Goal: Task Accomplishment & Management: Use online tool/utility

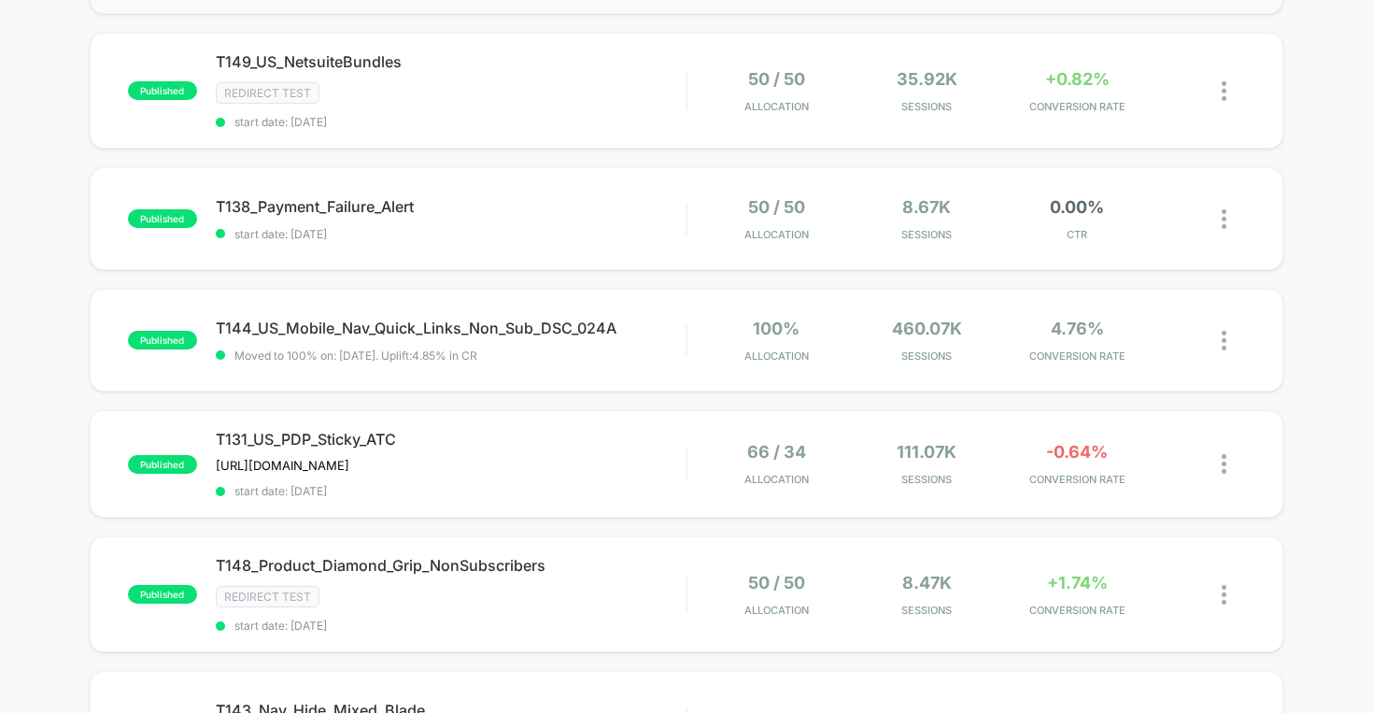
scroll to position [634, 0]
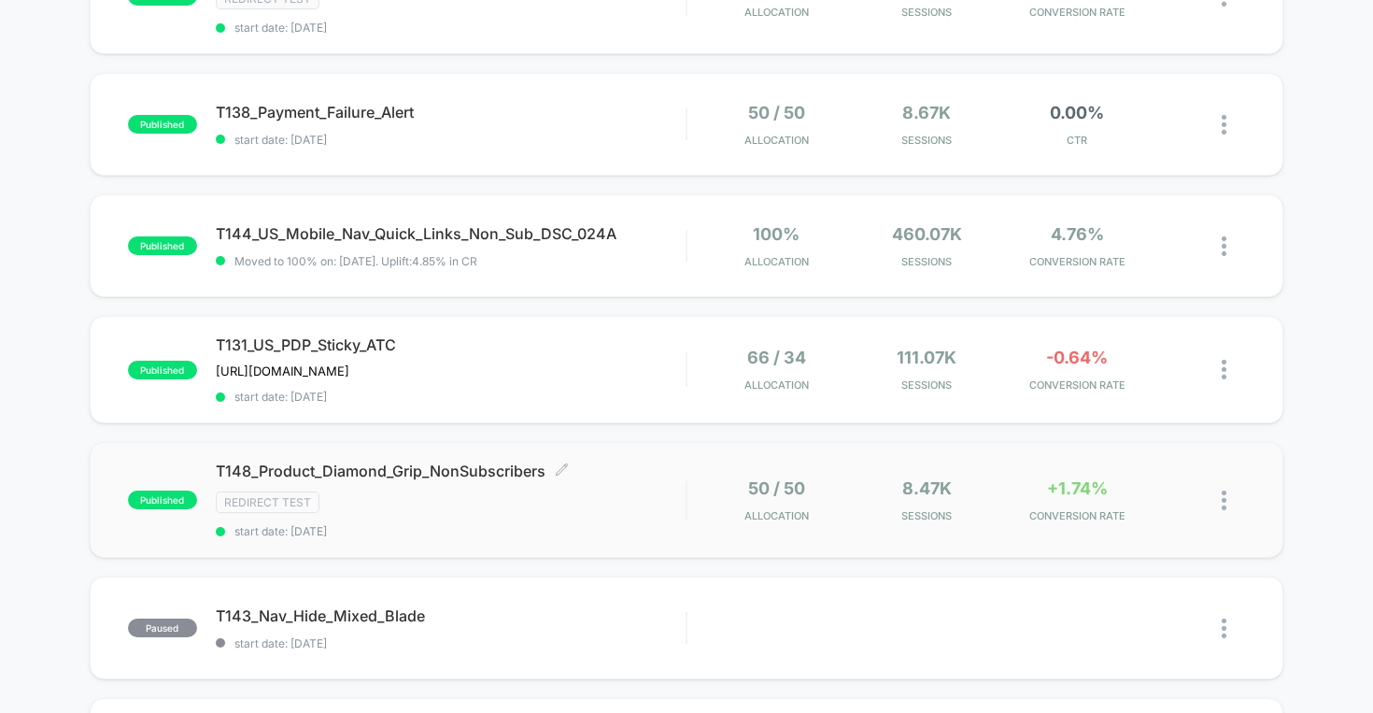
click at [417, 462] on span "T148_Product_Diamond_Grip_NonSubscribers Click to edit experience details" at bounding box center [451, 470] width 471 height 19
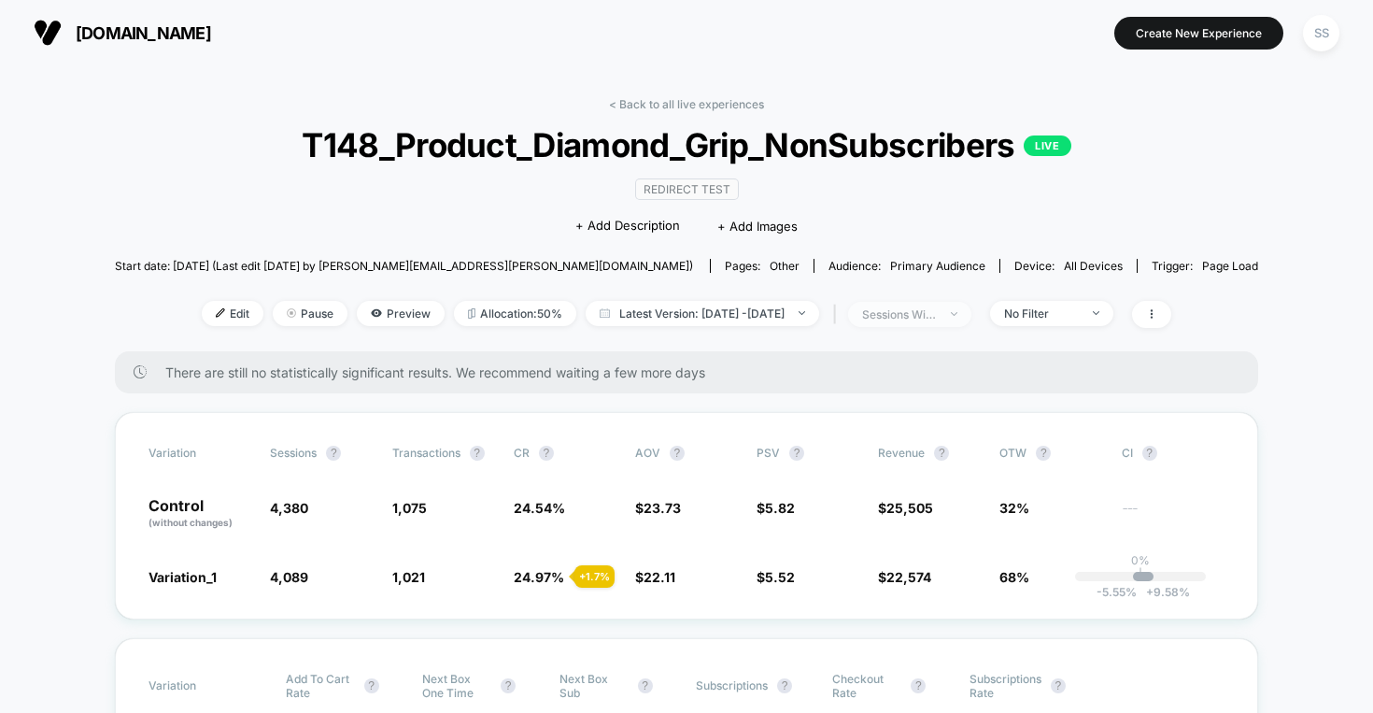
click at [971, 316] on span "sessions with impression" at bounding box center [909, 314] width 123 height 25
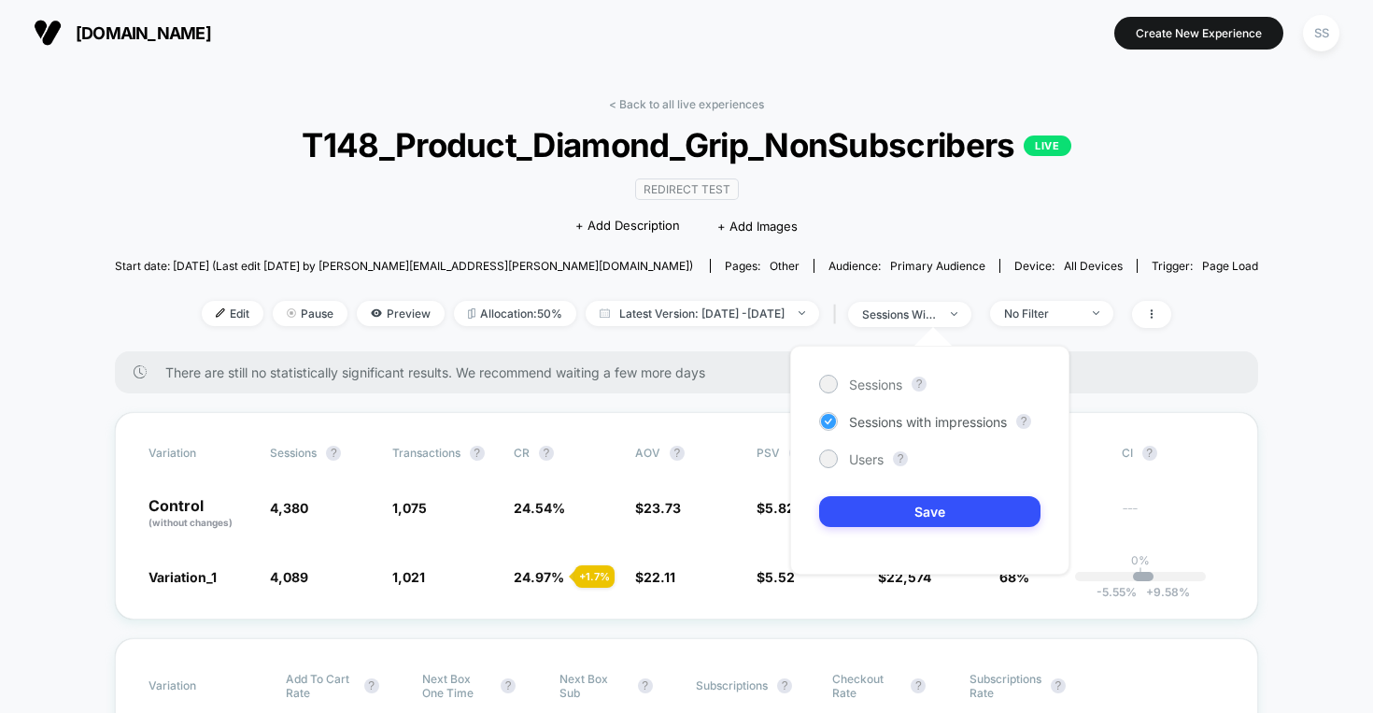
click at [950, 417] on span "Sessions with impressions" at bounding box center [928, 422] width 158 height 16
click at [845, 418] on div "Sessions with impressions" at bounding box center [913, 421] width 188 height 19
click at [947, 511] on button "Save" at bounding box center [929, 511] width 221 height 31
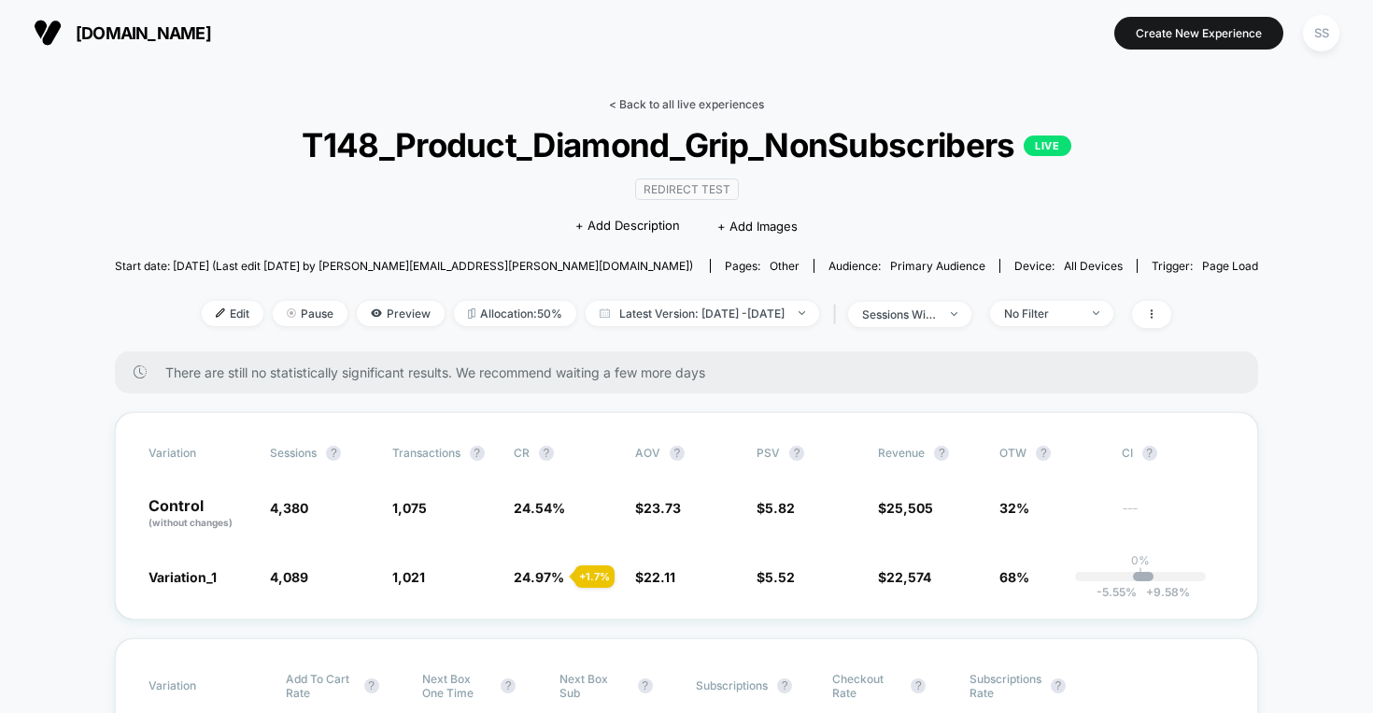
click at [665, 107] on link "< Back to all live experiences" at bounding box center [686, 104] width 155 height 14
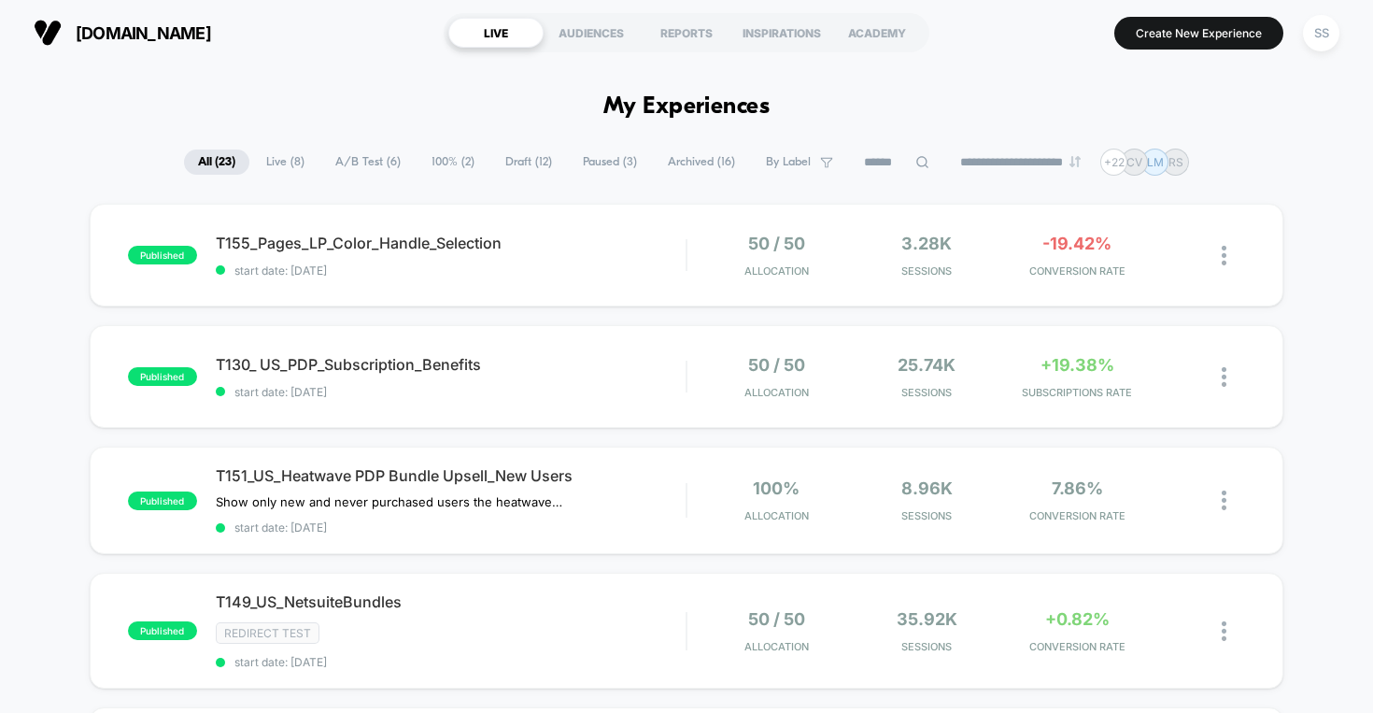
click at [687, 162] on span "Archived ( 16 )" at bounding box center [701, 161] width 95 height 25
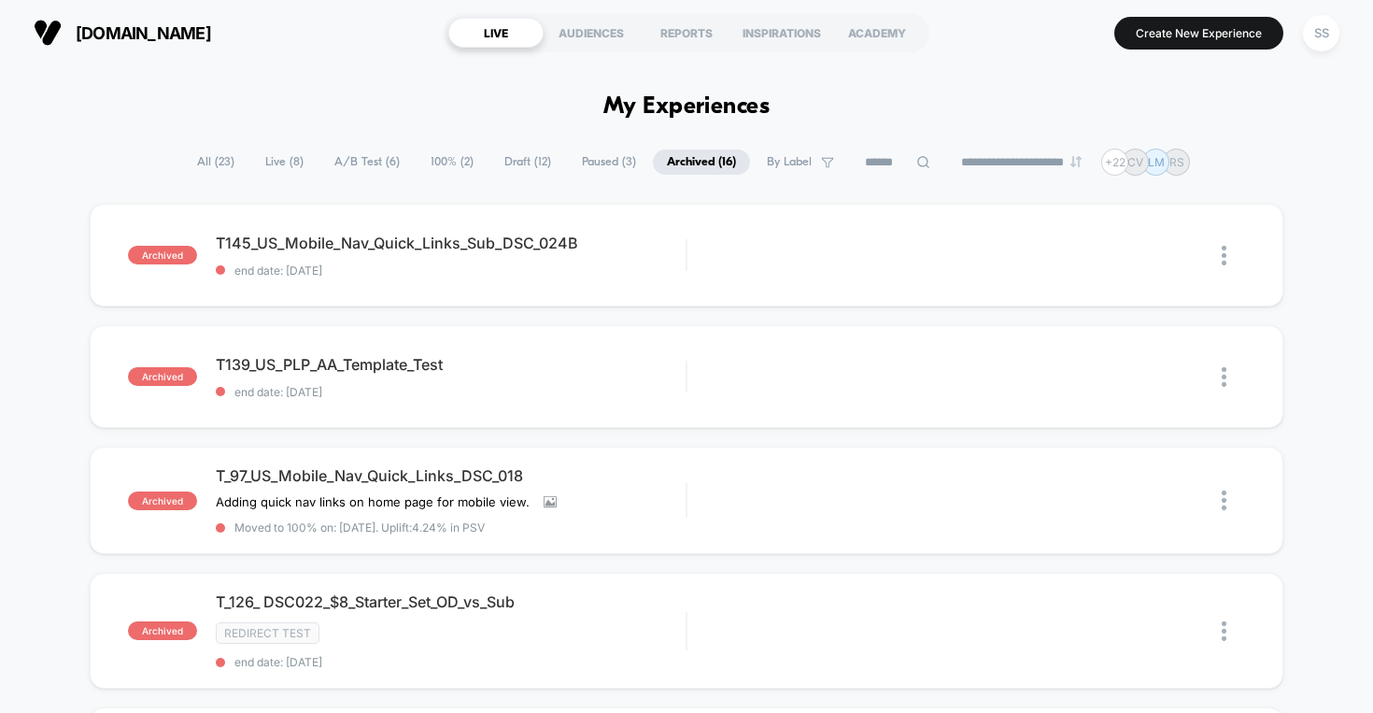
click at [212, 157] on span "All ( 23 )" at bounding box center [215, 161] width 65 height 25
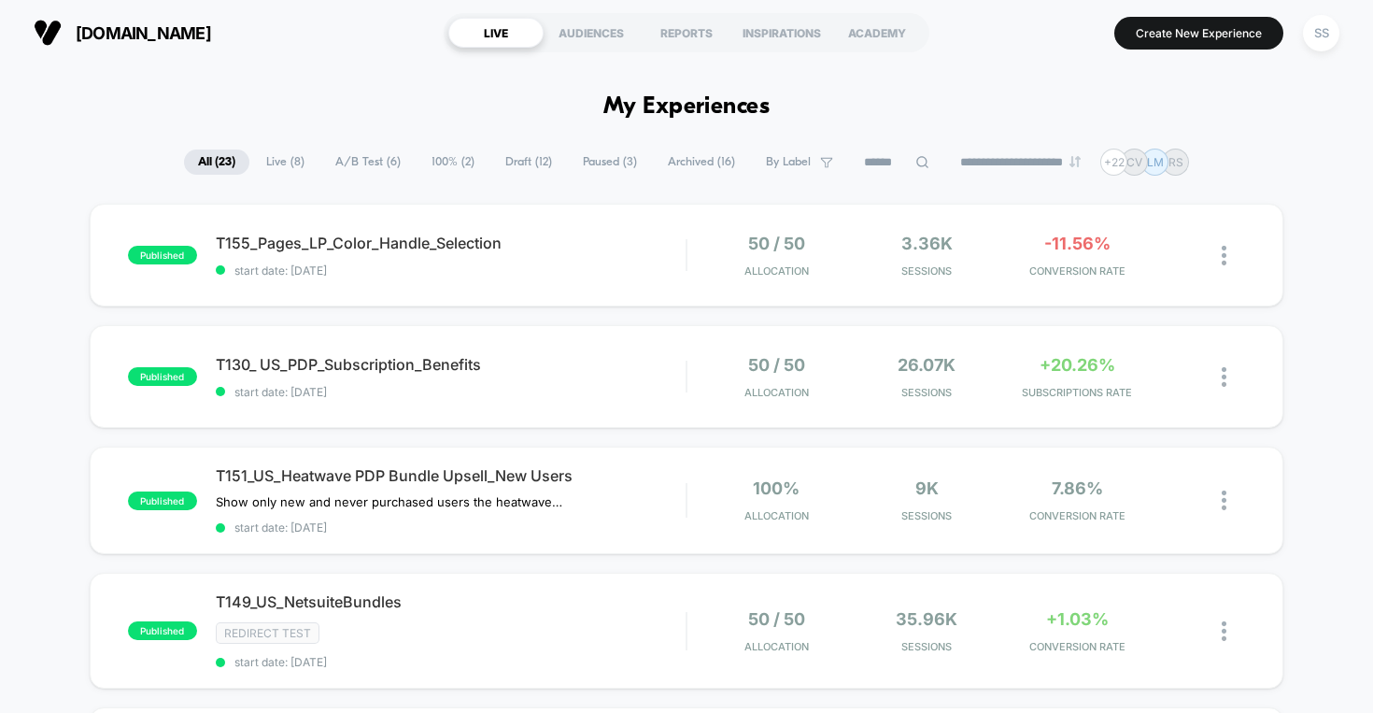
scroll to position [1252, 0]
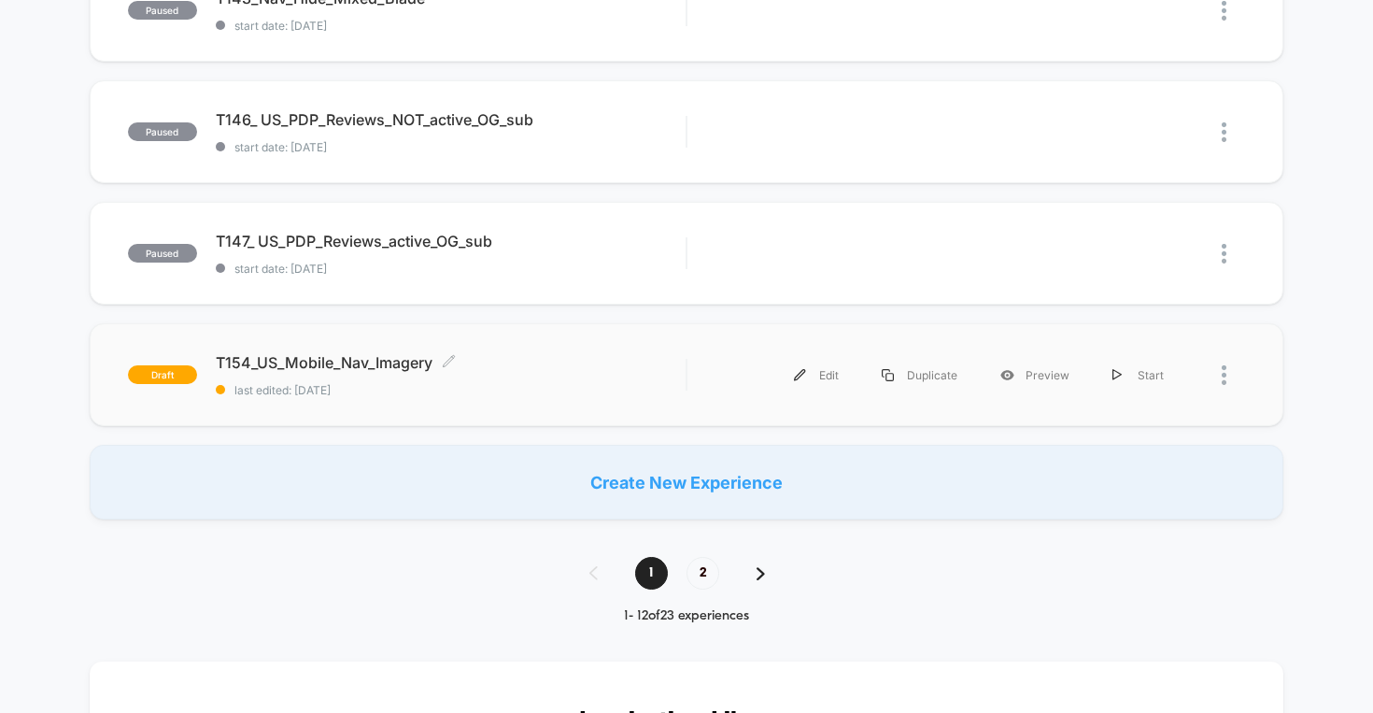
click at [392, 353] on span "T154_US_Mobile_Nav_Imagery Click to edit experience details" at bounding box center [451, 362] width 471 height 19
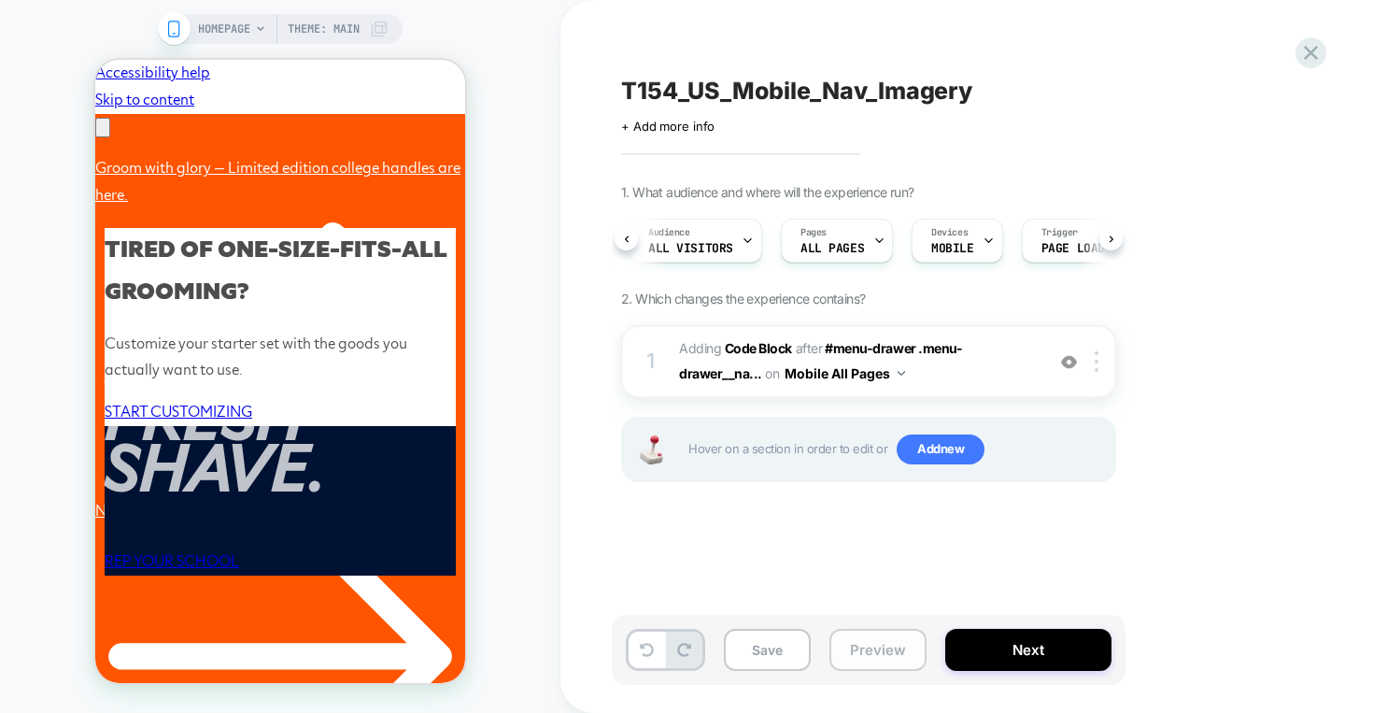
click at [880, 648] on button "Preview" at bounding box center [877, 650] width 97 height 42
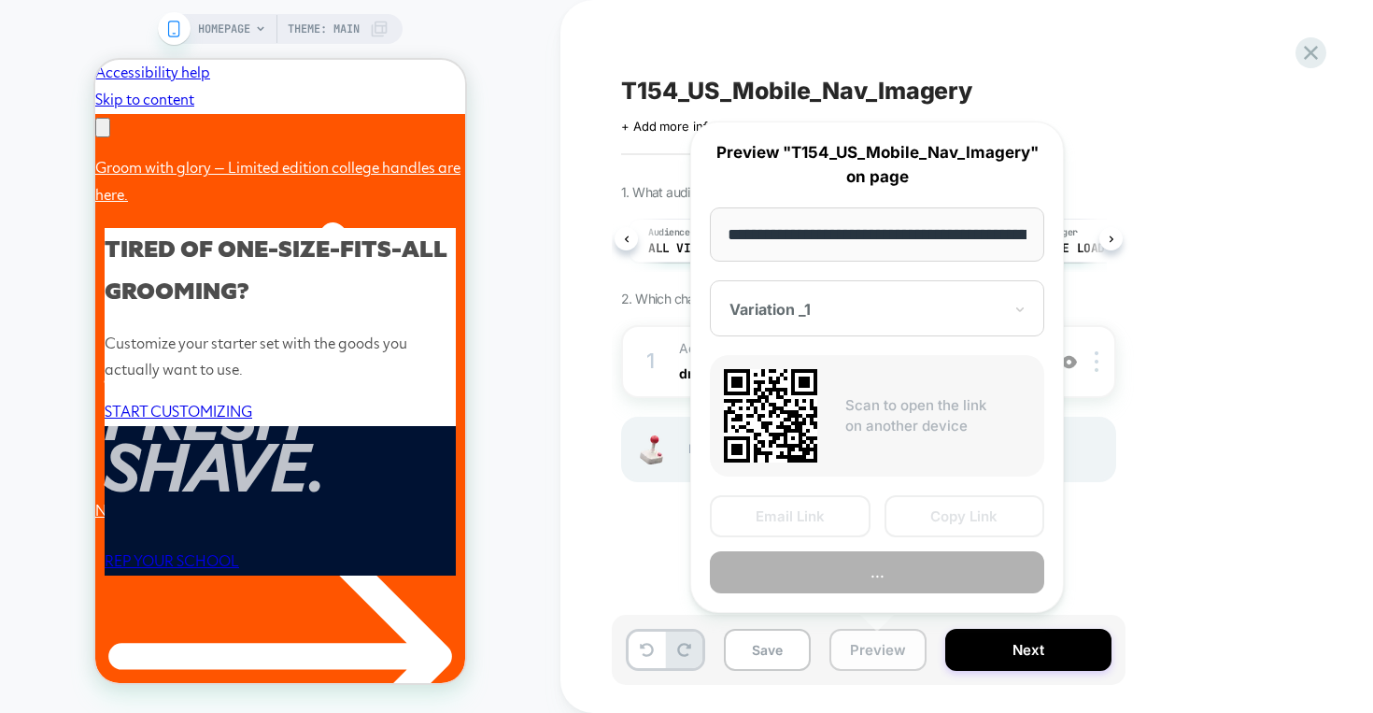
scroll to position [0, 86]
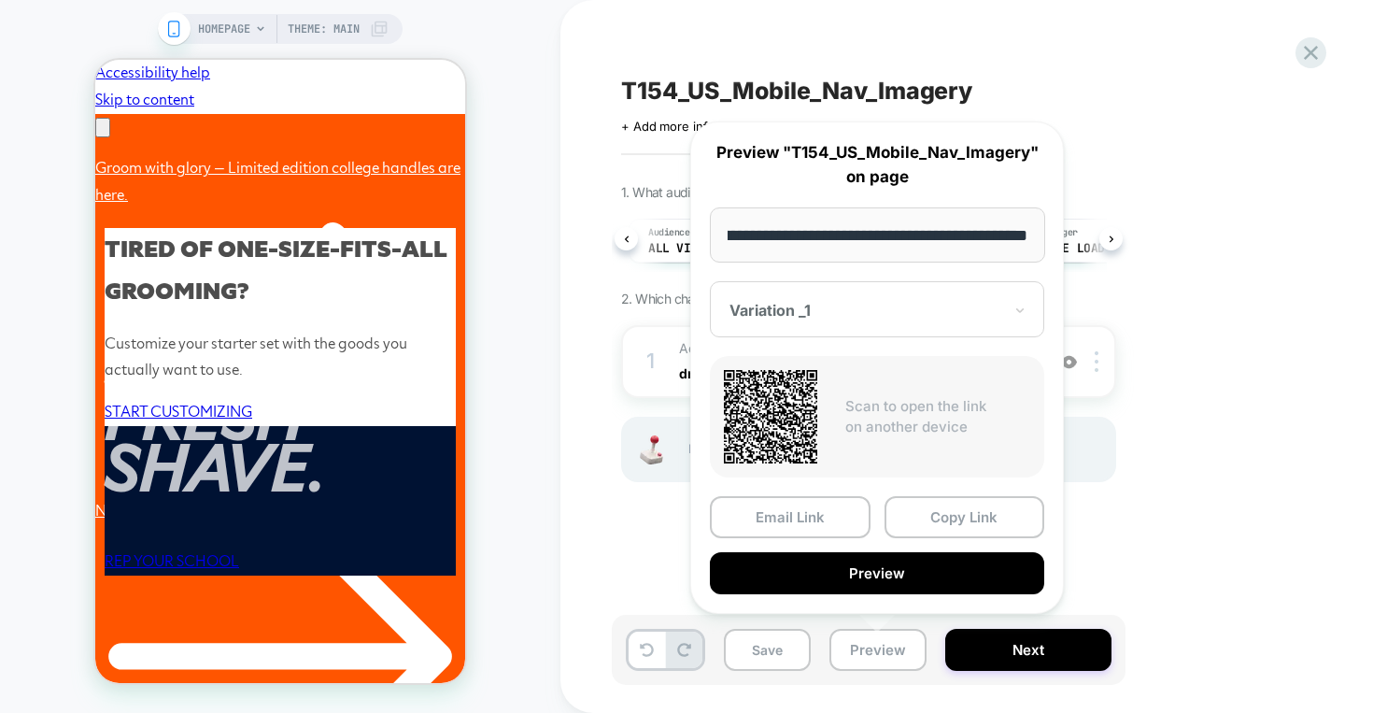
click at [809, 292] on div "Variation _1" at bounding box center [877, 309] width 334 height 56
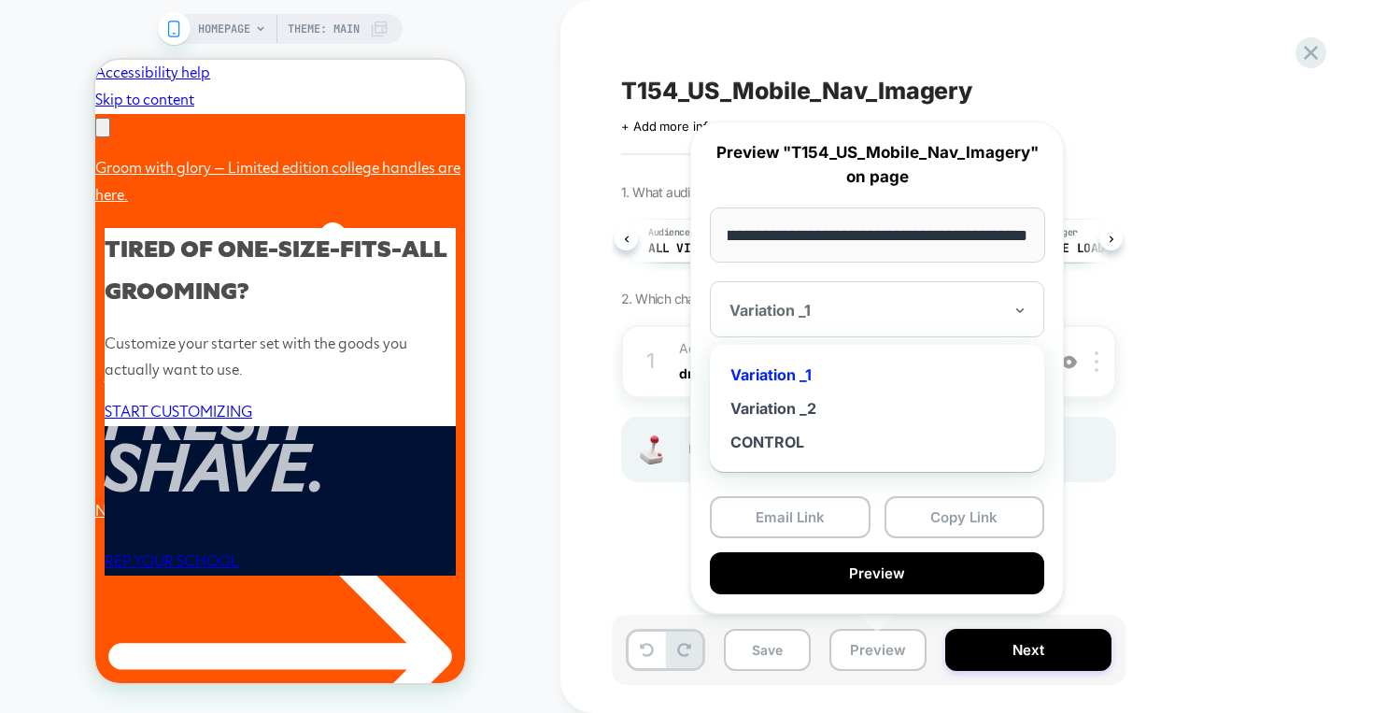
scroll to position [0, 0]
click at [809, 373] on div "Variation _1" at bounding box center [877, 375] width 316 height 34
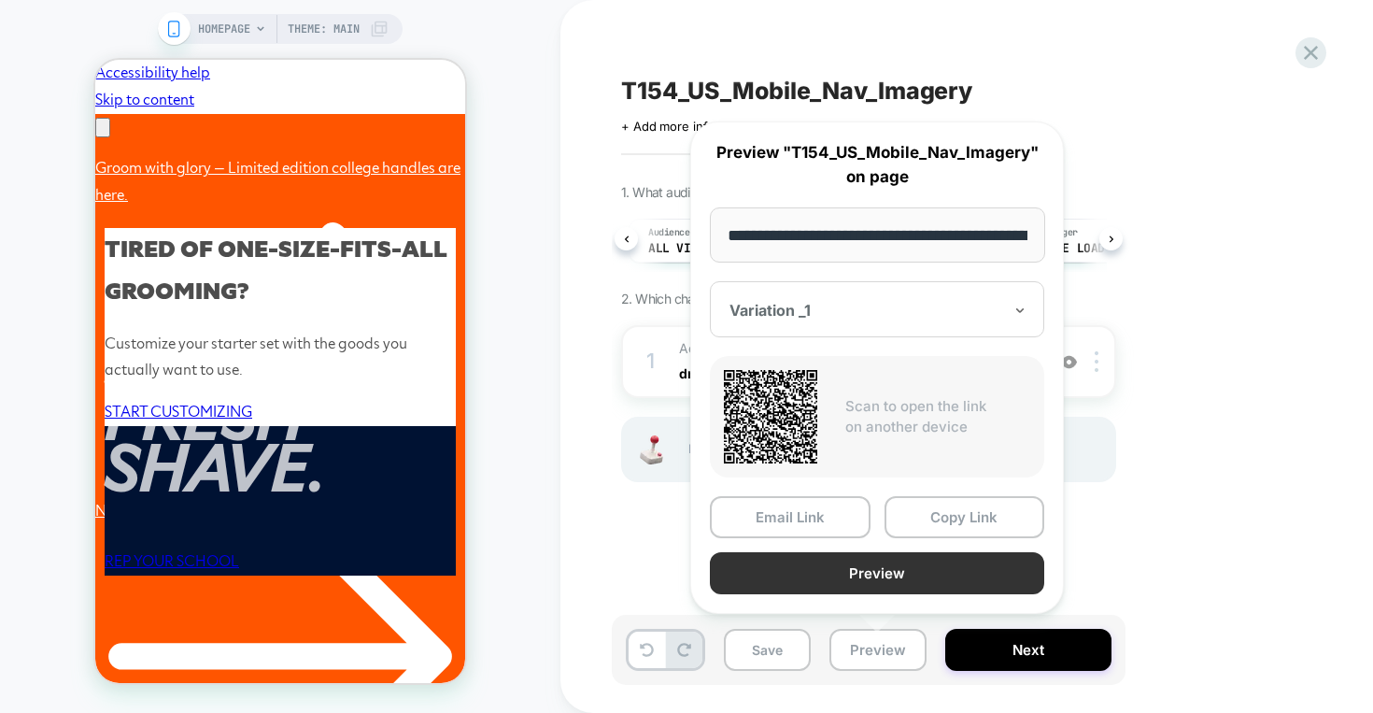
scroll to position [0, 579]
click at [895, 572] on button "Preview" at bounding box center [877, 573] width 334 height 42
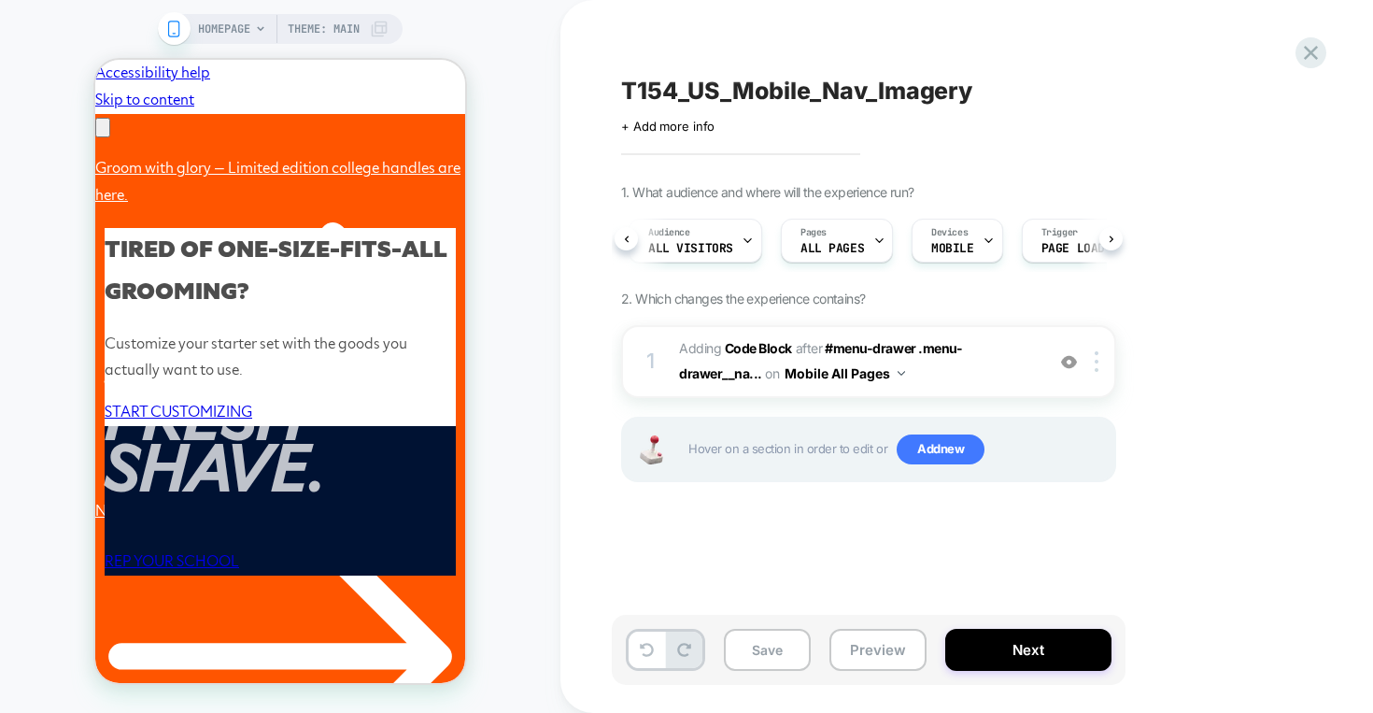
scroll to position [0, 290]
click at [898, 642] on button "Preview" at bounding box center [877, 650] width 97 height 42
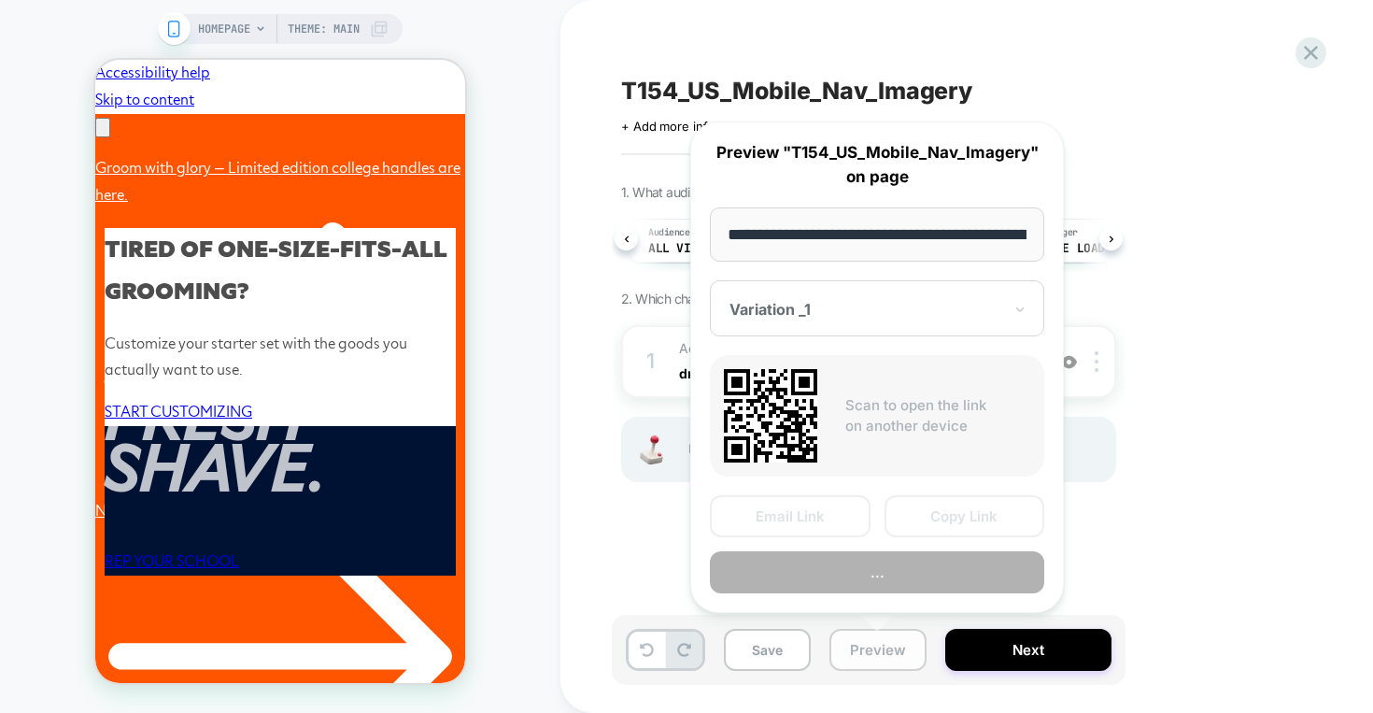
scroll to position [0, 86]
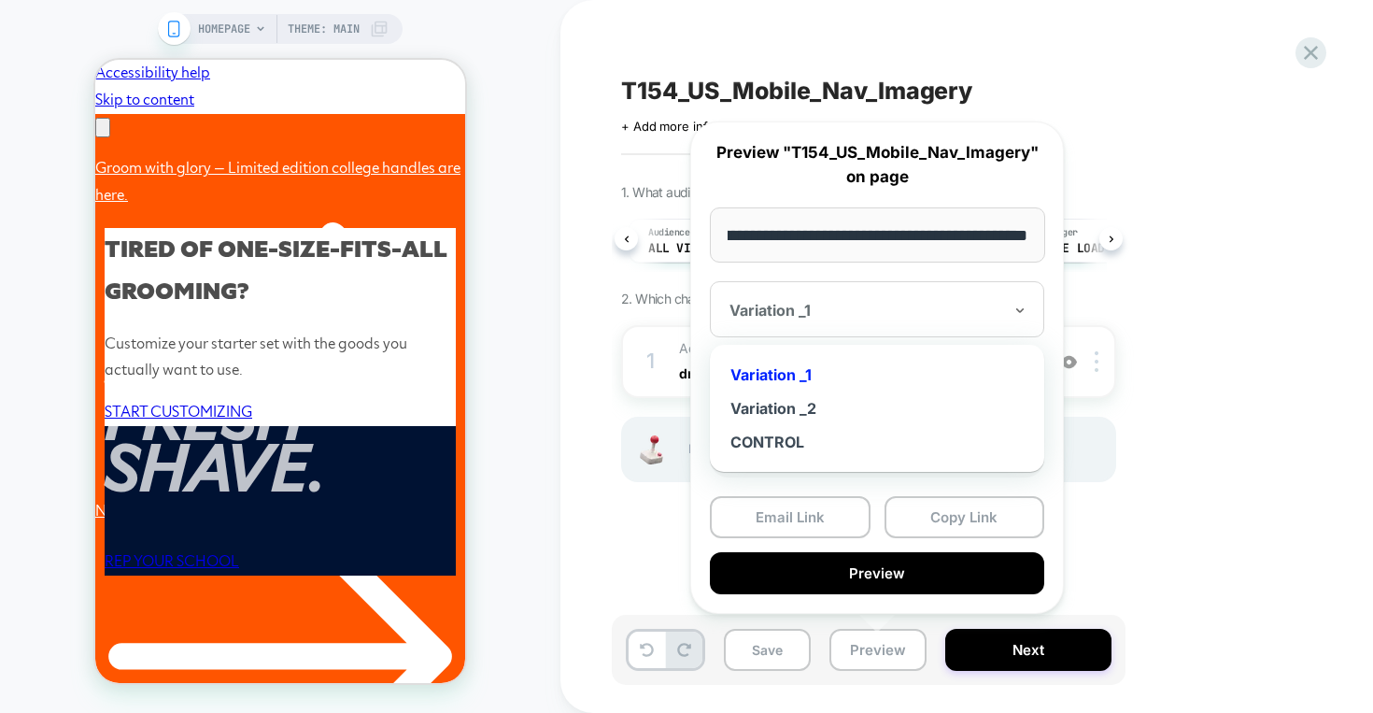
click at [821, 297] on div "Variation _1" at bounding box center [877, 309] width 334 height 56
click at [814, 402] on div "Variation _2" at bounding box center [877, 408] width 316 height 34
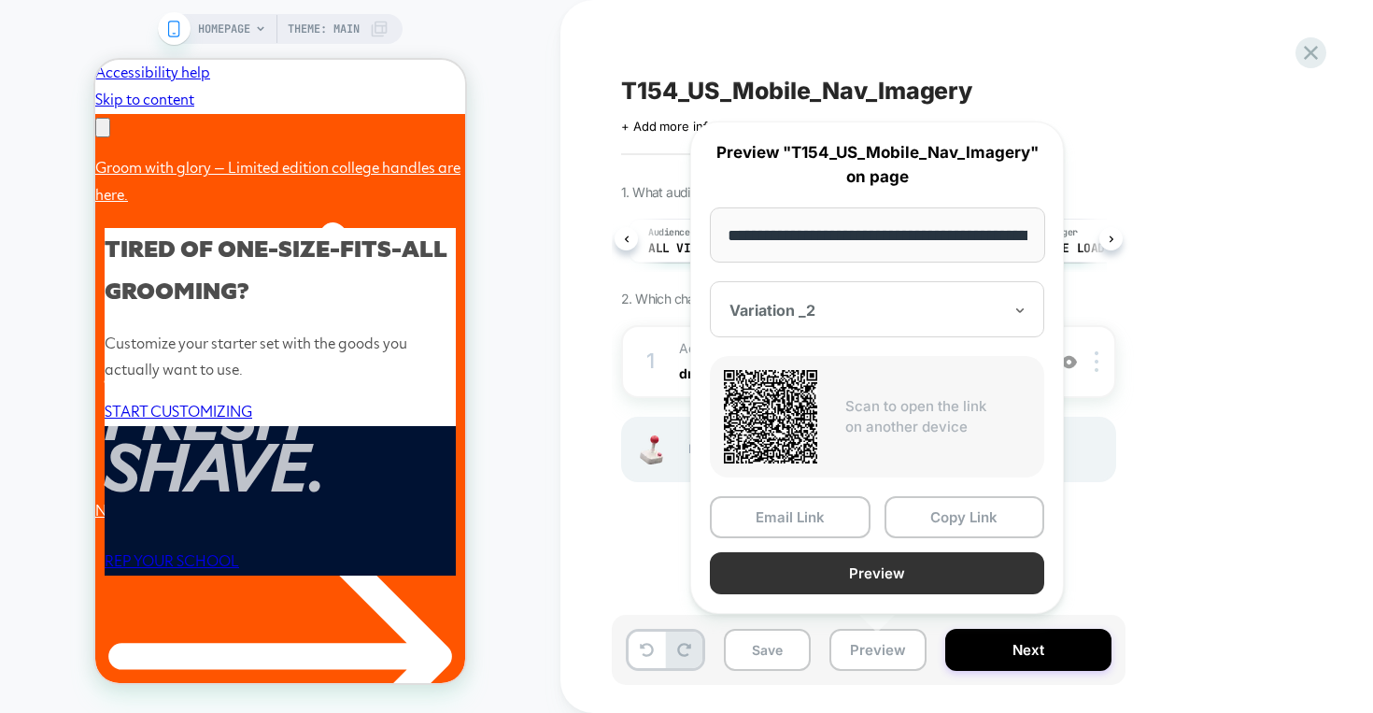
click at [906, 569] on button "Preview" at bounding box center [877, 573] width 334 height 42
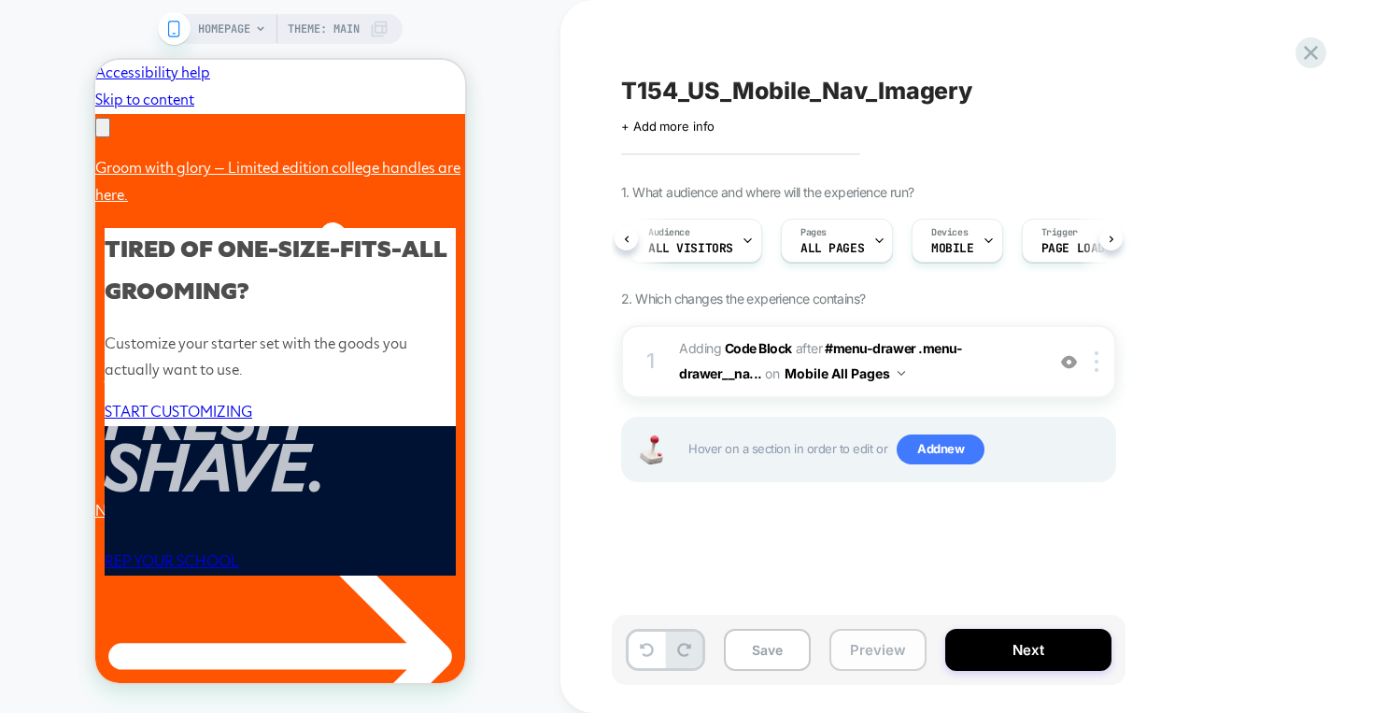
click at [882, 658] on button "Preview" at bounding box center [877, 650] width 97 height 42
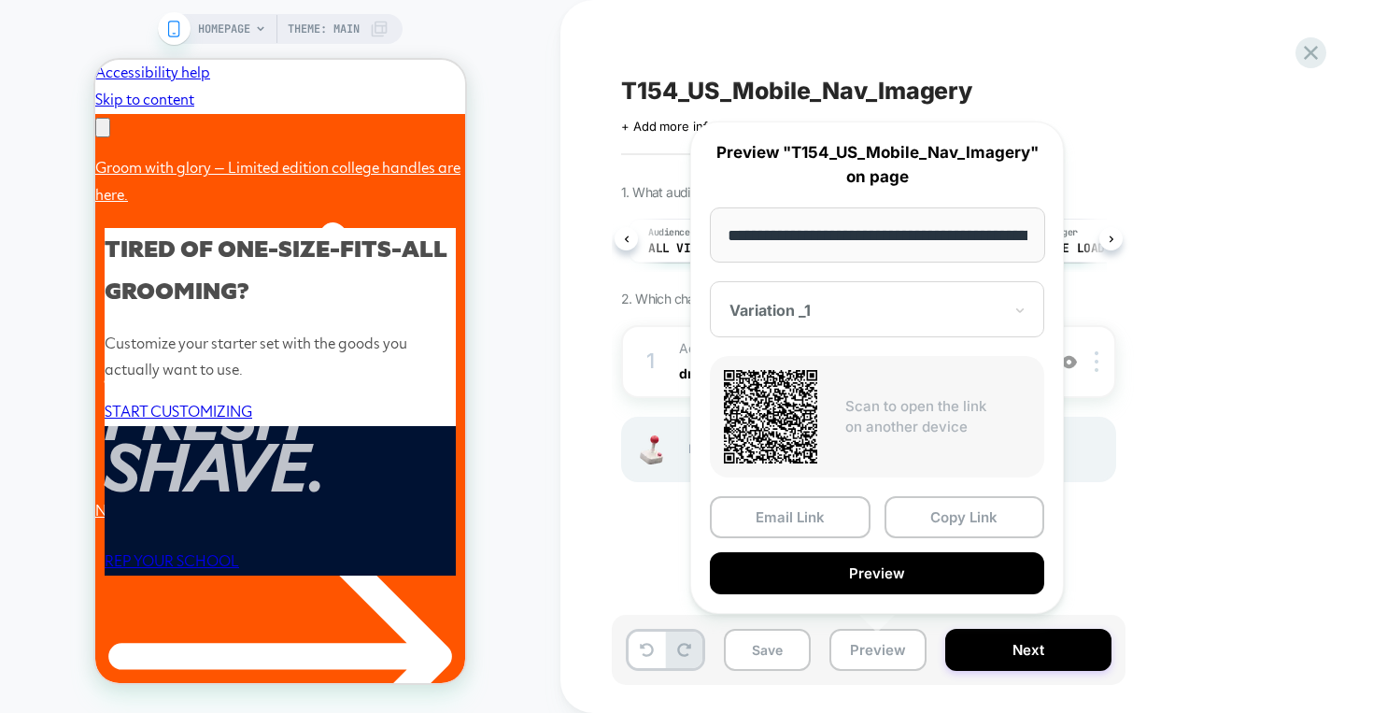
click at [958, 323] on div "Variation _1" at bounding box center [877, 309] width 334 height 56
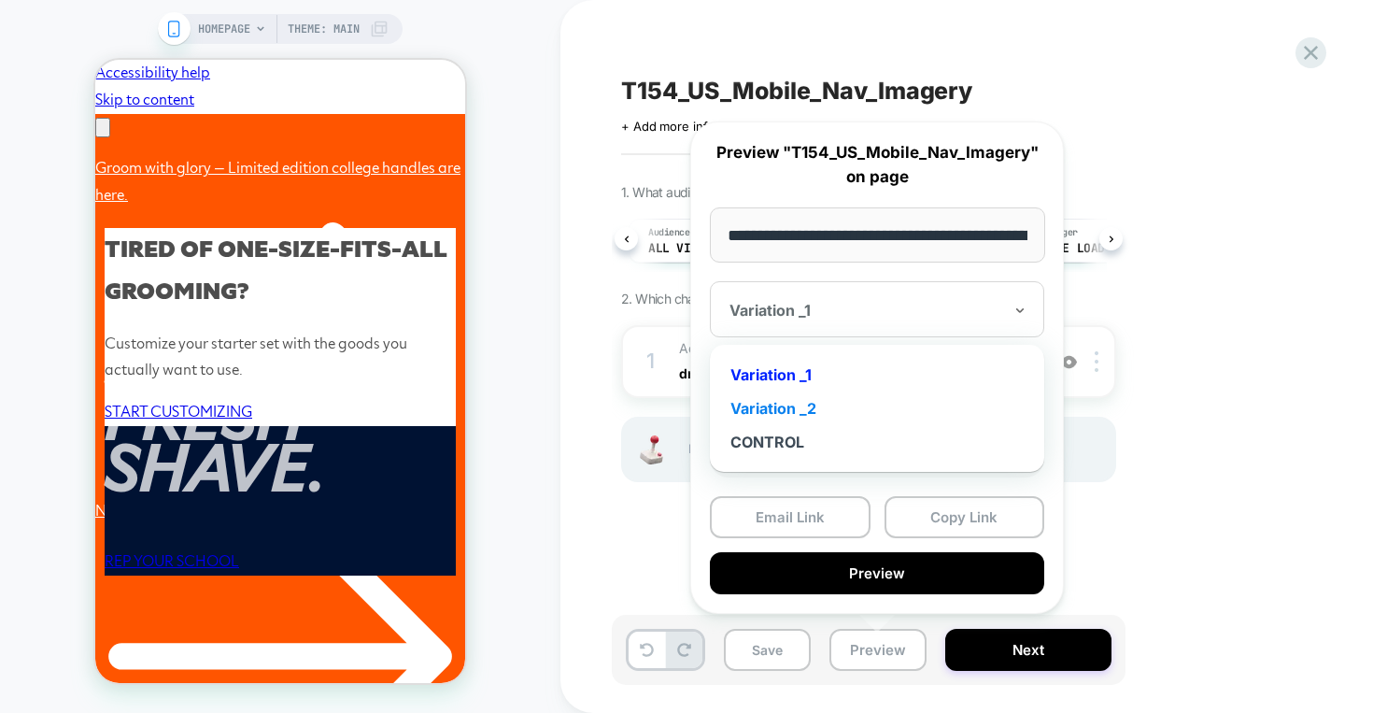
scroll to position [0, 290]
click at [883, 396] on div "Variation _2" at bounding box center [877, 408] width 316 height 34
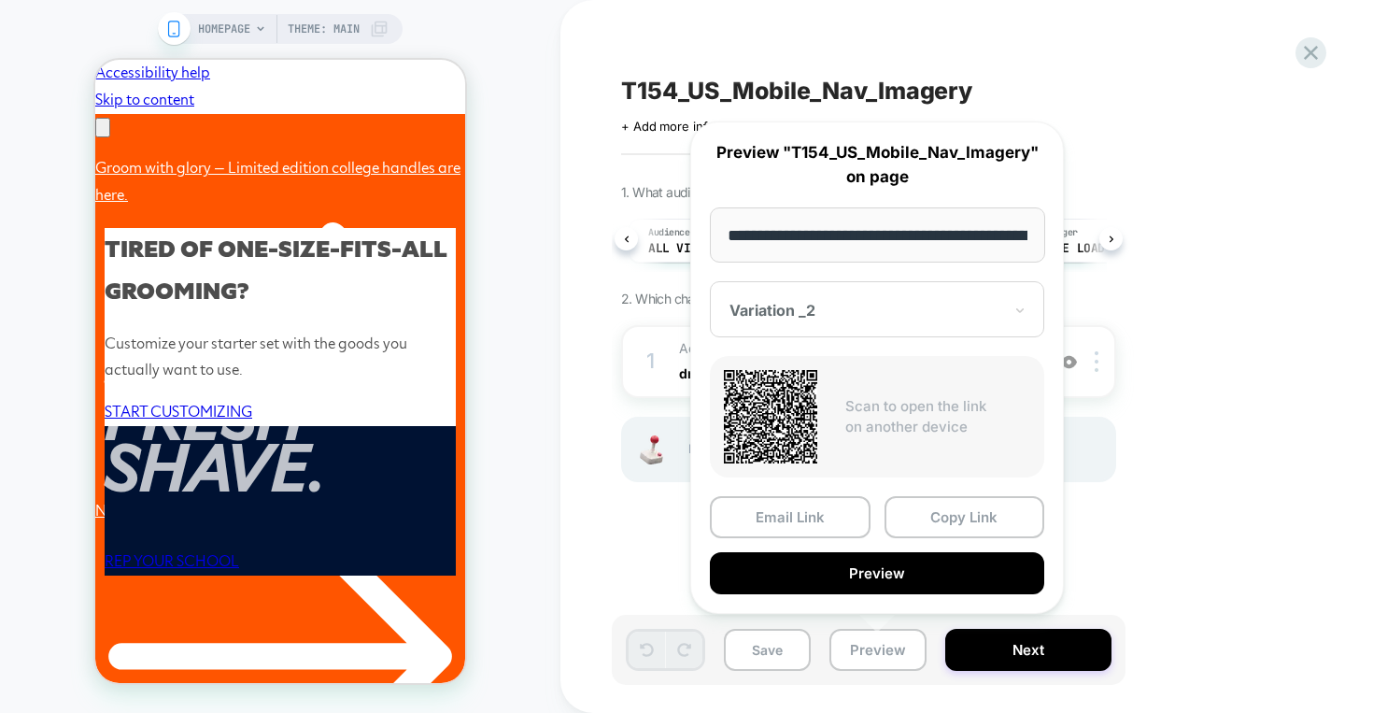
scroll to position [0, 0]
click at [855, 315] on div at bounding box center [866, 310] width 273 height 19
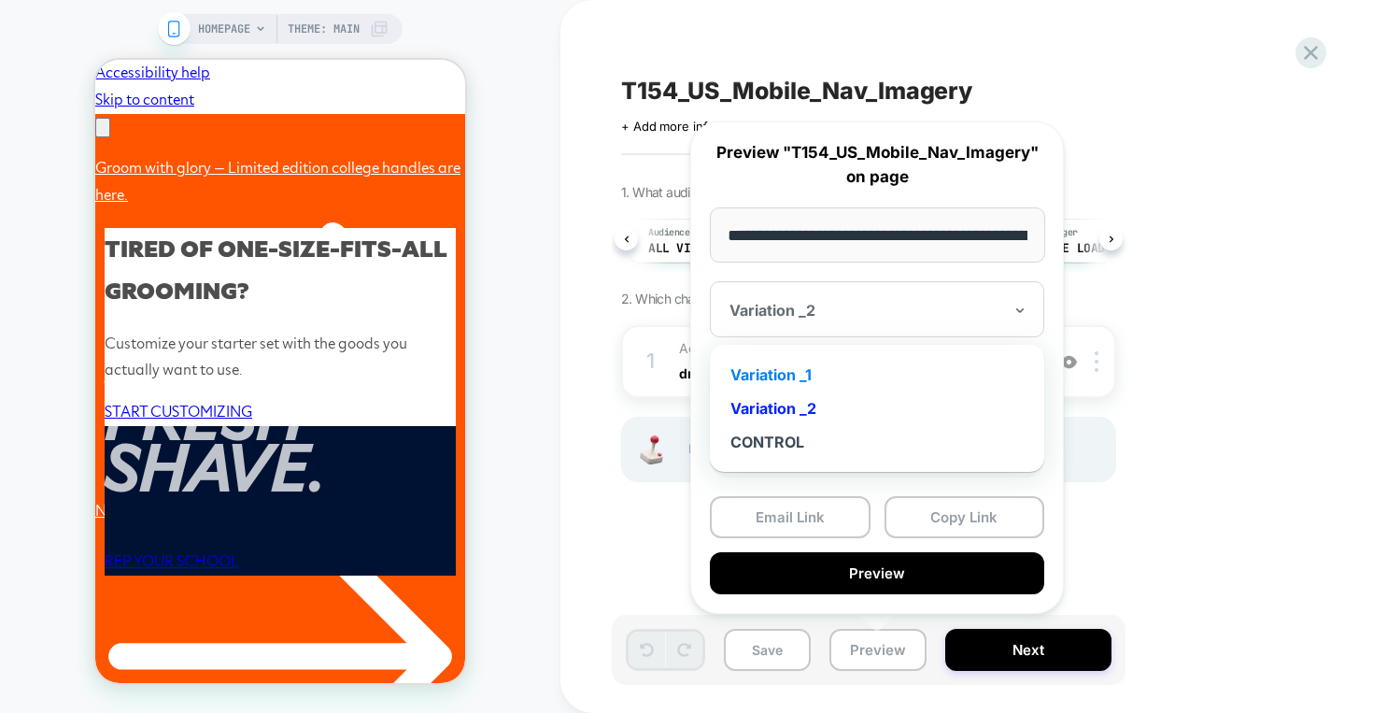
click at [806, 373] on div "Variation _1" at bounding box center [877, 375] width 316 height 34
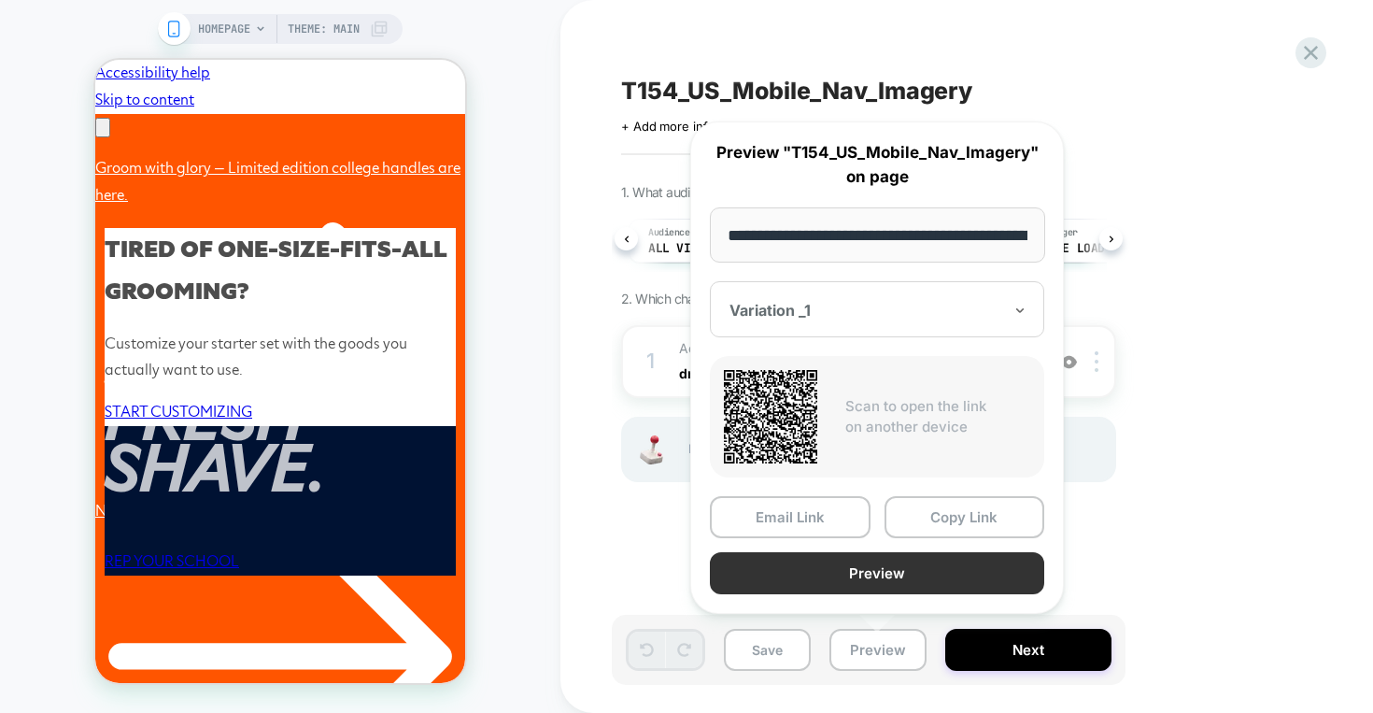
click at [909, 572] on button "Preview" at bounding box center [877, 573] width 334 height 42
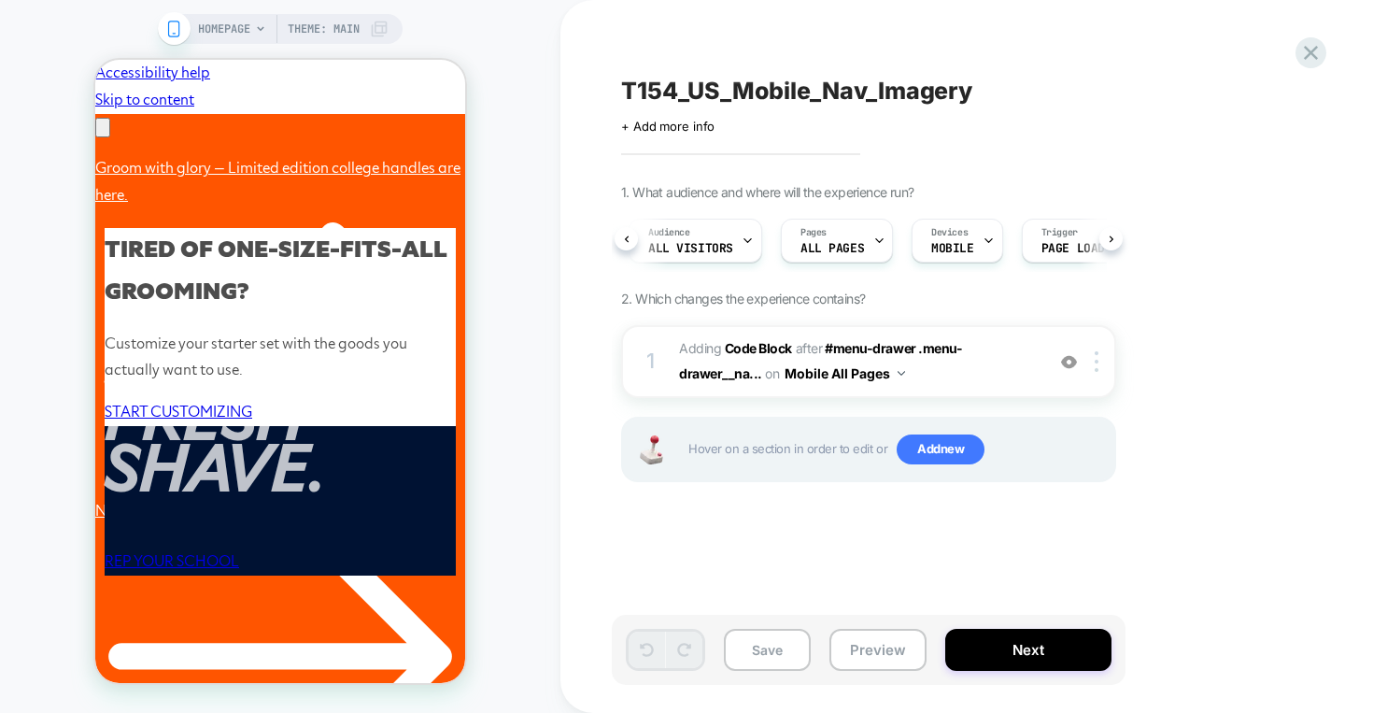
scroll to position [0, 579]
click at [872, 636] on button "Preview" at bounding box center [877, 650] width 97 height 42
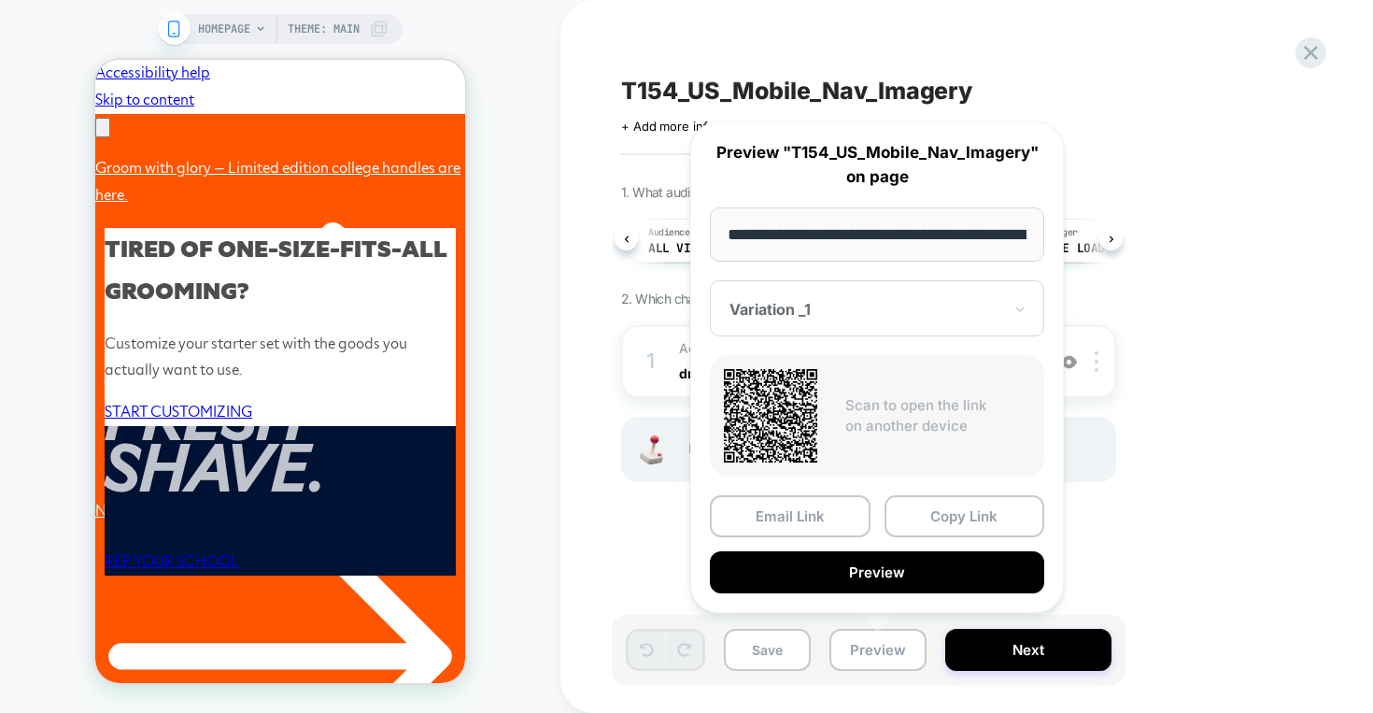
scroll to position [0, 86]
click at [862, 301] on div at bounding box center [866, 310] width 273 height 19
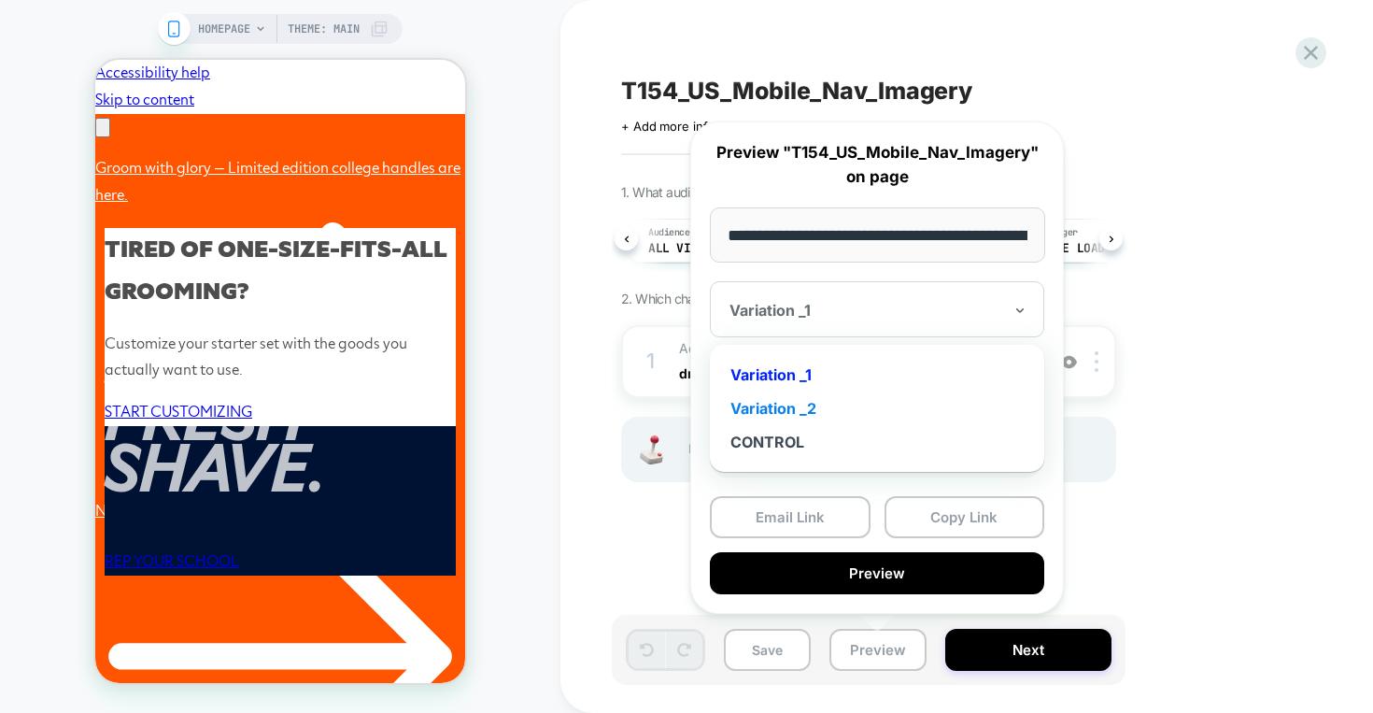
click at [812, 413] on div "Variation _2" at bounding box center [877, 408] width 316 height 34
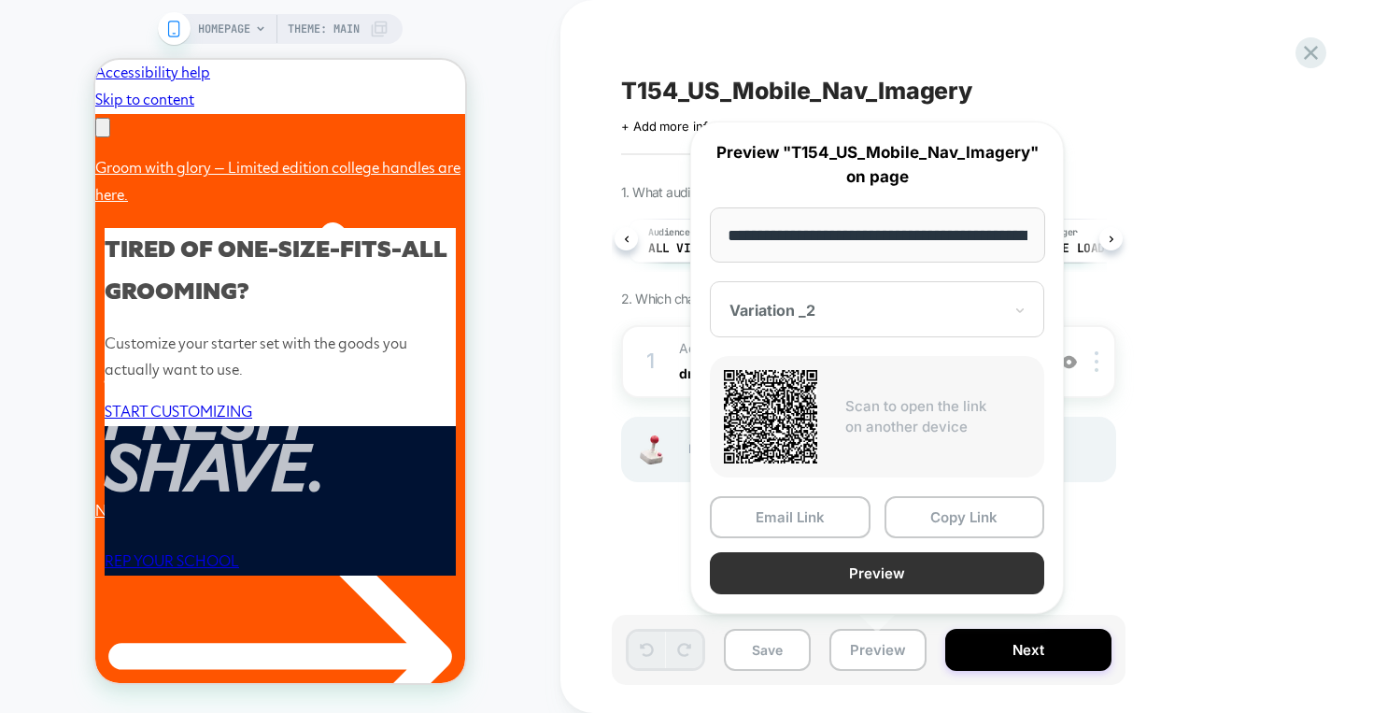
click at [895, 572] on button "Preview" at bounding box center [877, 573] width 334 height 42
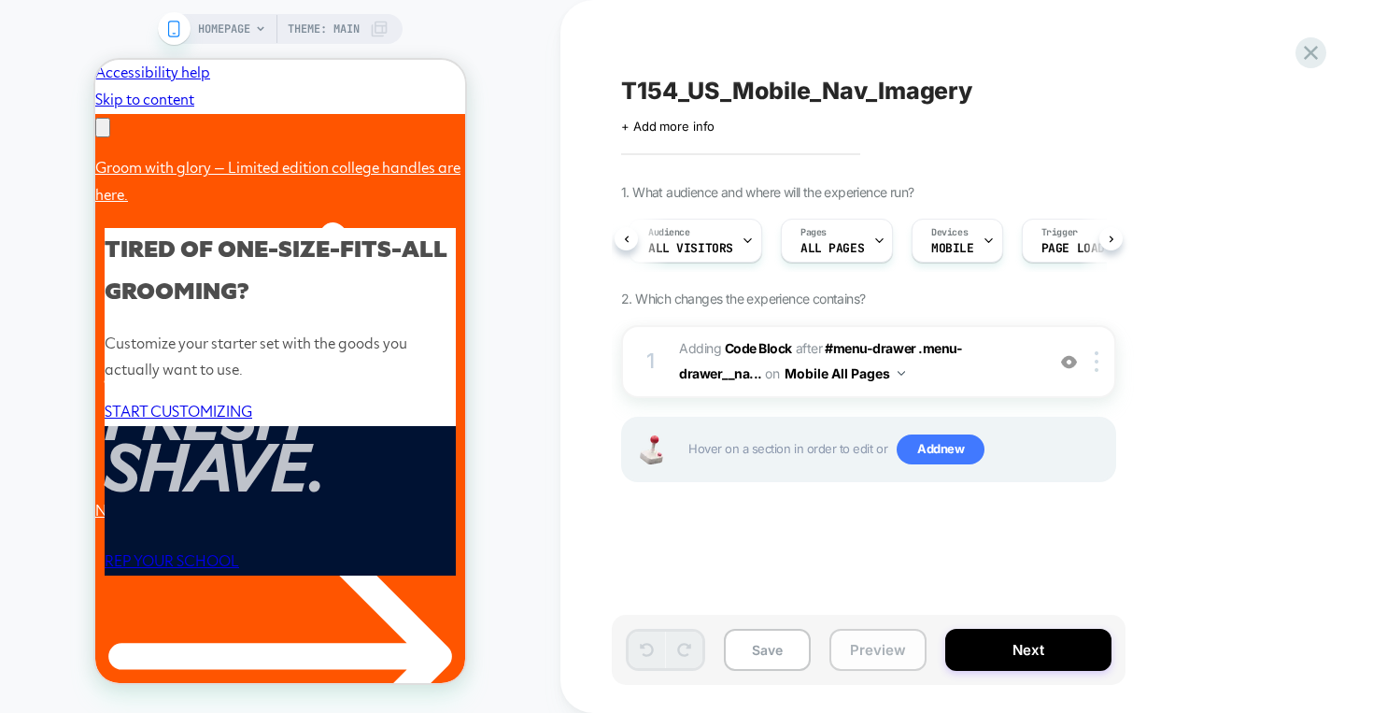
click at [886, 646] on button "Preview" at bounding box center [877, 650] width 97 height 42
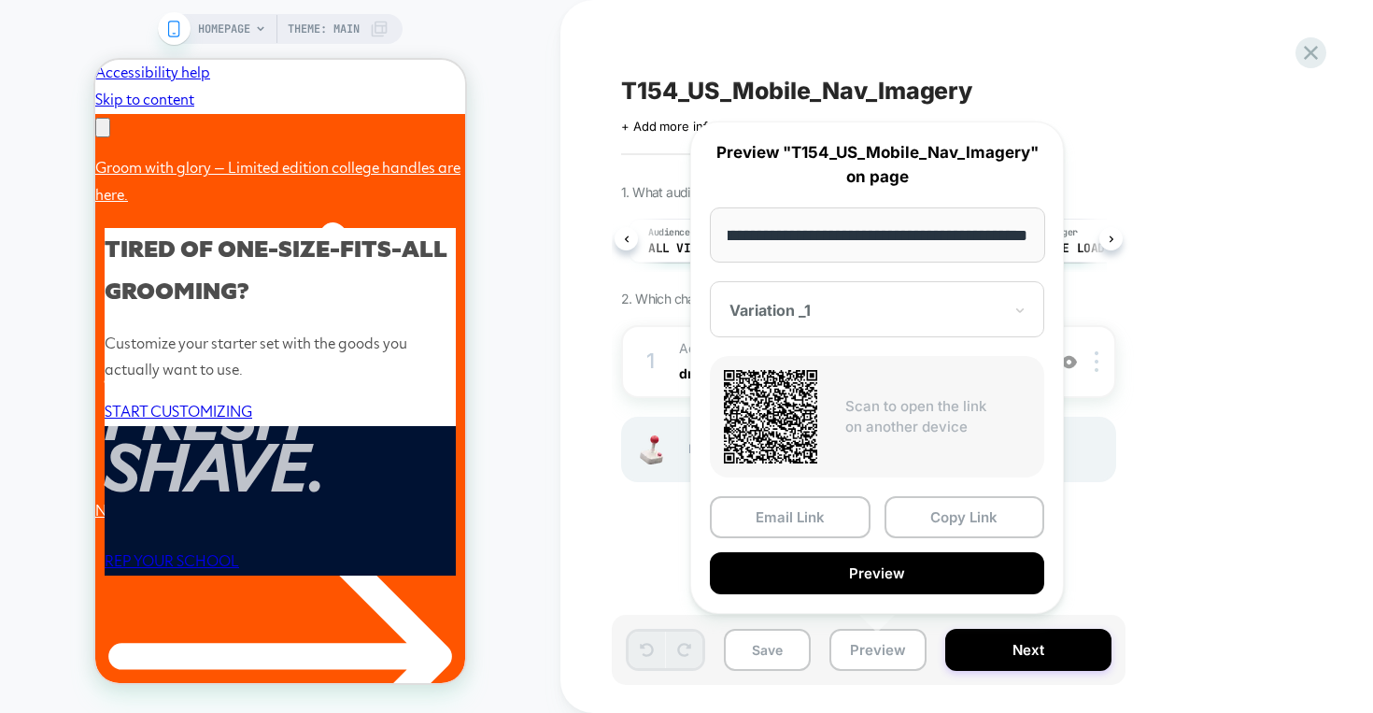
scroll to position [0, 290]
click at [864, 301] on div at bounding box center [866, 310] width 273 height 19
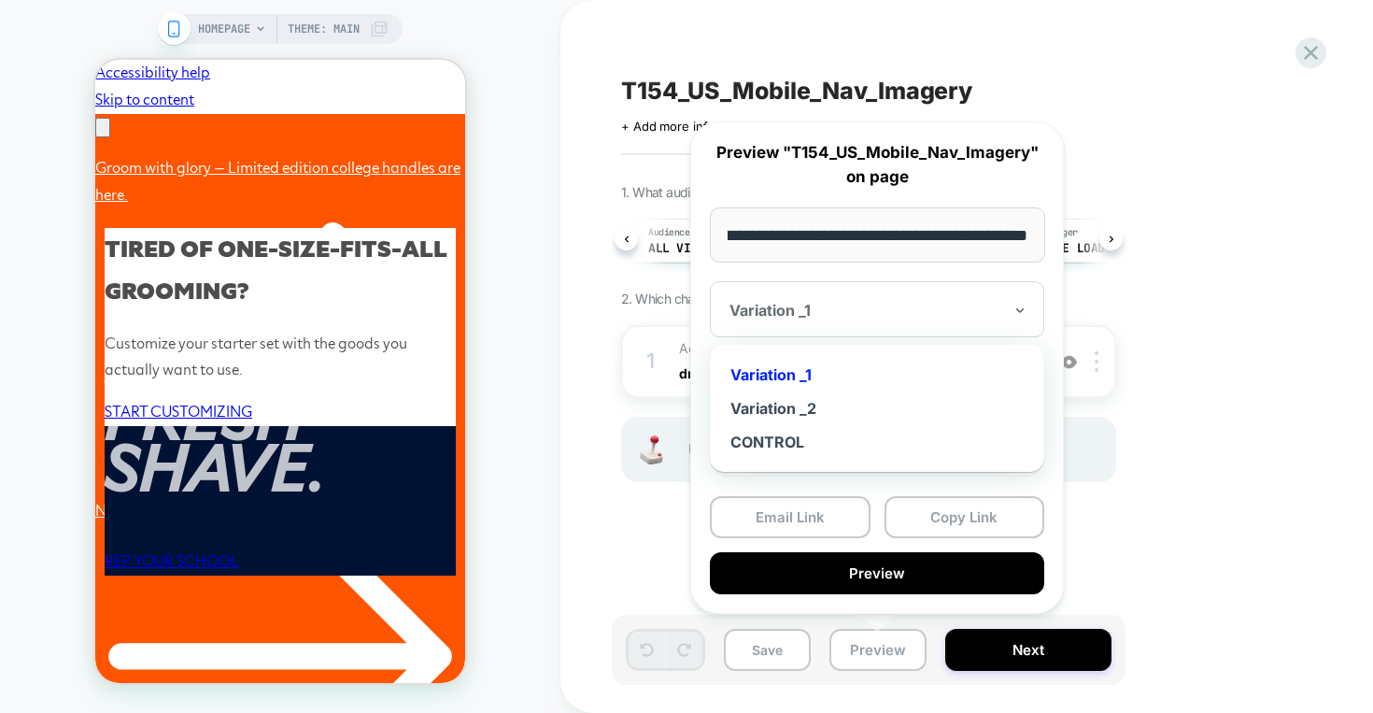
scroll to position [0, 0]
click at [815, 396] on div "Variation _2" at bounding box center [877, 408] width 316 height 34
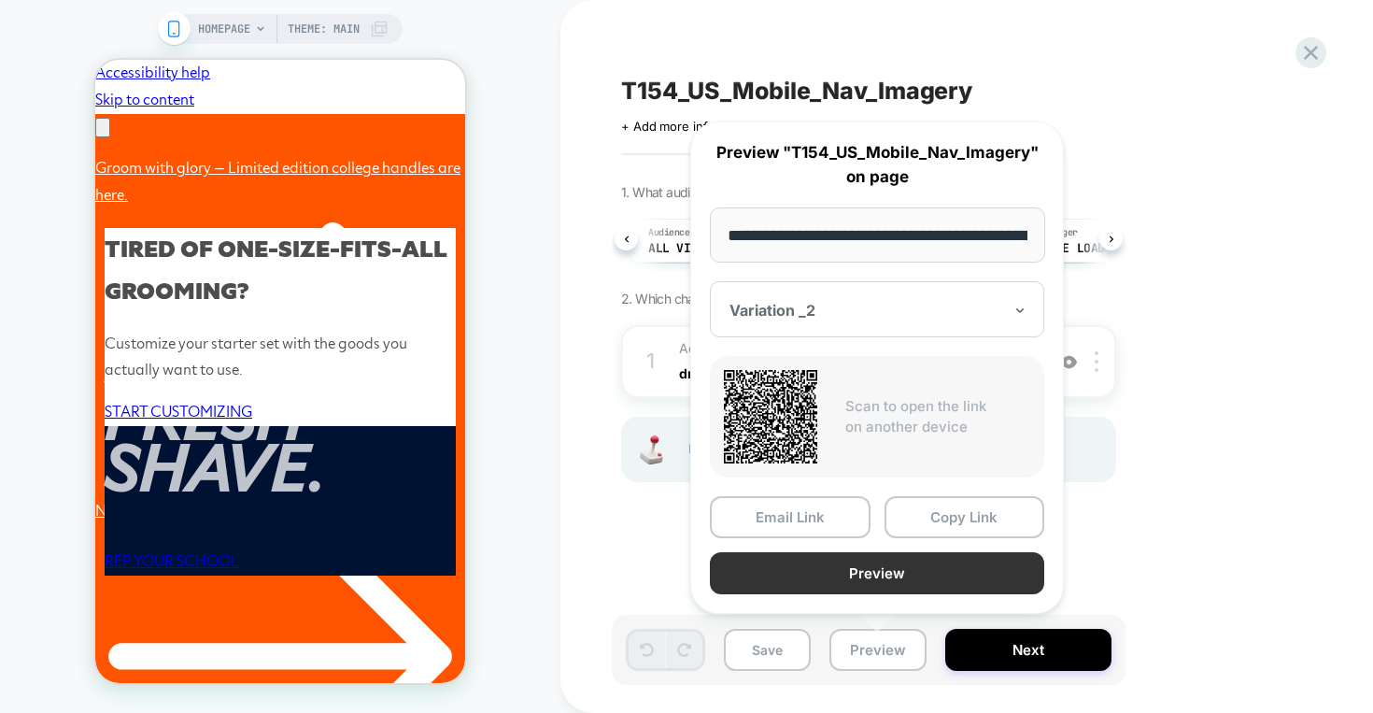
click at [932, 573] on button "Preview" at bounding box center [877, 573] width 334 height 42
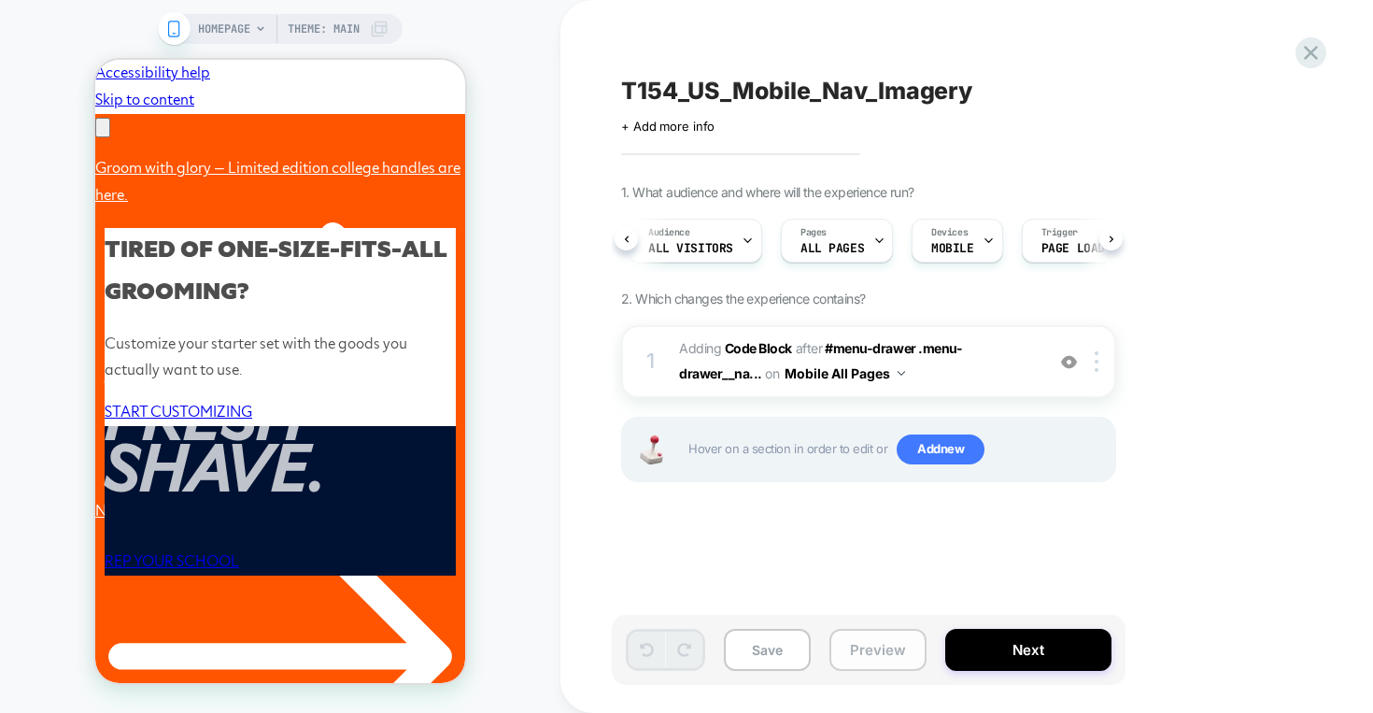
click at [871, 652] on button "Preview" at bounding box center [877, 650] width 97 height 42
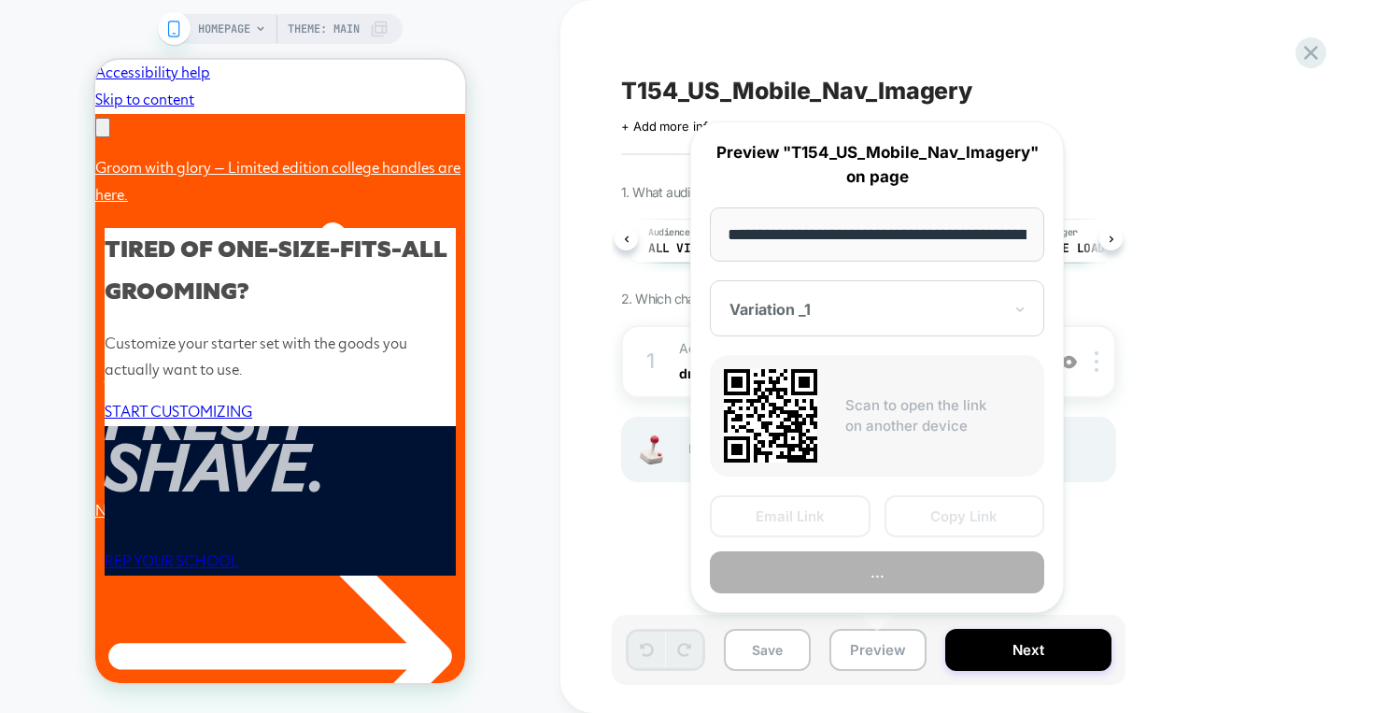
scroll to position [0, 86]
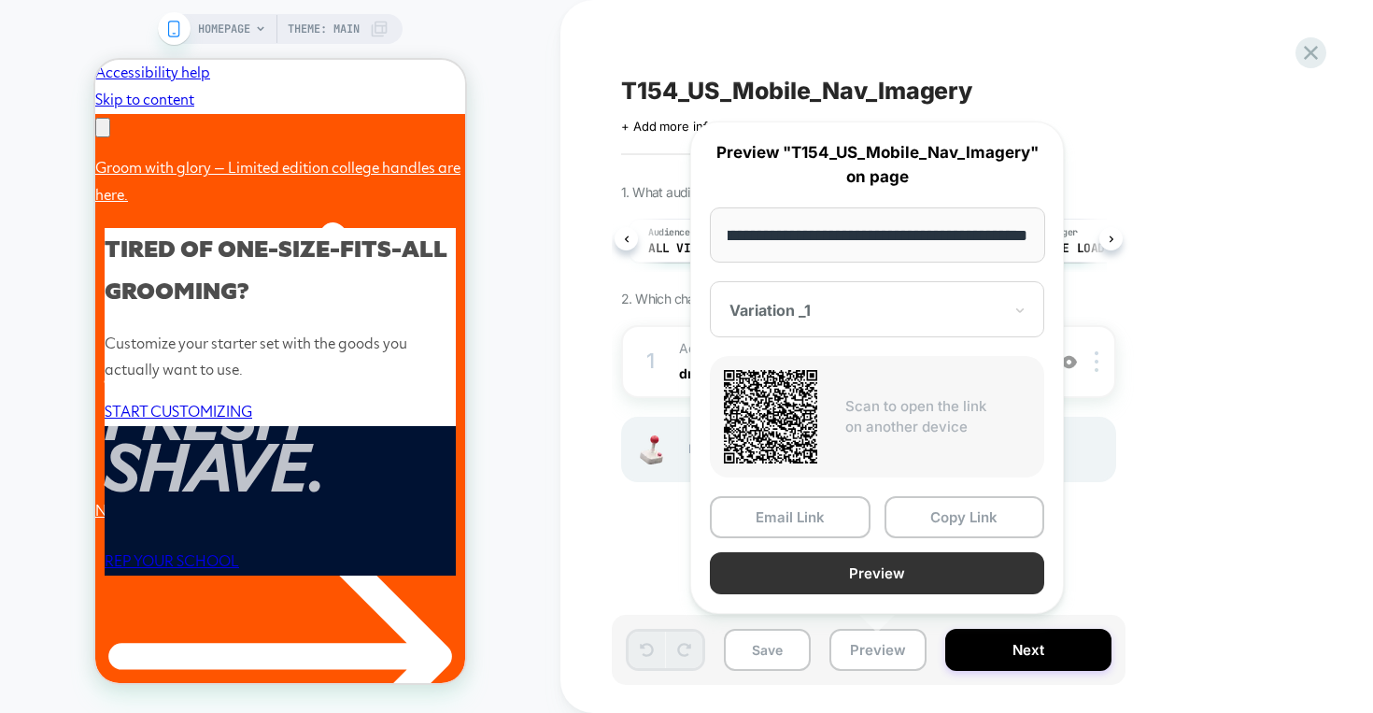
click at [912, 572] on button "Preview" at bounding box center [877, 573] width 334 height 42
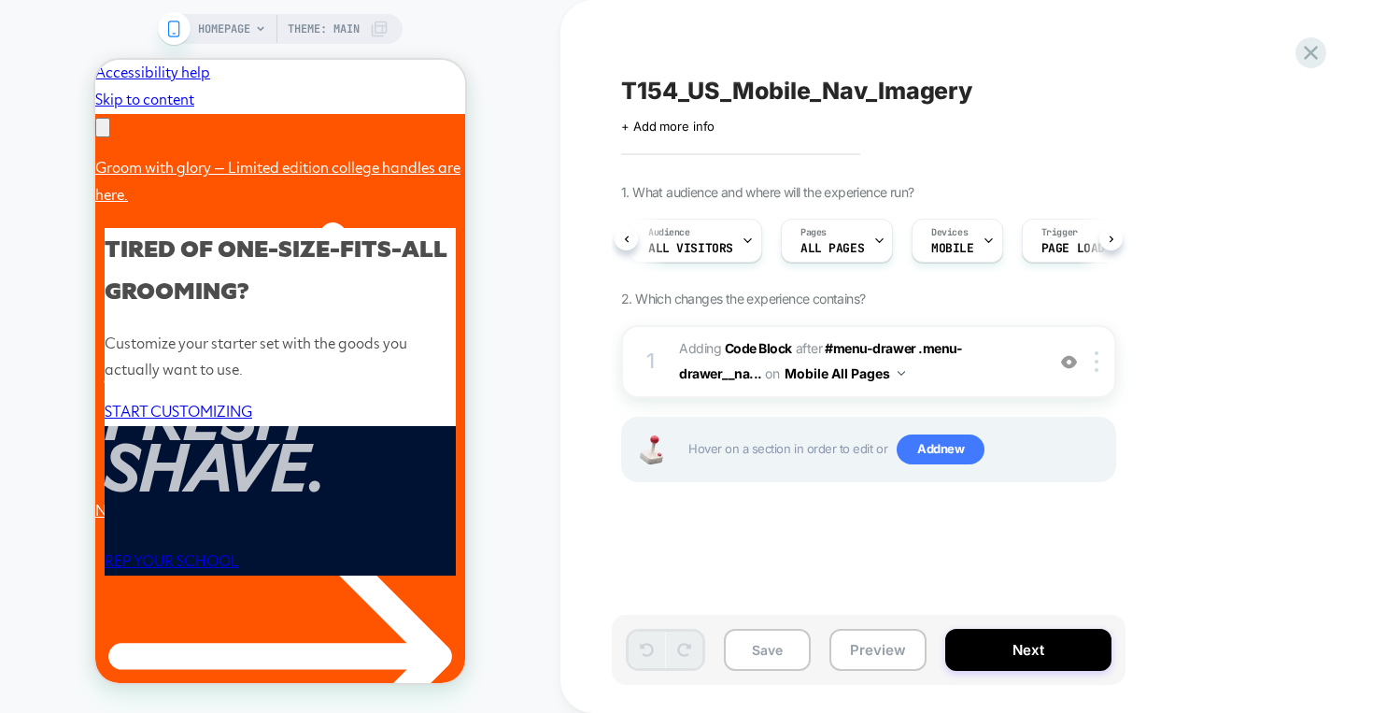
scroll to position [0, 290]
click at [886, 658] on button "Preview" at bounding box center [877, 650] width 97 height 42
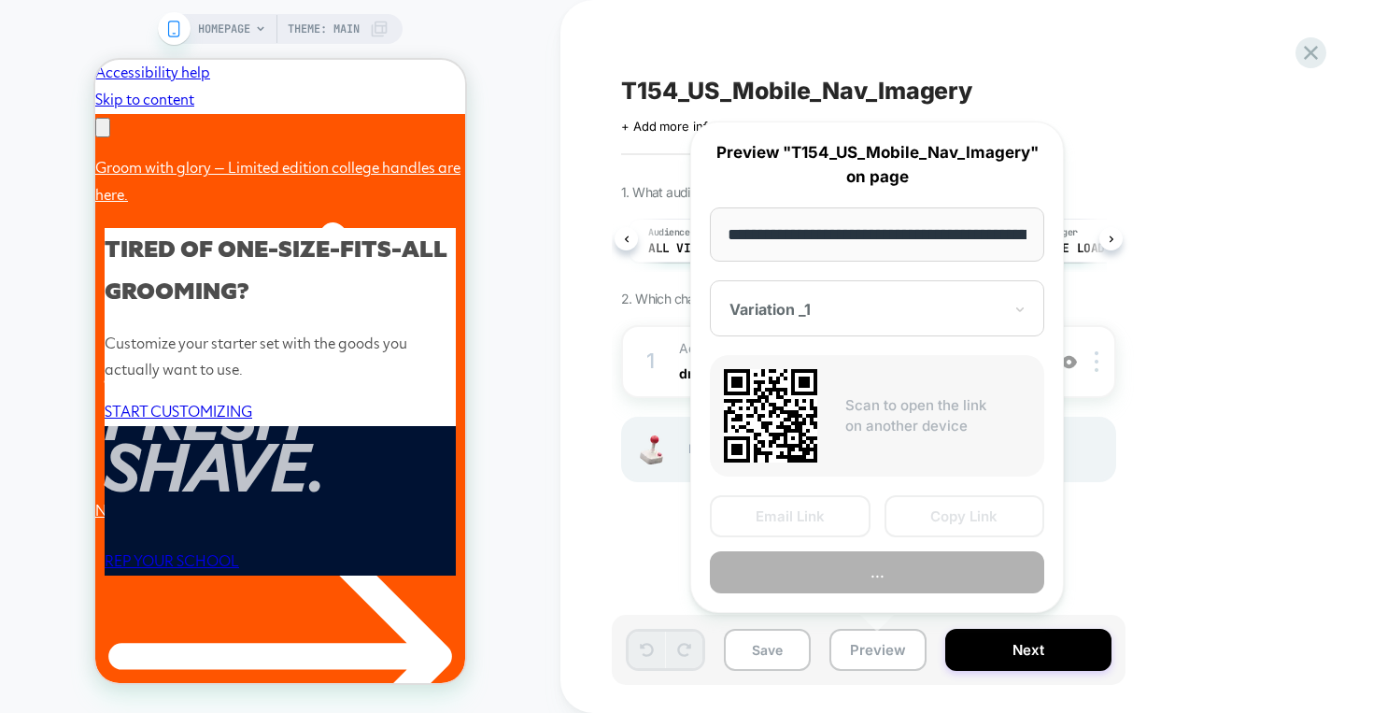
scroll to position [0, 86]
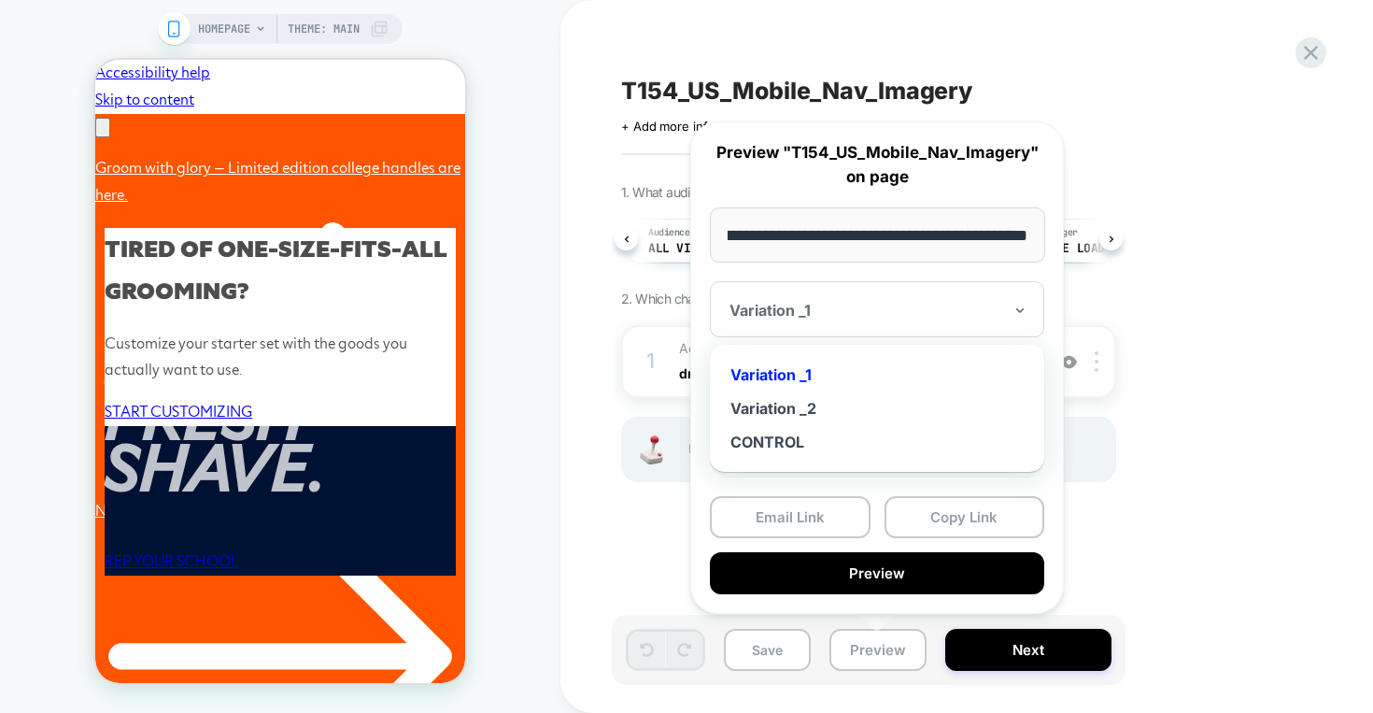
click at [828, 304] on div at bounding box center [866, 310] width 273 height 19
click at [813, 399] on div "Variation _2" at bounding box center [877, 408] width 316 height 34
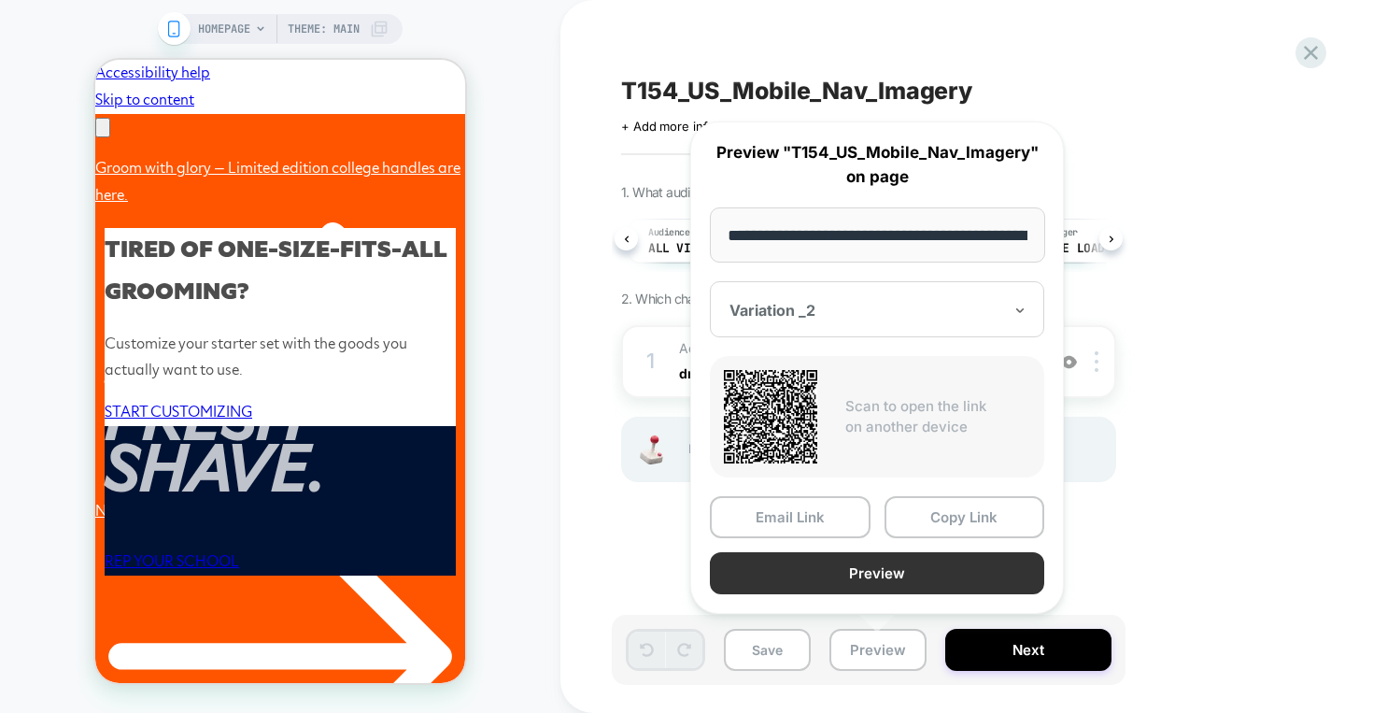
click at [885, 567] on button "Preview" at bounding box center [877, 573] width 334 height 42
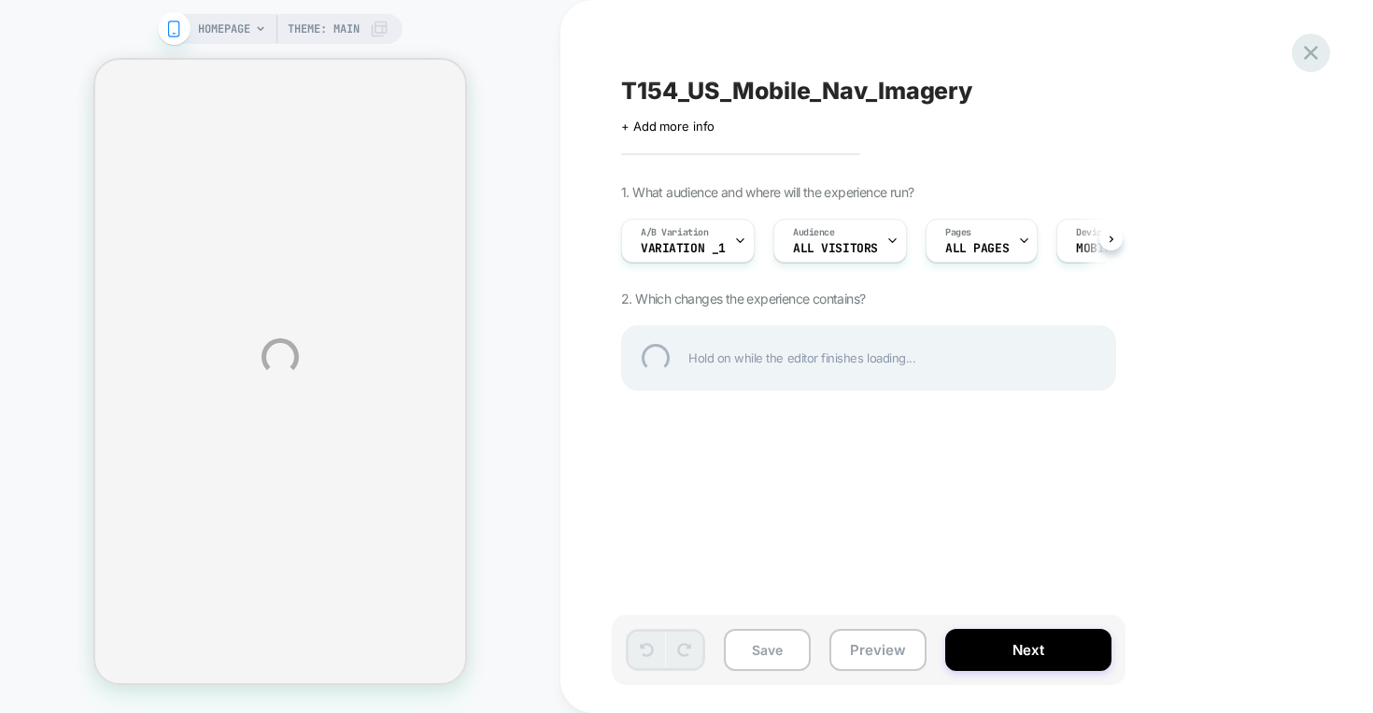
click at [1317, 51] on div at bounding box center [1311, 53] width 38 height 38
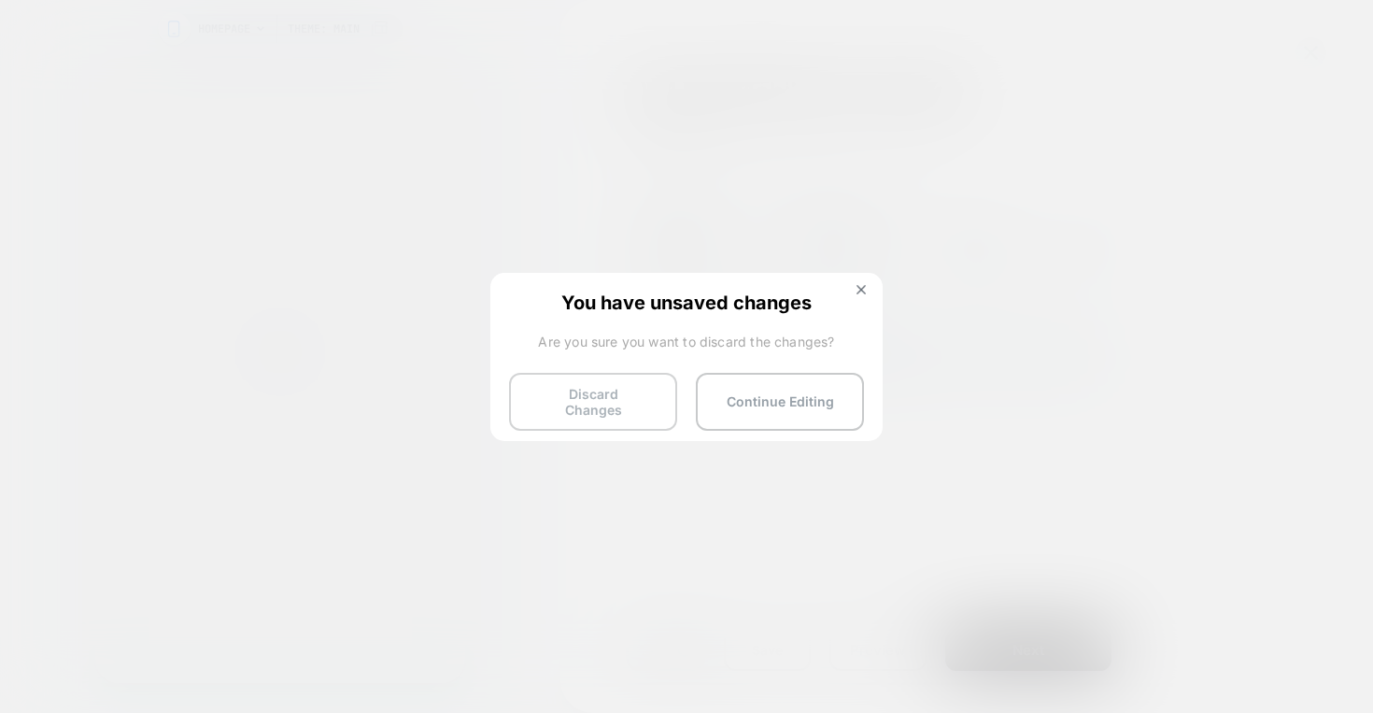
click at [612, 396] on button "Discard Changes" at bounding box center [593, 402] width 168 height 58
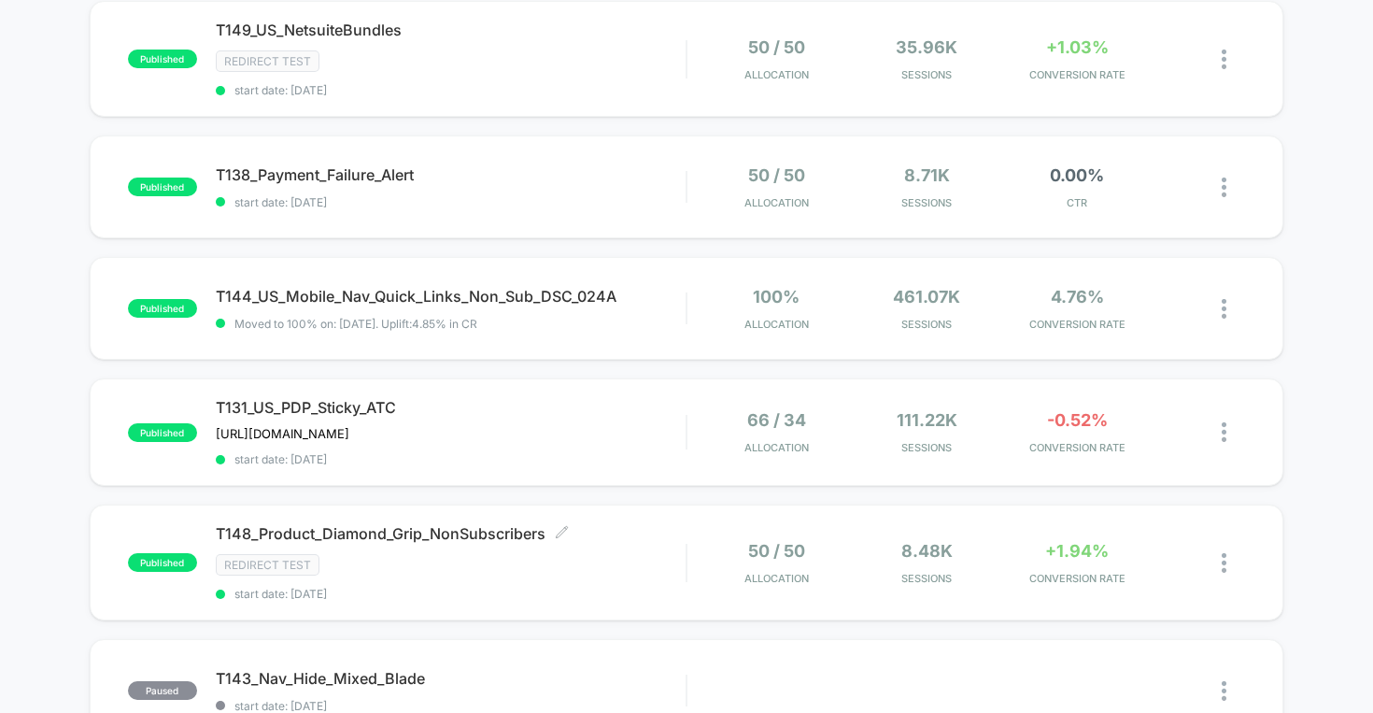
scroll to position [637, 0]
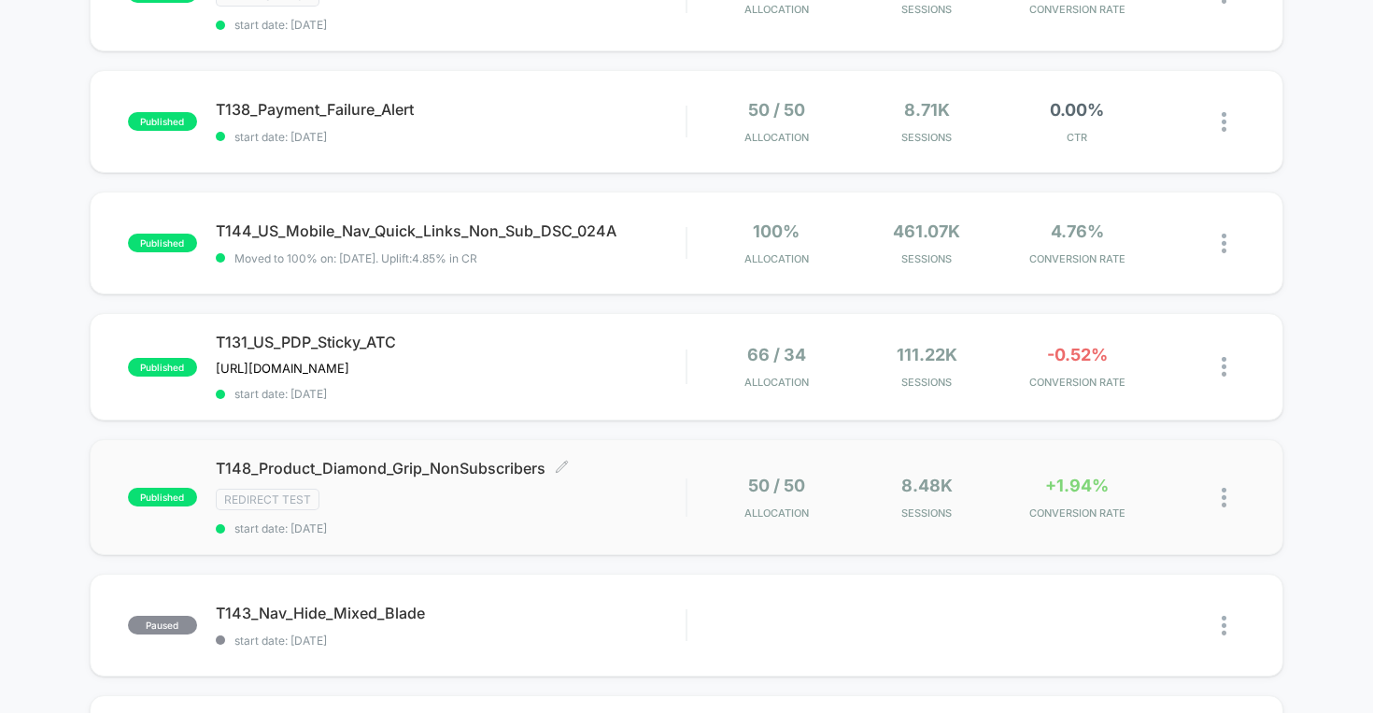
click at [426, 461] on span "T148_Product_Diamond_Grip_NonSubscribers Click to edit experience details" at bounding box center [451, 468] width 471 height 19
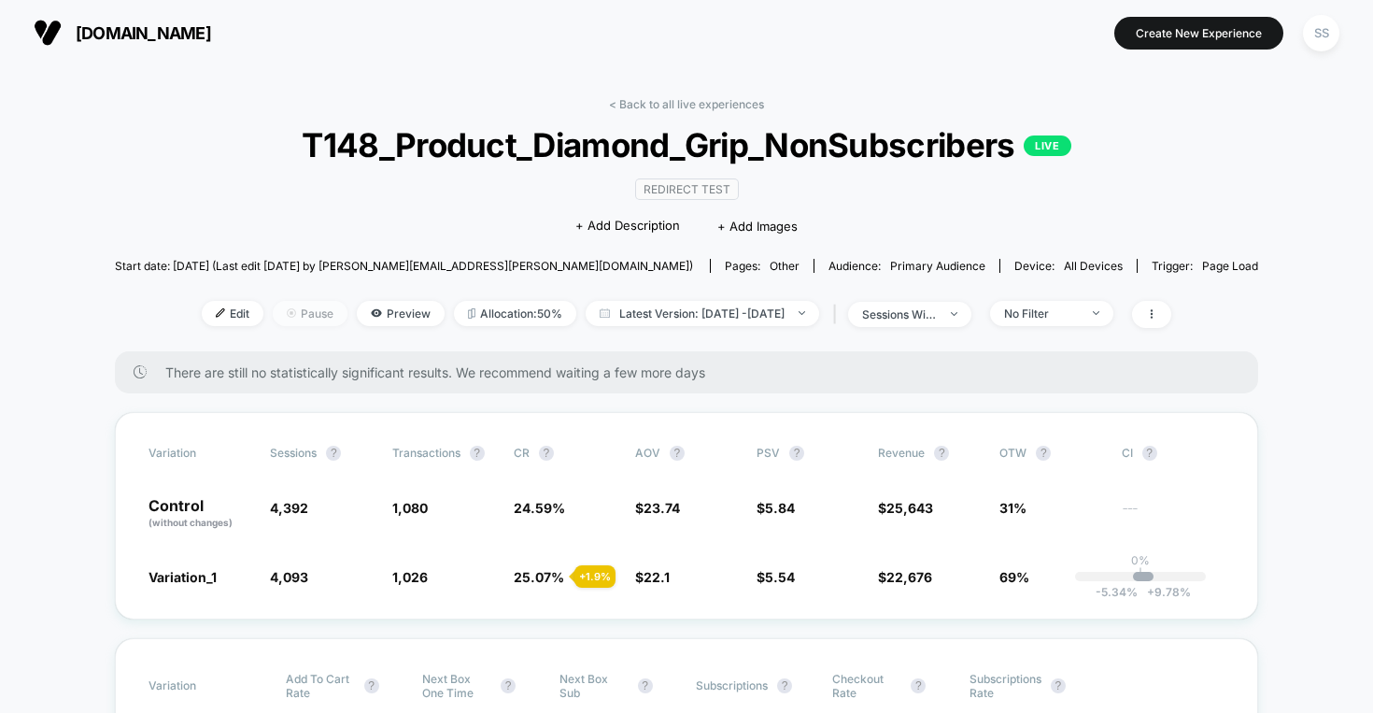
click at [289, 308] on span "Pause" at bounding box center [310, 313] width 75 height 25
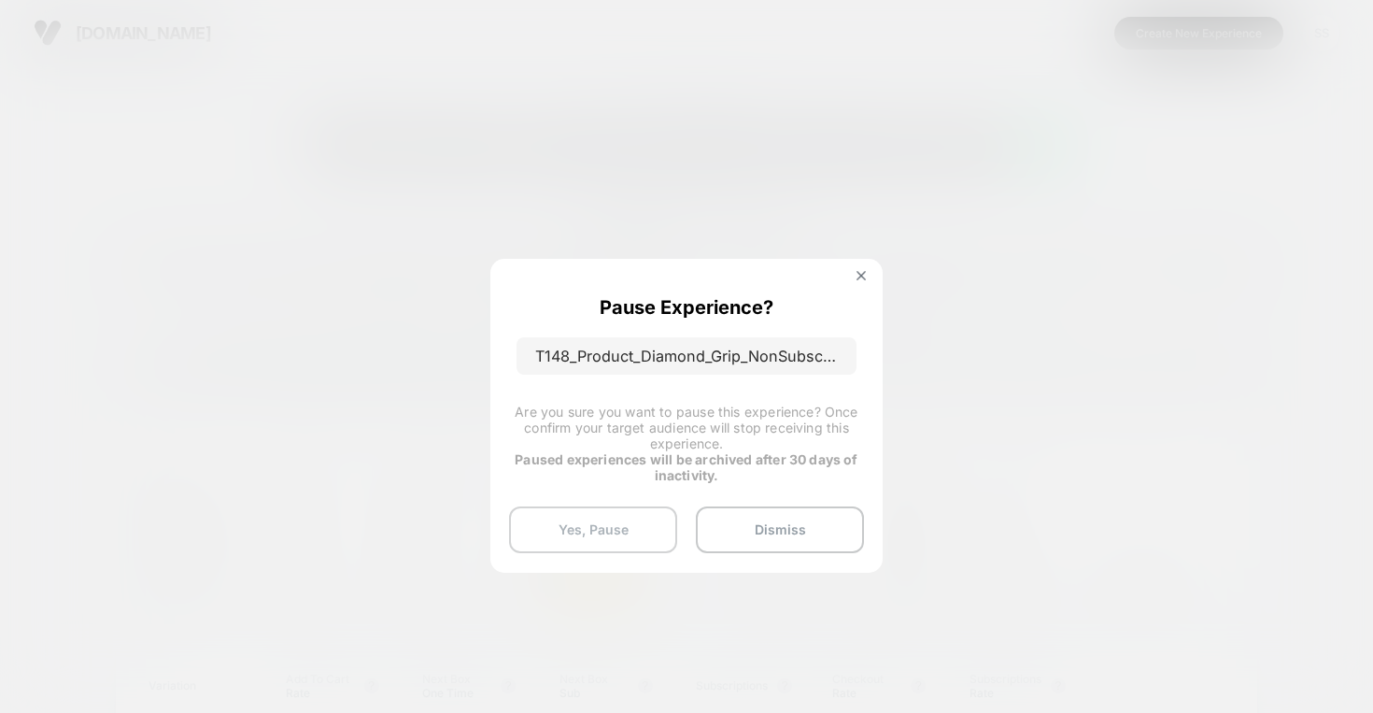
click at [619, 536] on button "Yes, Pause" at bounding box center [593, 529] width 168 height 47
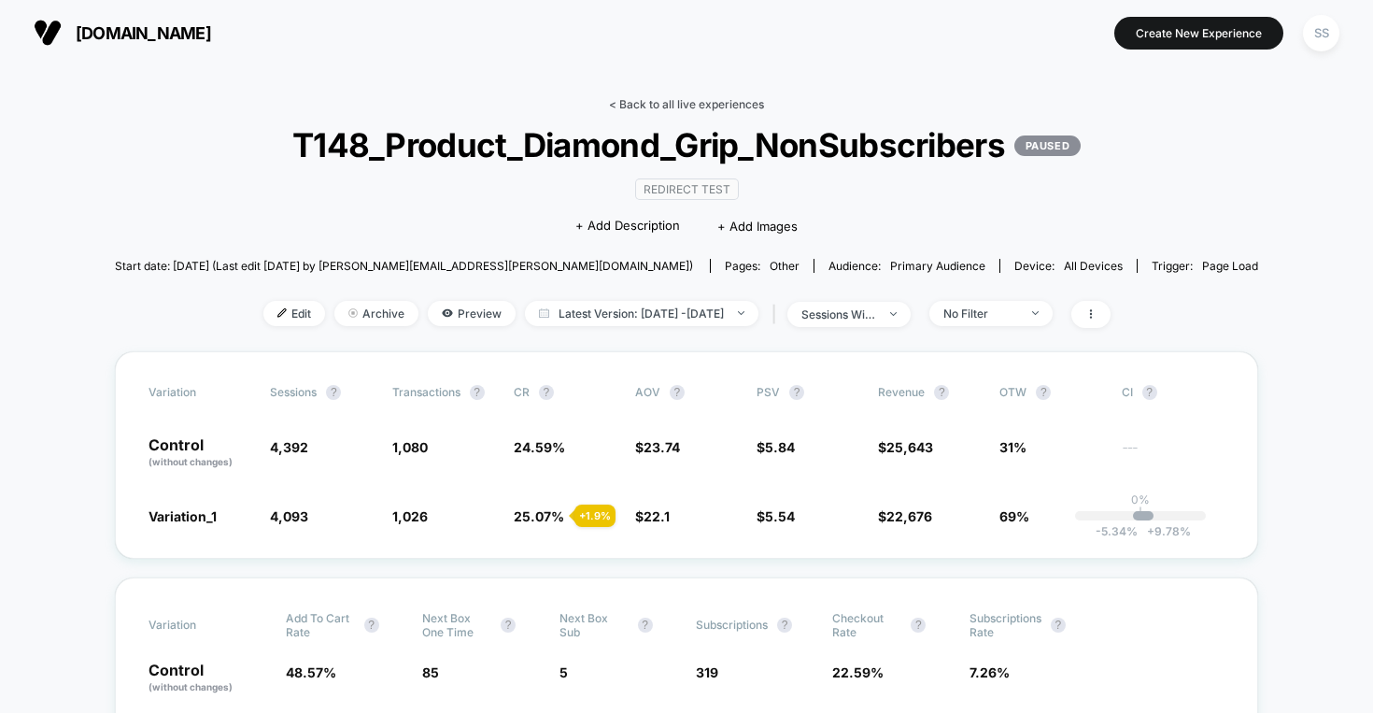
click at [667, 104] on link "< Back to all live experiences" at bounding box center [686, 104] width 155 height 14
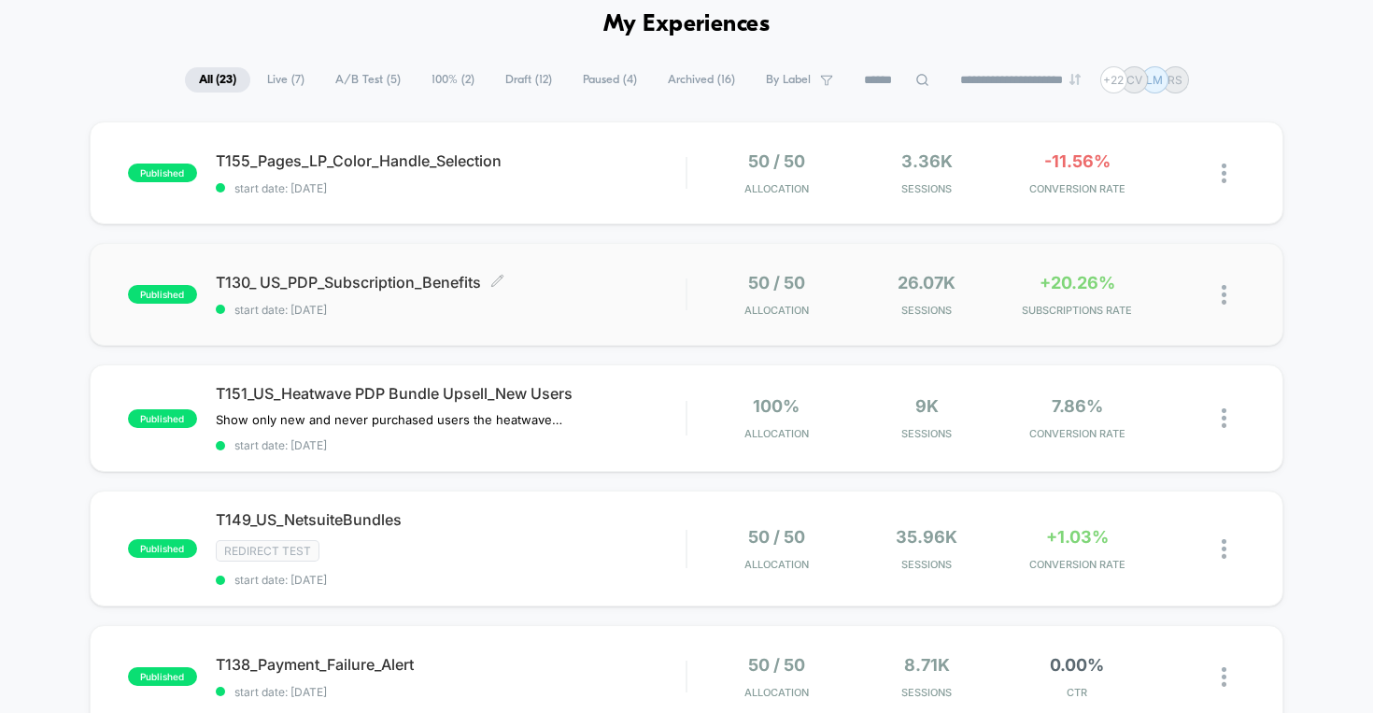
scroll to position [99, 0]
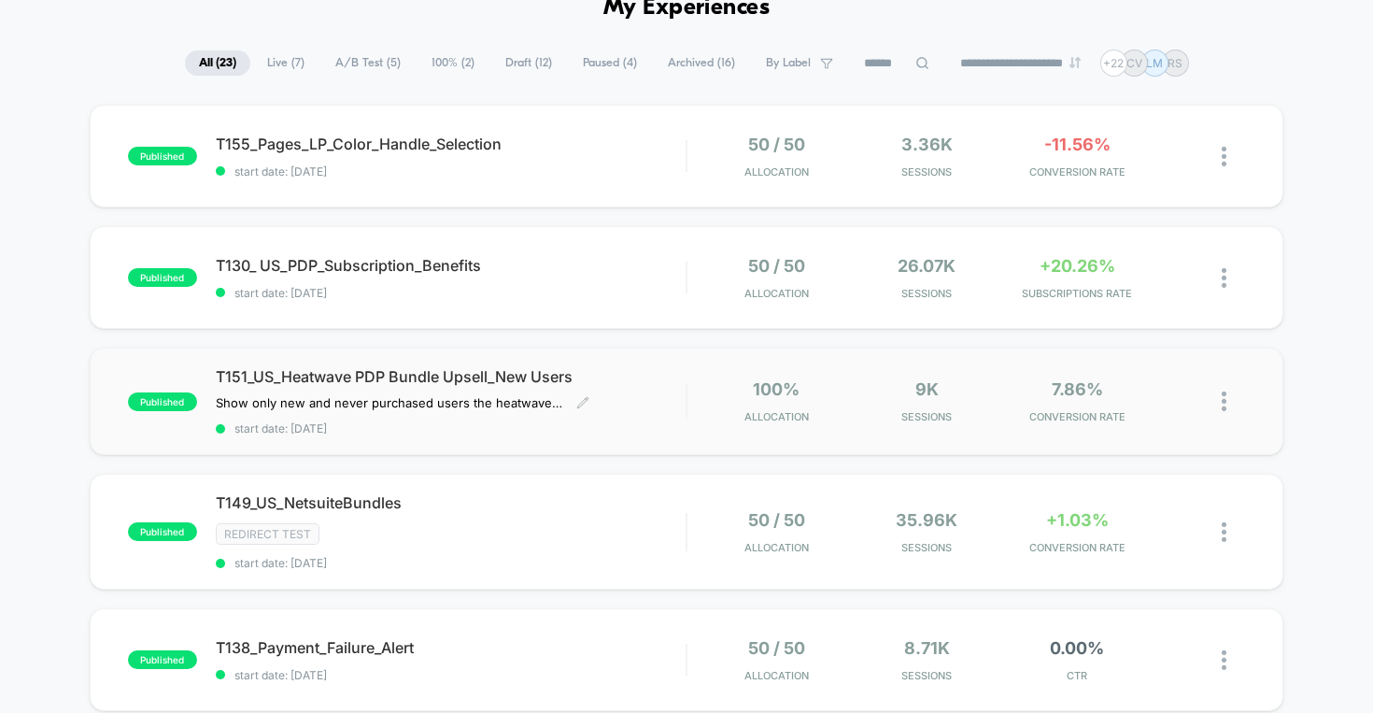
click at [422, 376] on span "T151_US_Heatwave PDP Bundle Upsell_New Users" at bounding box center [451, 376] width 471 height 19
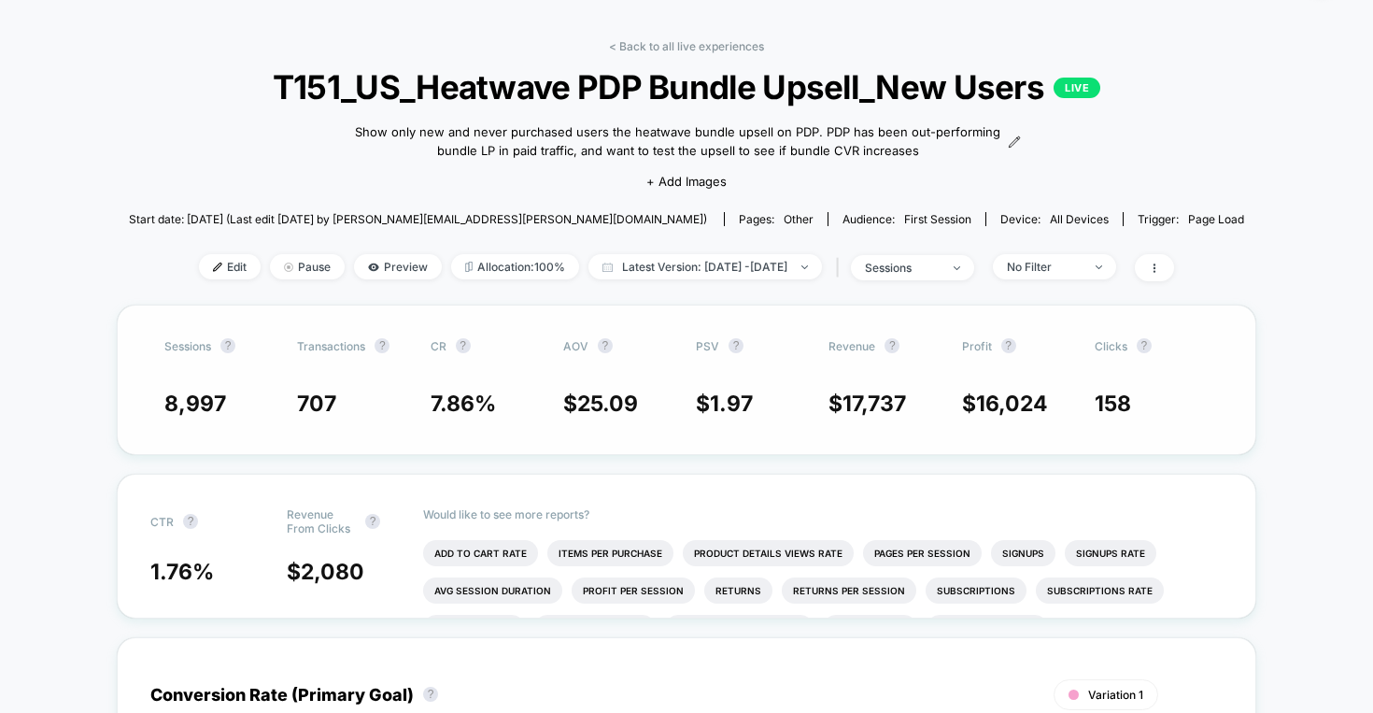
scroll to position [69, 0]
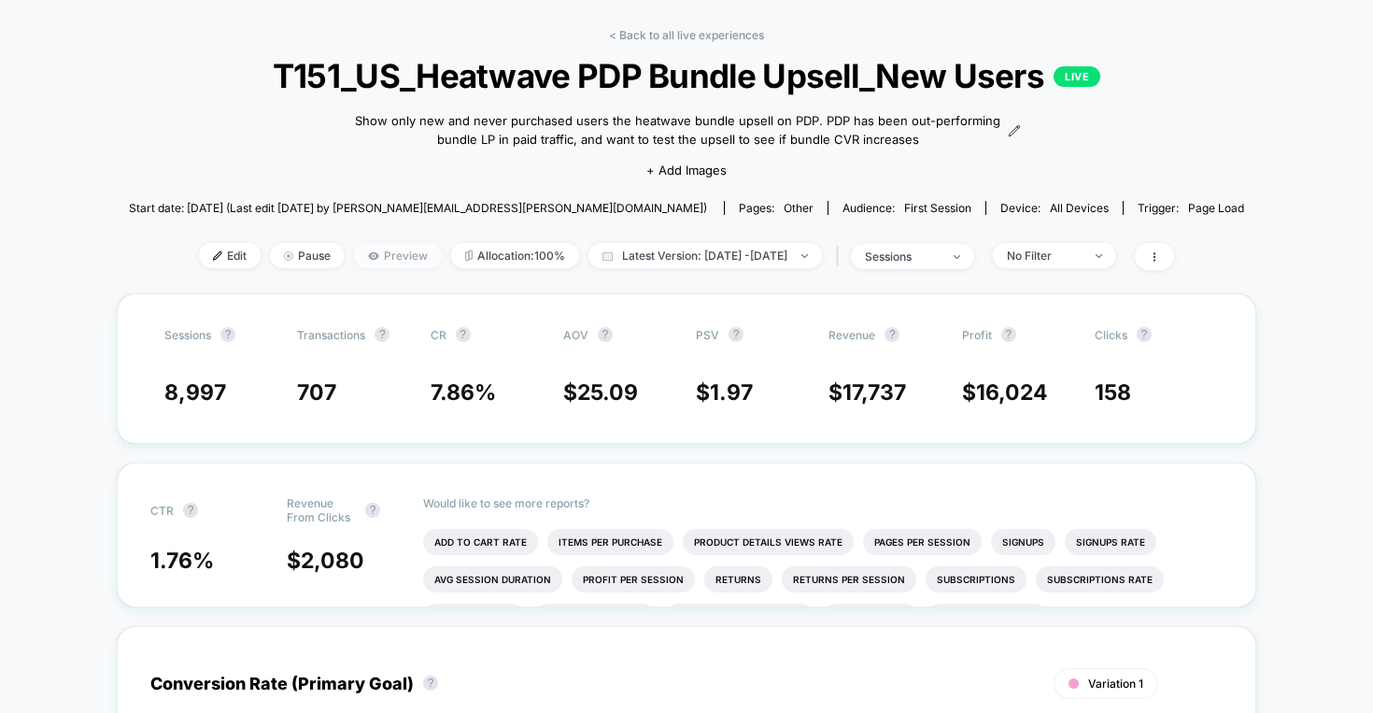
click at [368, 246] on span "Preview" at bounding box center [398, 255] width 88 height 25
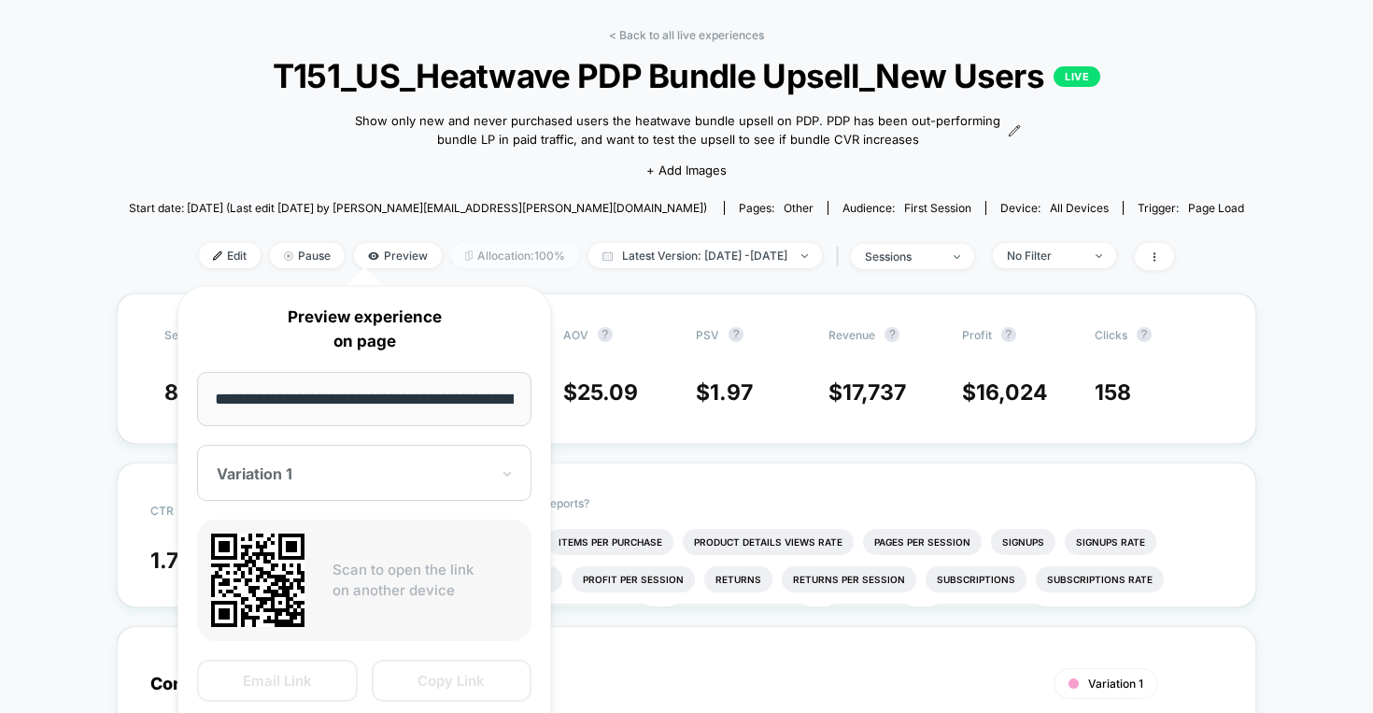
scroll to position [0, 225]
click at [284, 575] on icon at bounding box center [257, 580] width 93 height 93
click at [289, 574] on icon at bounding box center [257, 580] width 93 height 93
click at [378, 390] on input "**********" at bounding box center [364, 399] width 335 height 55
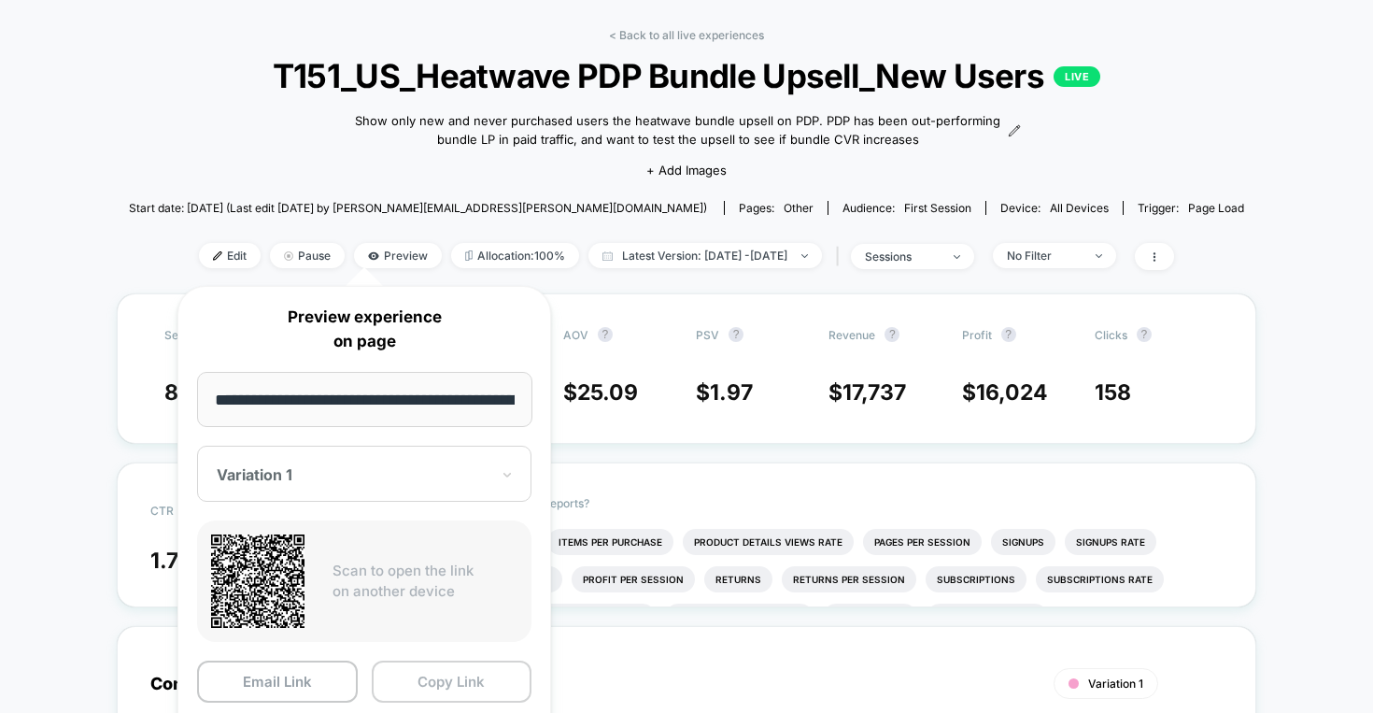
click at [444, 688] on button "Copy Link" at bounding box center [452, 681] width 161 height 42
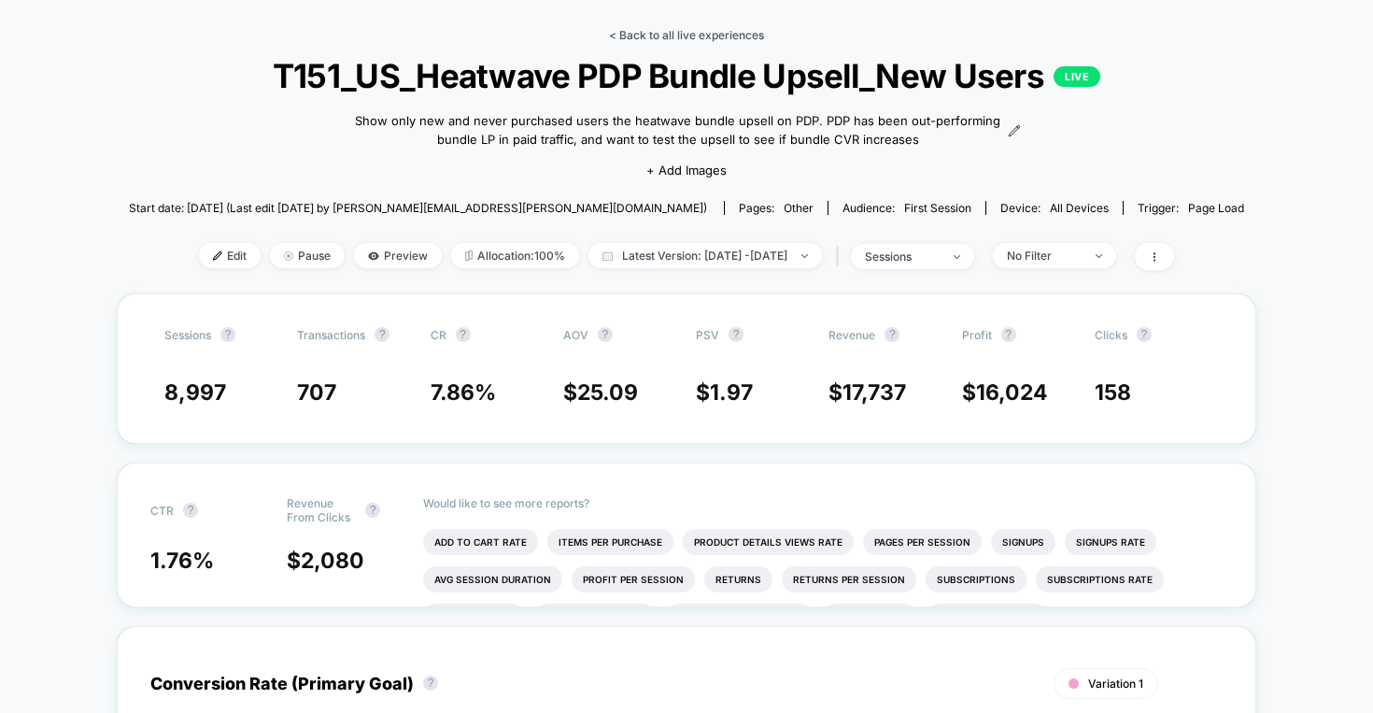
click at [665, 40] on link "< Back to all live experiences" at bounding box center [686, 35] width 155 height 14
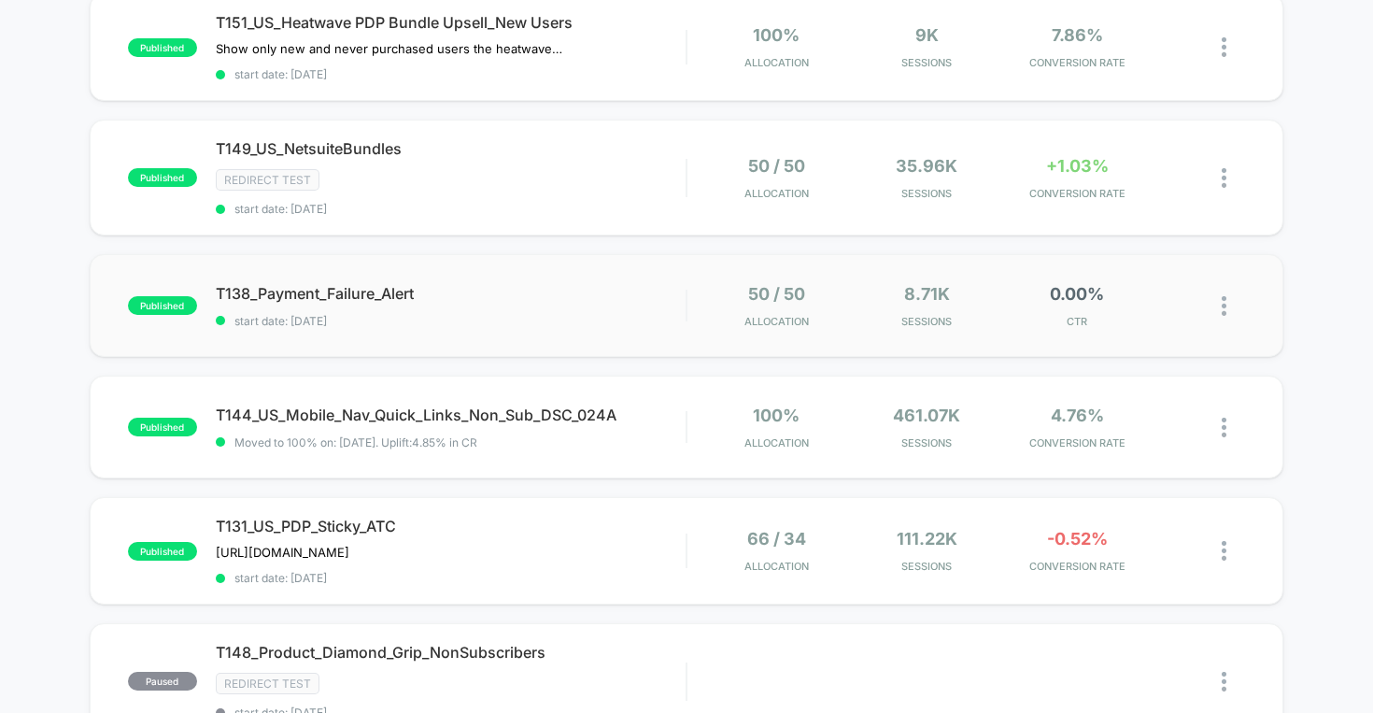
scroll to position [483, 0]
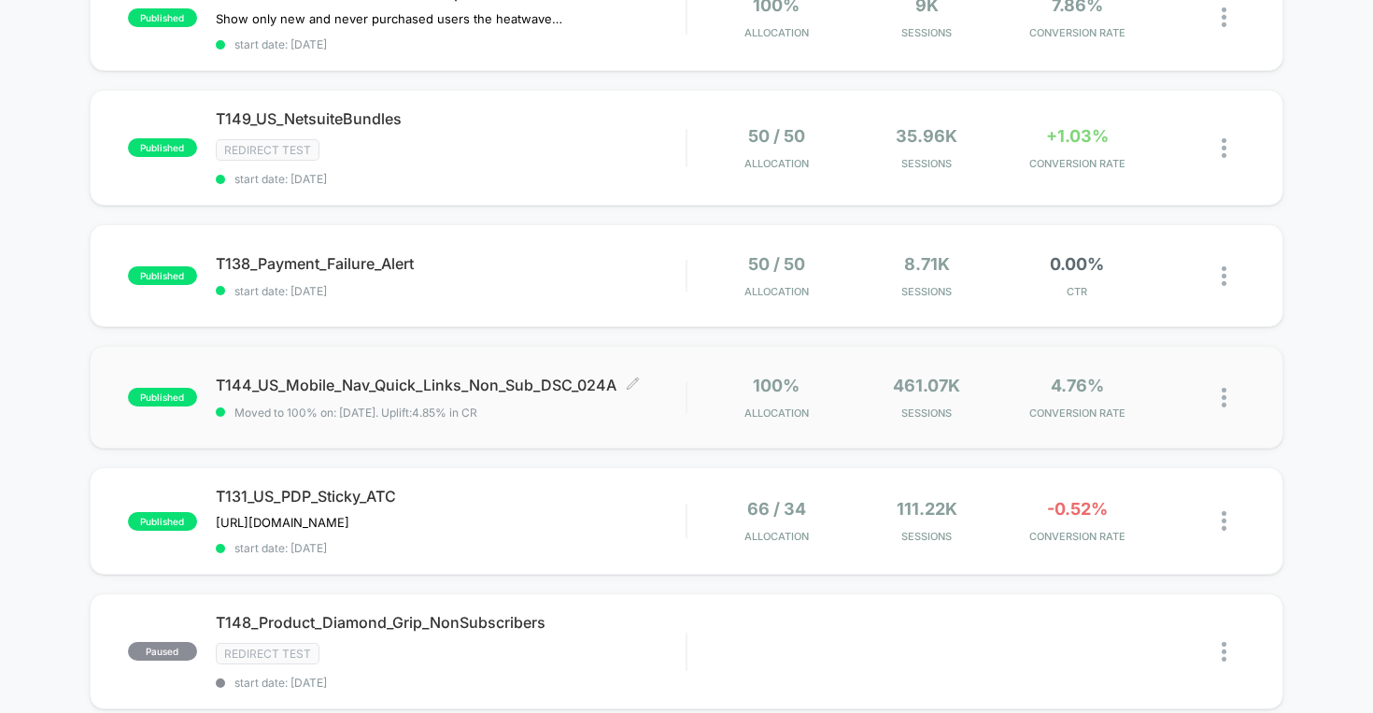
drag, startPoint x: 616, startPoint y: 380, endPoint x: 200, endPoint y: 376, distance: 415.7
click at [200, 376] on div "published T144_US_Mobile_Nav_Quick_Links_Non_Sub_DSC_024A Click to edit experie…" at bounding box center [407, 398] width 559 height 44
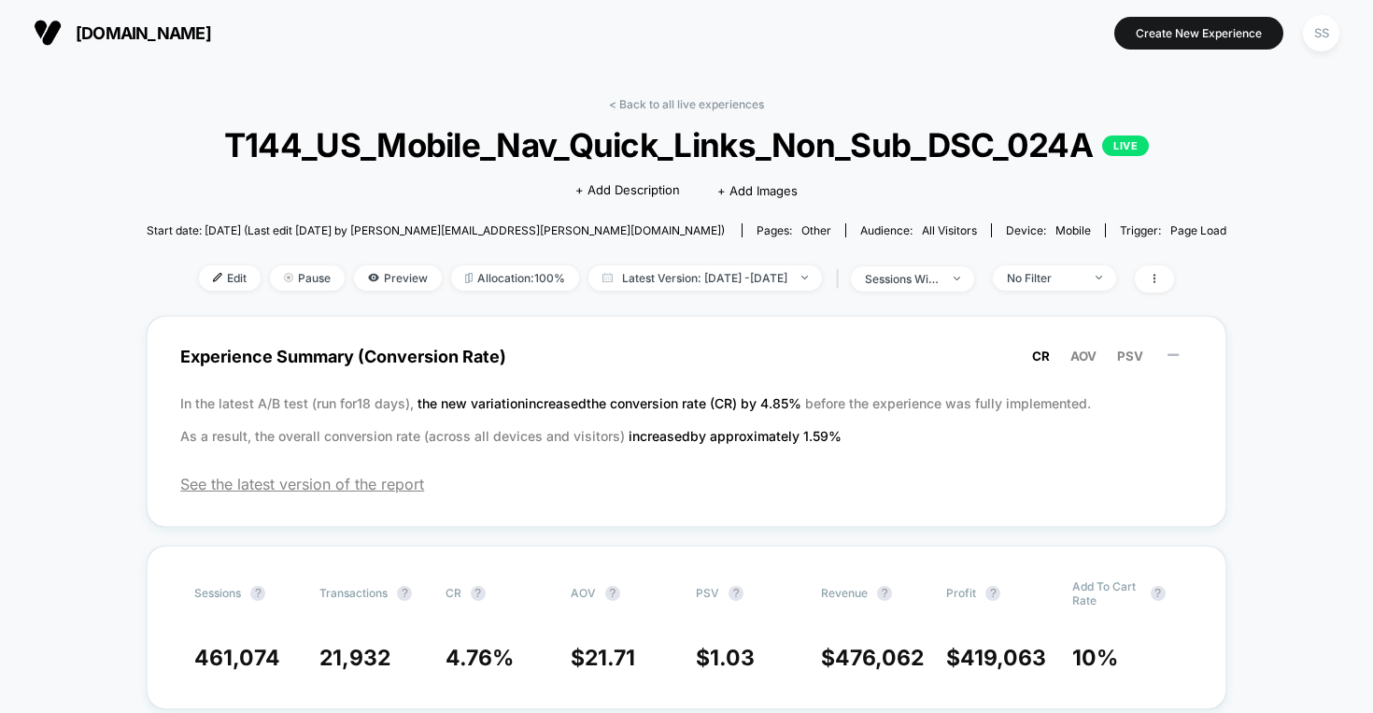
click at [540, 143] on span "T144_US_Mobile_Nav_Quick_Links_Non_Sub_DSC_024A LIVE" at bounding box center [686, 144] width 971 height 39
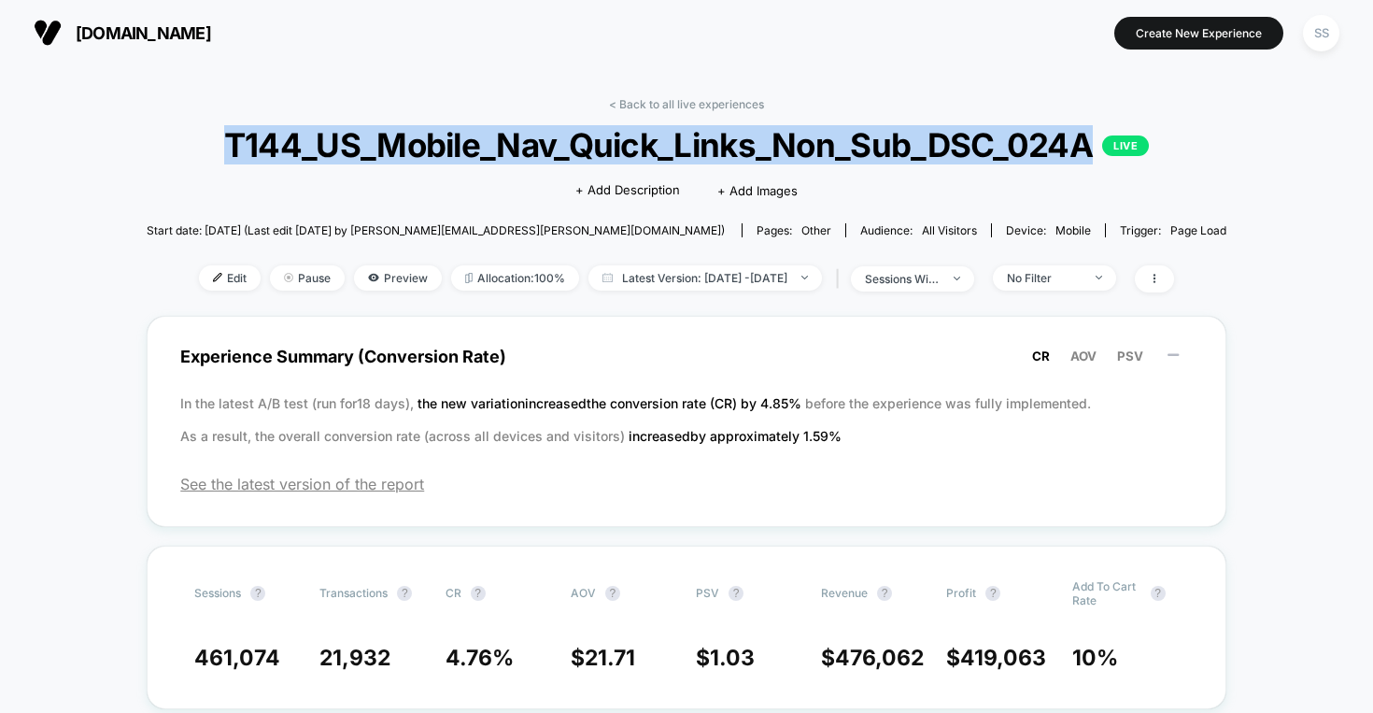
click at [540, 143] on span "T144_US_Mobile_Nav_Quick_Links_Non_Sub_DSC_024A LIVE" at bounding box center [686, 144] width 971 height 39
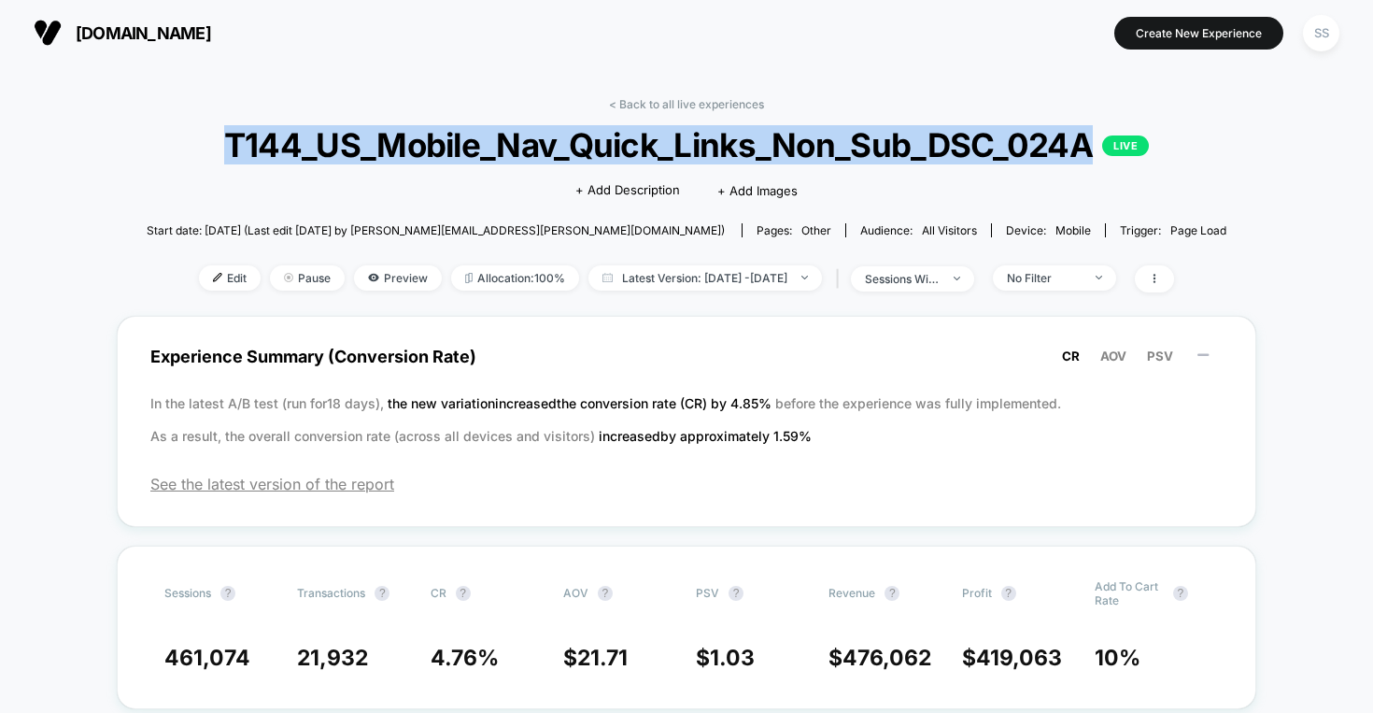
copy span "T144_US_Mobile_Nav_Quick_Links_Non_Sub_DSC_024A"
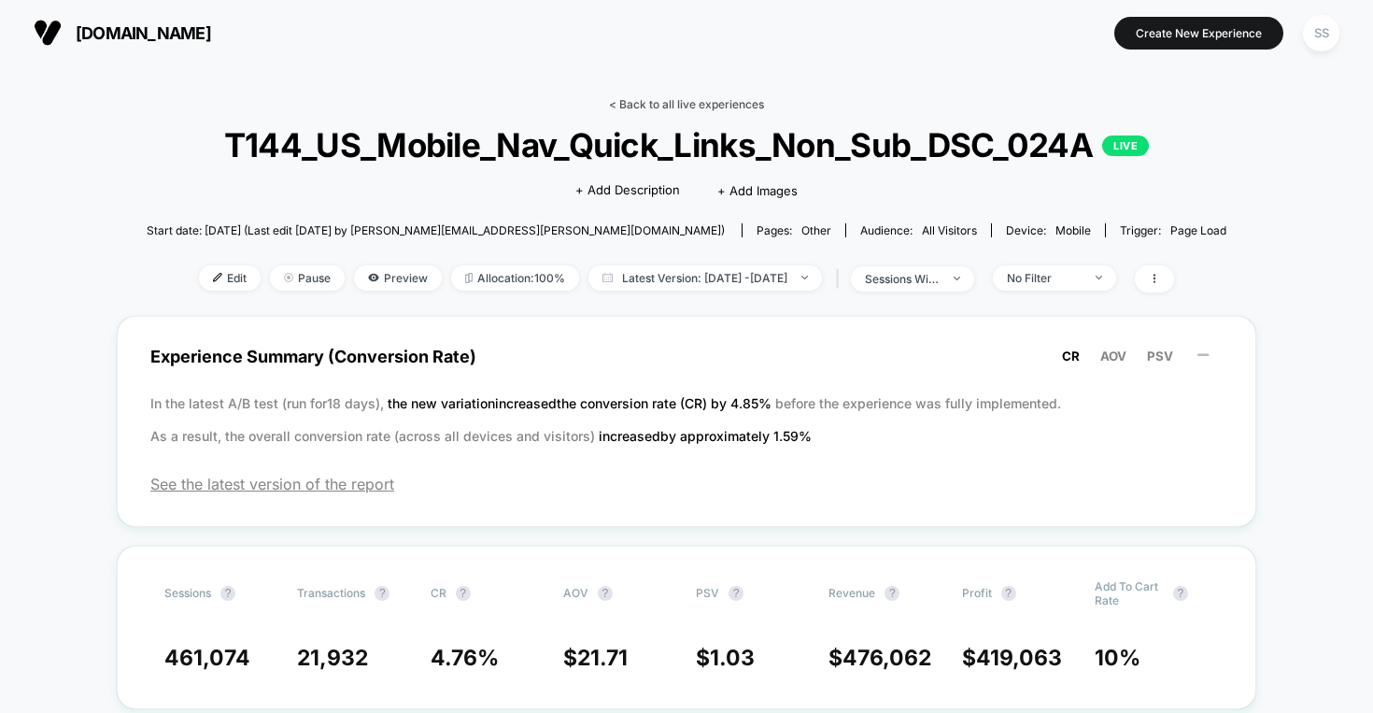
click at [670, 99] on link "< Back to all live experiences" at bounding box center [686, 104] width 155 height 14
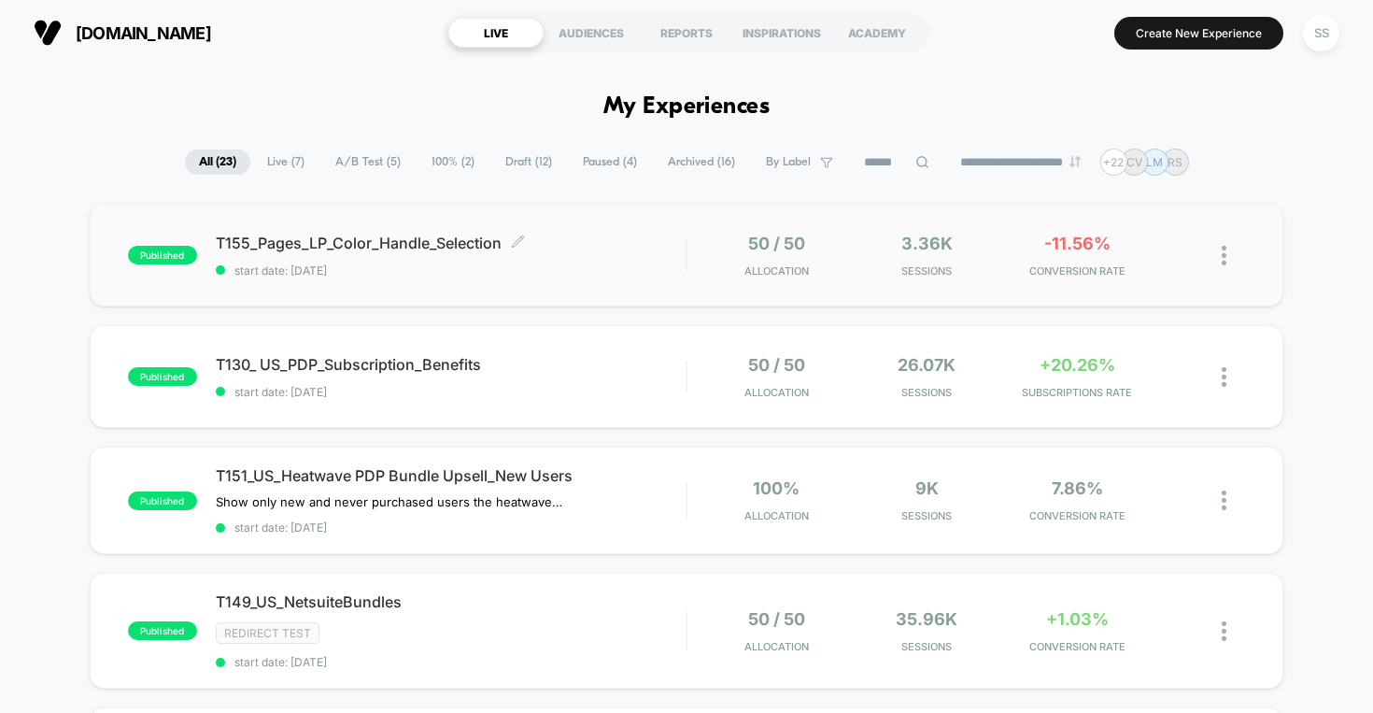
click at [412, 240] on span "T155_Pages_LP_Color_Handle_Selection Click to edit experience details" at bounding box center [451, 243] width 471 height 19
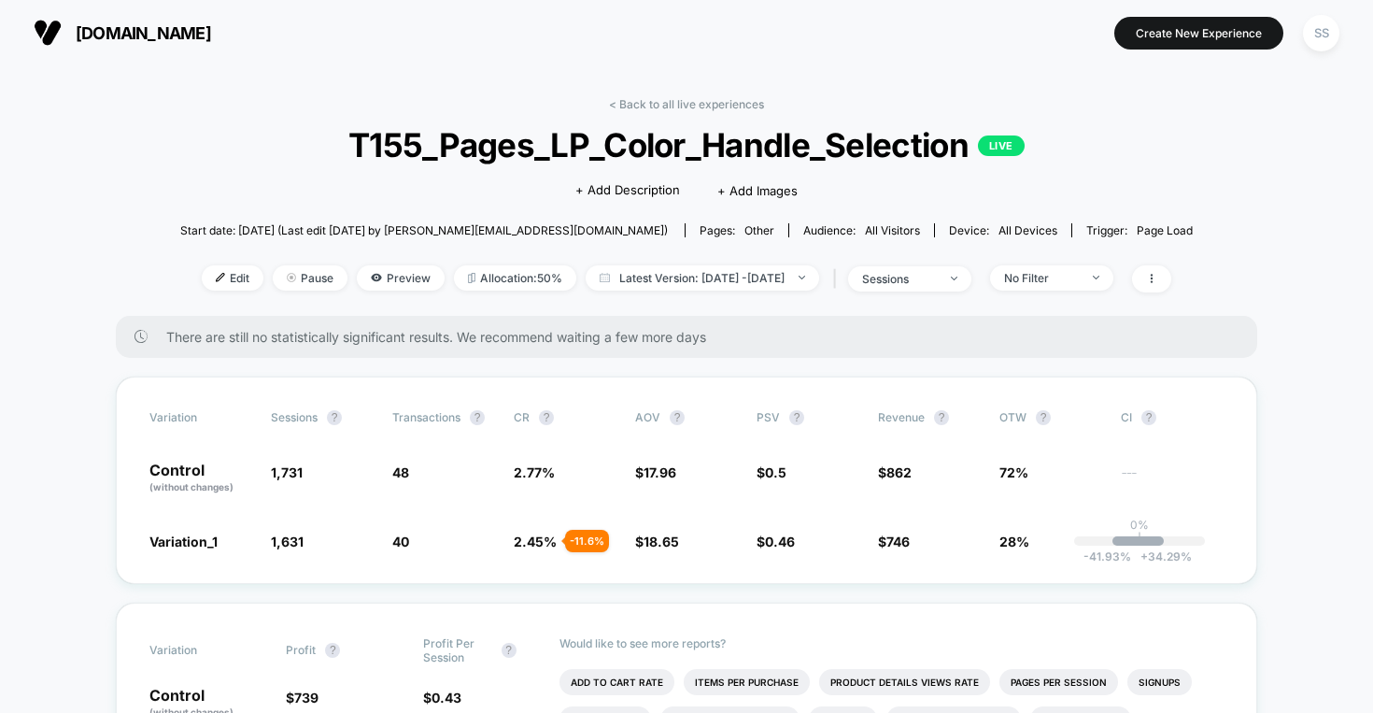
click at [621, 129] on span "T155_Pages_LP_Color_Handle_Selection LIVE" at bounding box center [686, 144] width 911 height 39
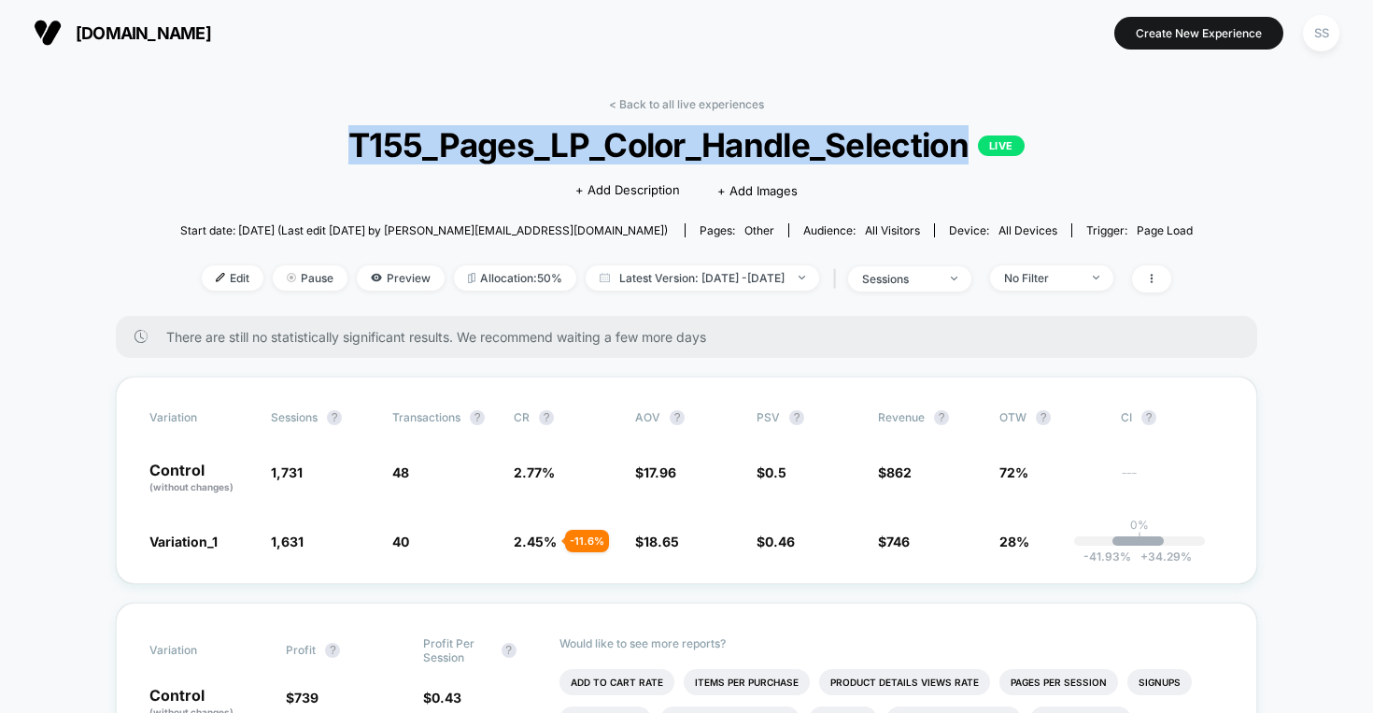
click at [621, 129] on span "T155_Pages_LP_Color_Handle_Selection LIVE" at bounding box center [686, 144] width 911 height 39
copy span "T155_Pages_LP_Color_Handle_Selection"
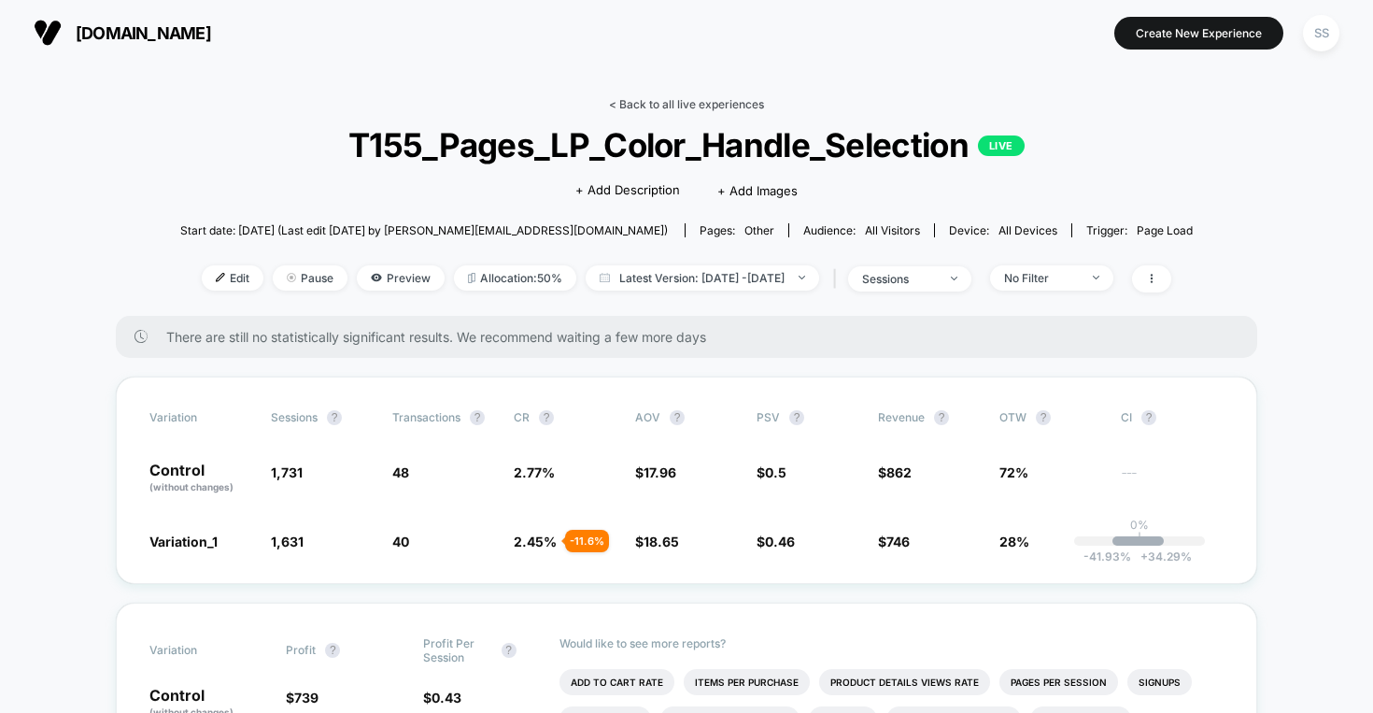
click at [640, 103] on link "< Back to all live experiences" at bounding box center [686, 104] width 155 height 14
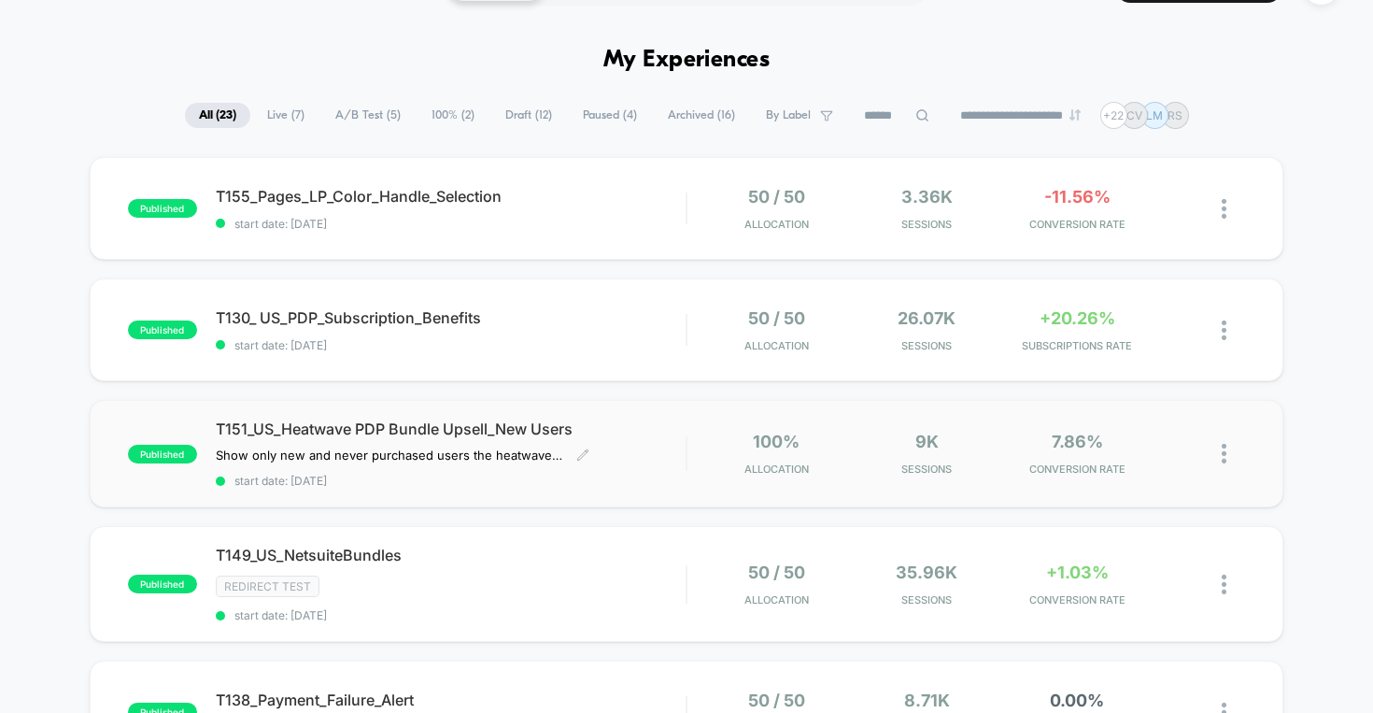
scroll to position [50, 0]
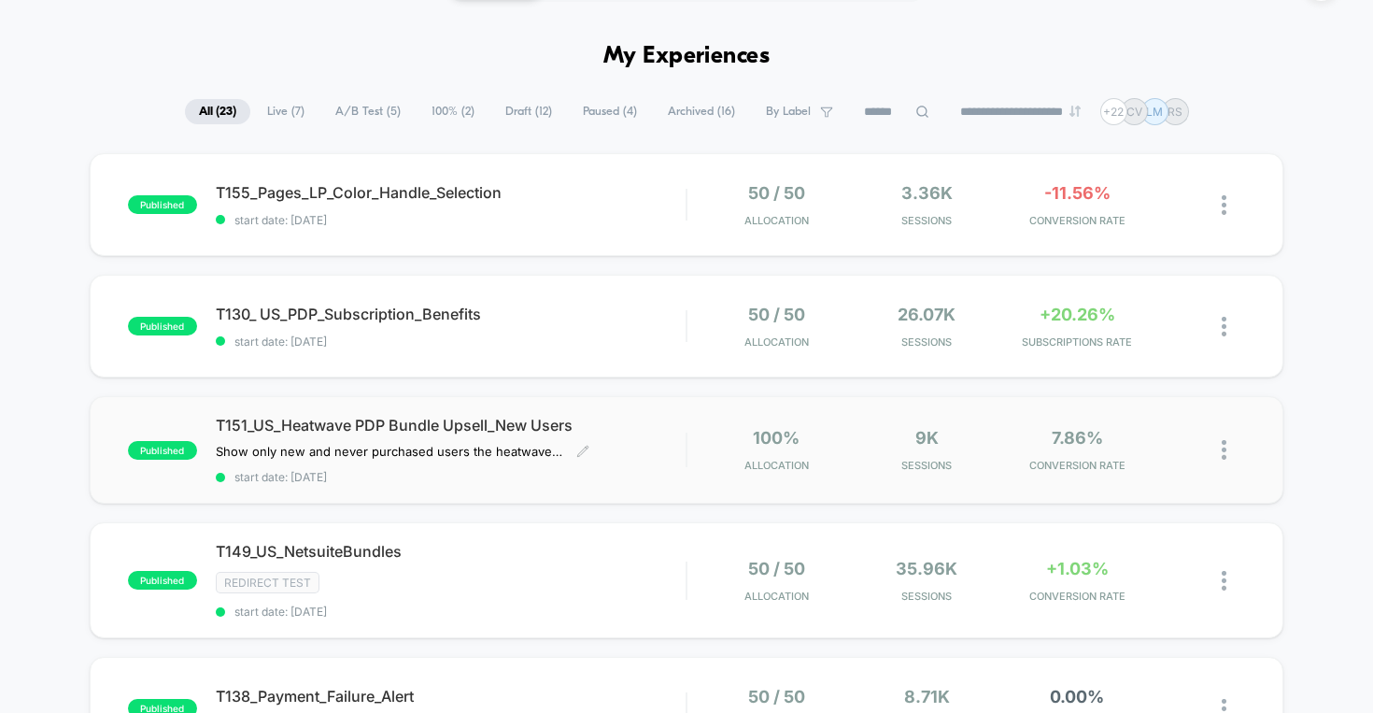
click at [424, 423] on span "T151_US_Heatwave PDP Bundle Upsell_New Users" at bounding box center [451, 425] width 471 height 19
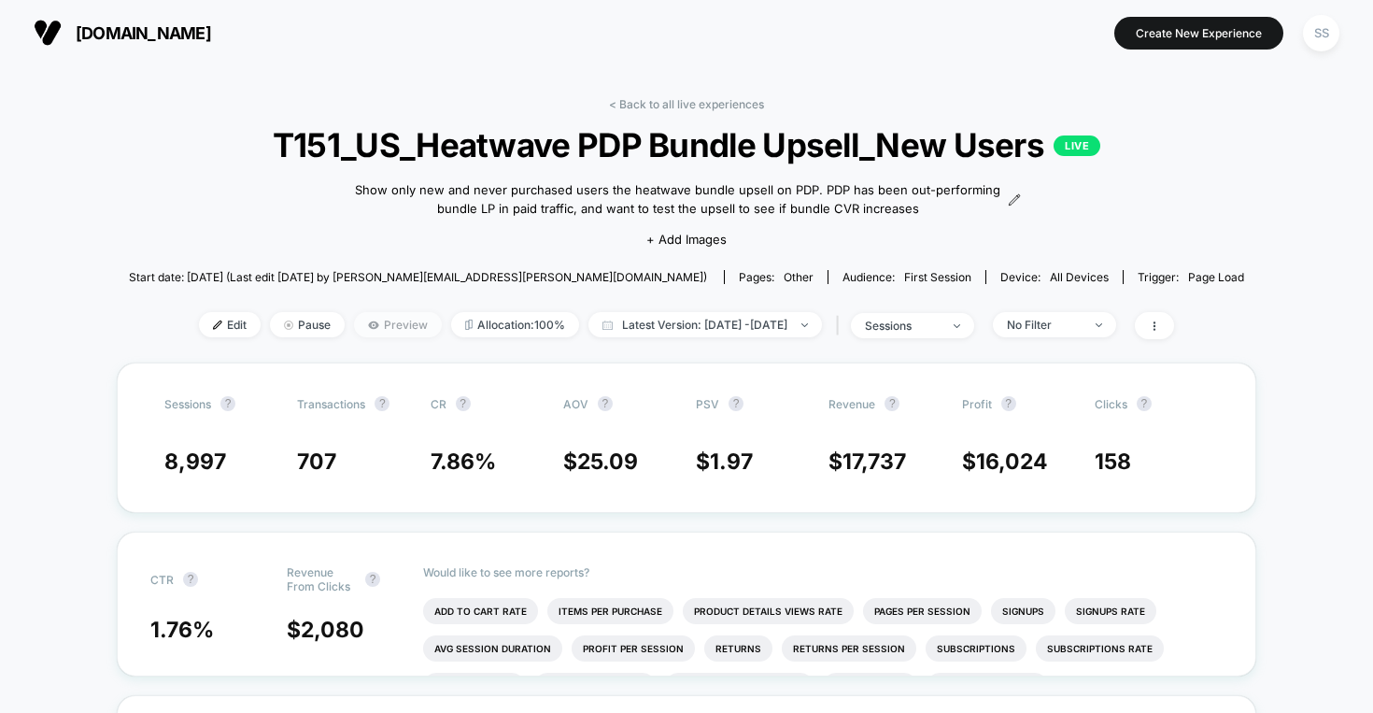
click at [370, 323] on span "Preview" at bounding box center [398, 324] width 88 height 25
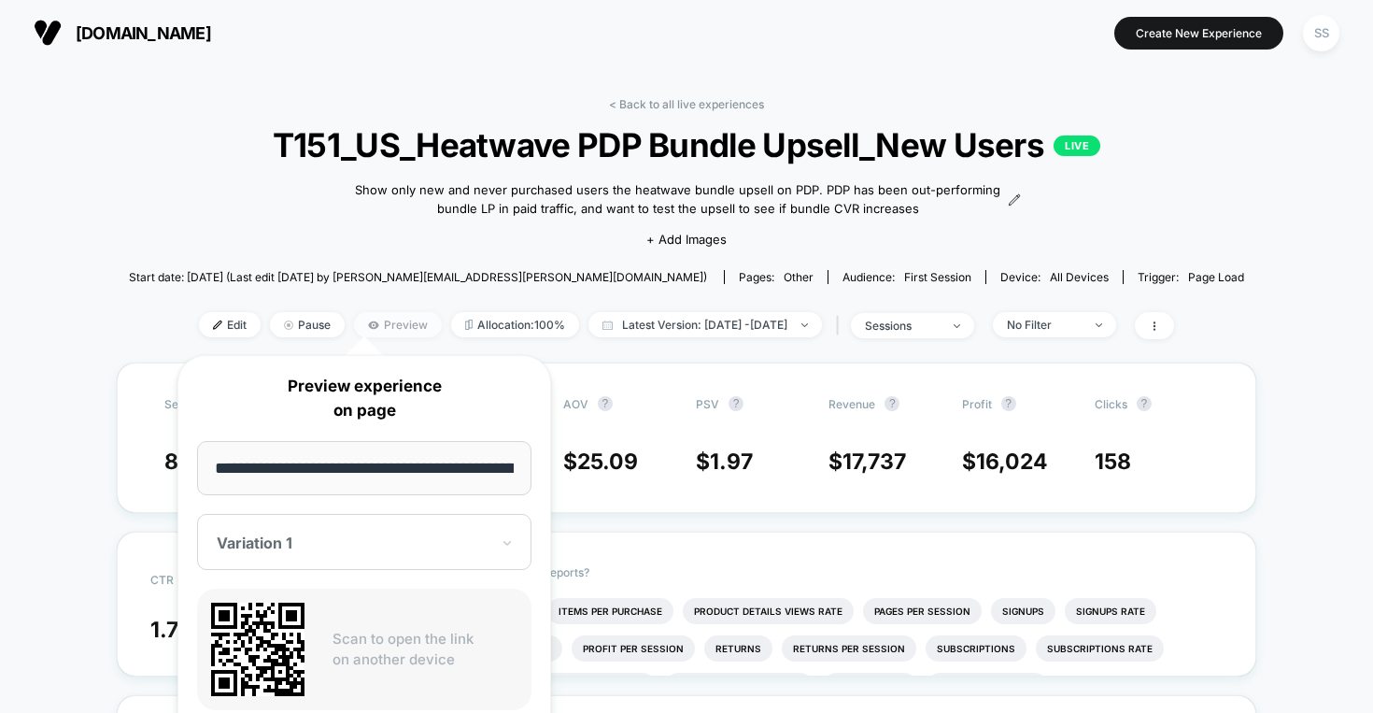
scroll to position [0, 225]
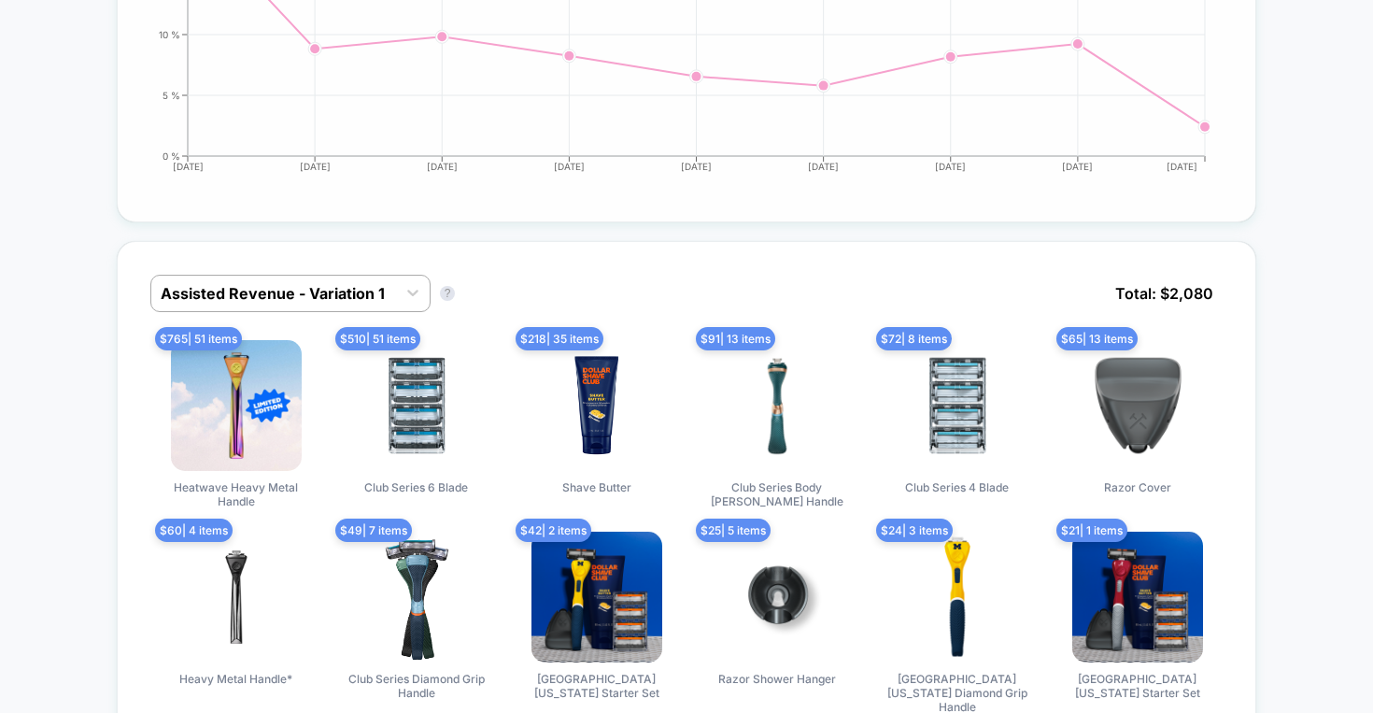
scroll to position [0, 0]
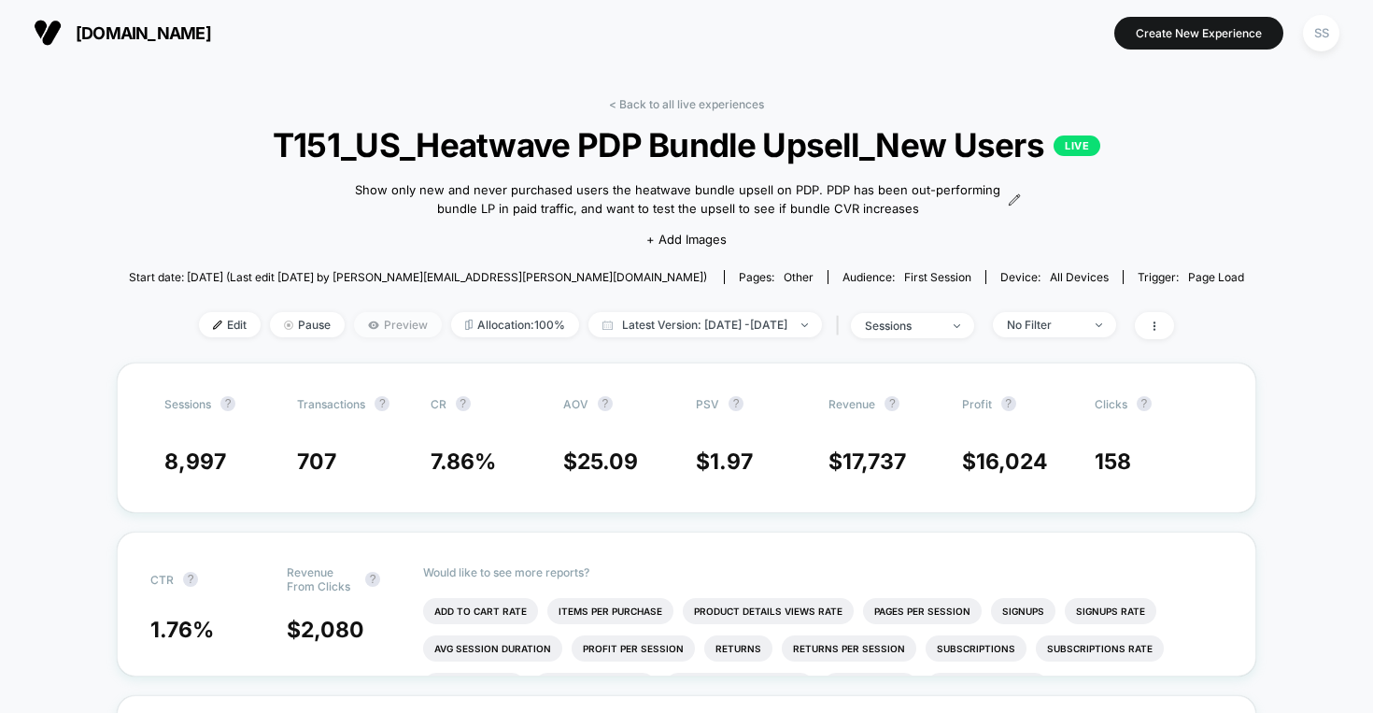
click at [362, 324] on span "Preview" at bounding box center [398, 324] width 88 height 25
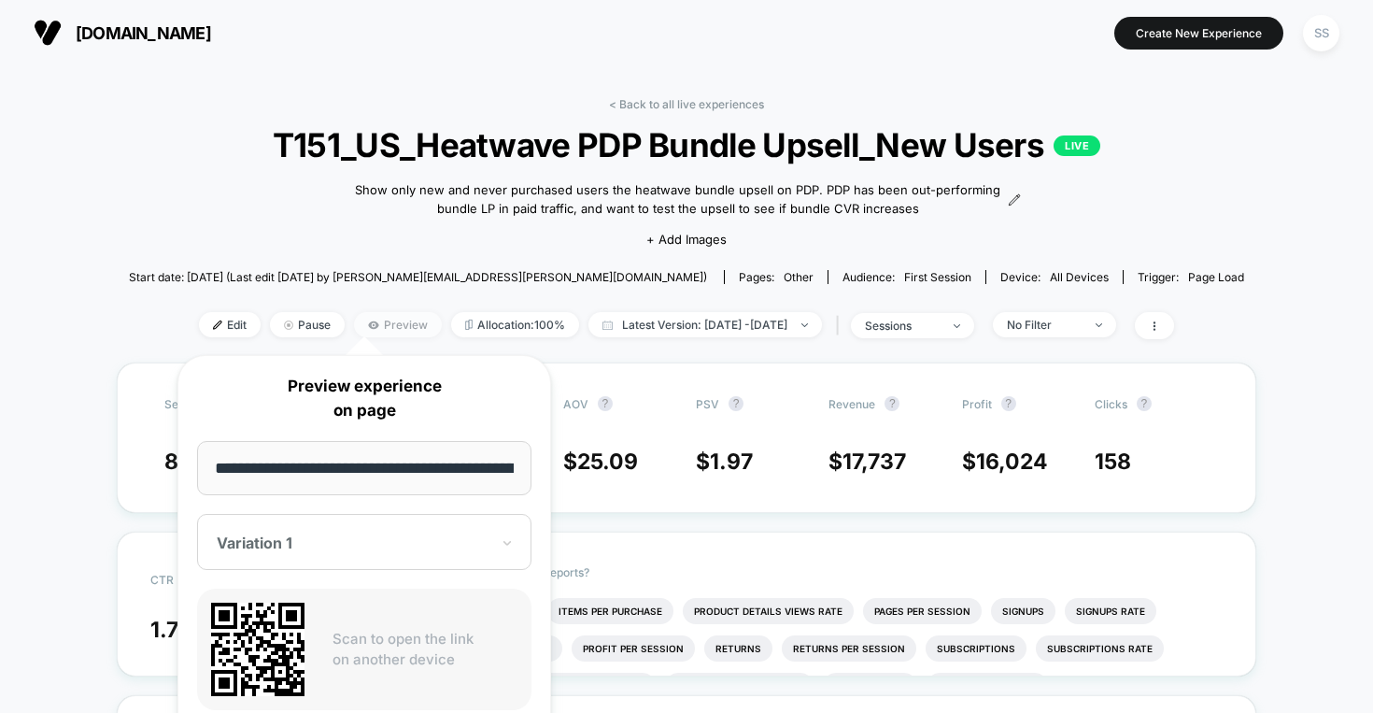
scroll to position [0, 225]
click at [468, 478] on input "**********" at bounding box center [364, 468] width 335 height 55
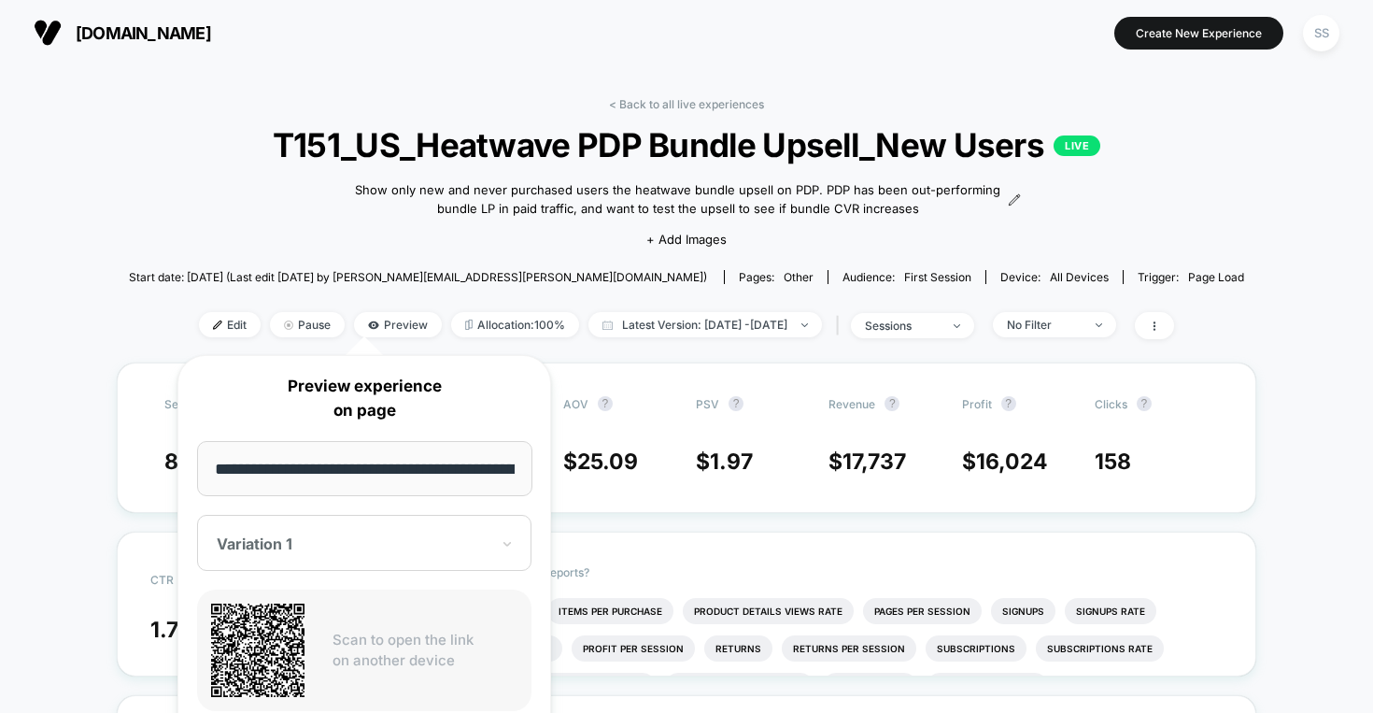
click at [682, 139] on span "T151_US_Heatwave PDP Bundle Upsell_New Users LIVE" at bounding box center [686, 144] width 1003 height 39
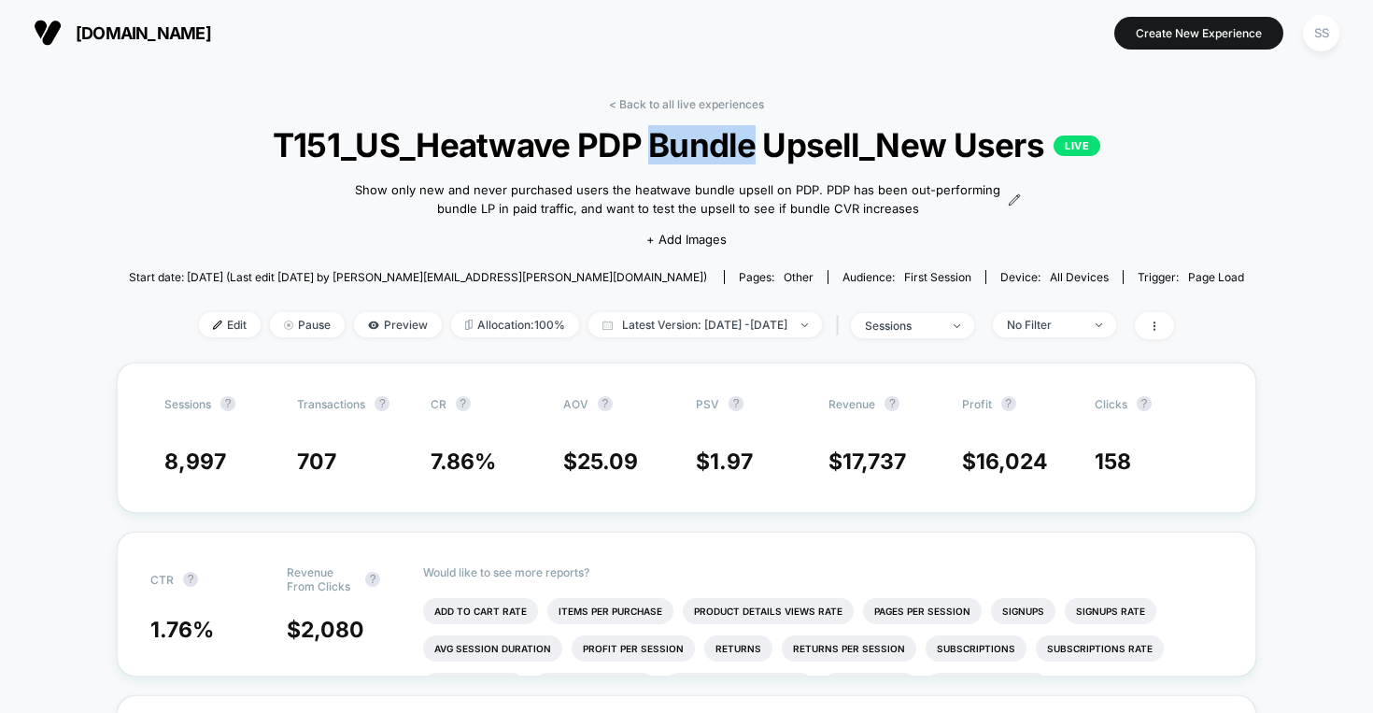
click at [682, 139] on span "T151_US_Heatwave PDP Bundle Upsell_New Users LIVE" at bounding box center [686, 144] width 1003 height 39
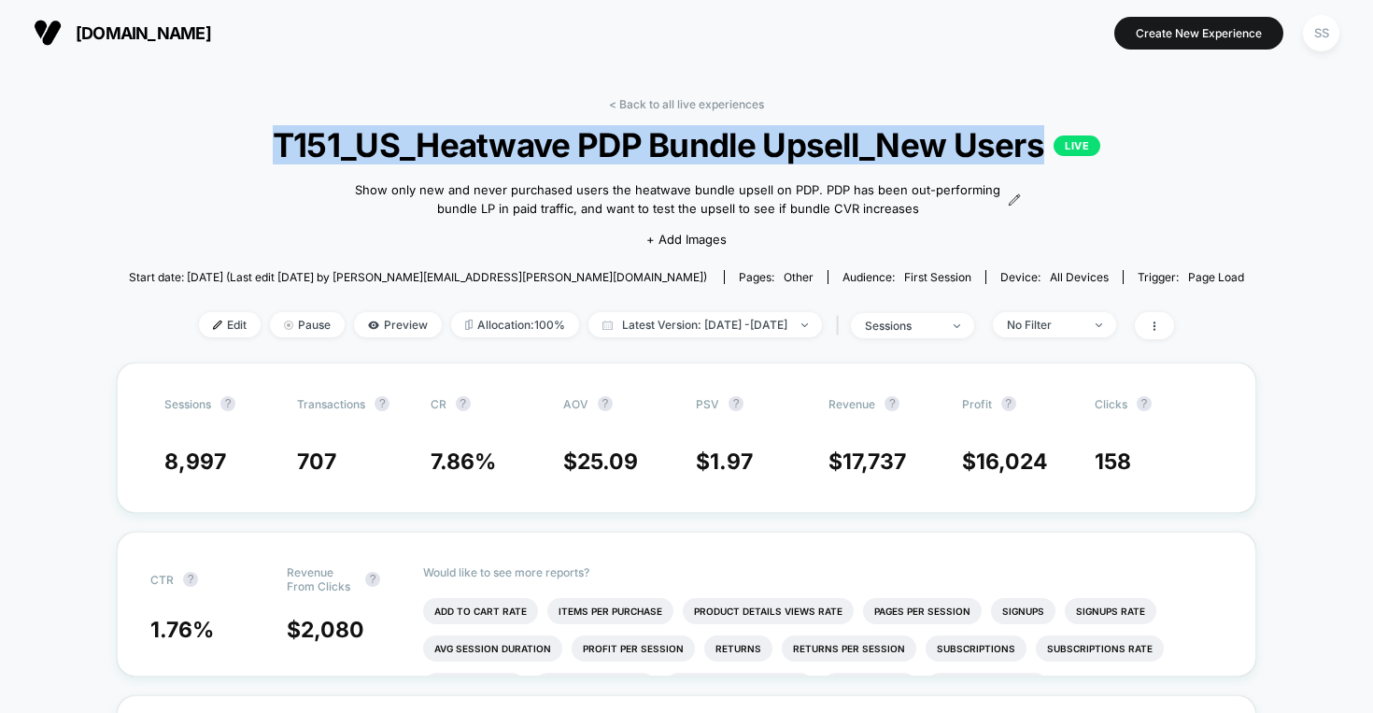
click at [682, 139] on span "T151_US_Heatwave PDP Bundle Upsell_New Users LIVE" at bounding box center [686, 144] width 1003 height 39
copy span "T151_US_Heatwave PDP Bundle Upsell_New Users"
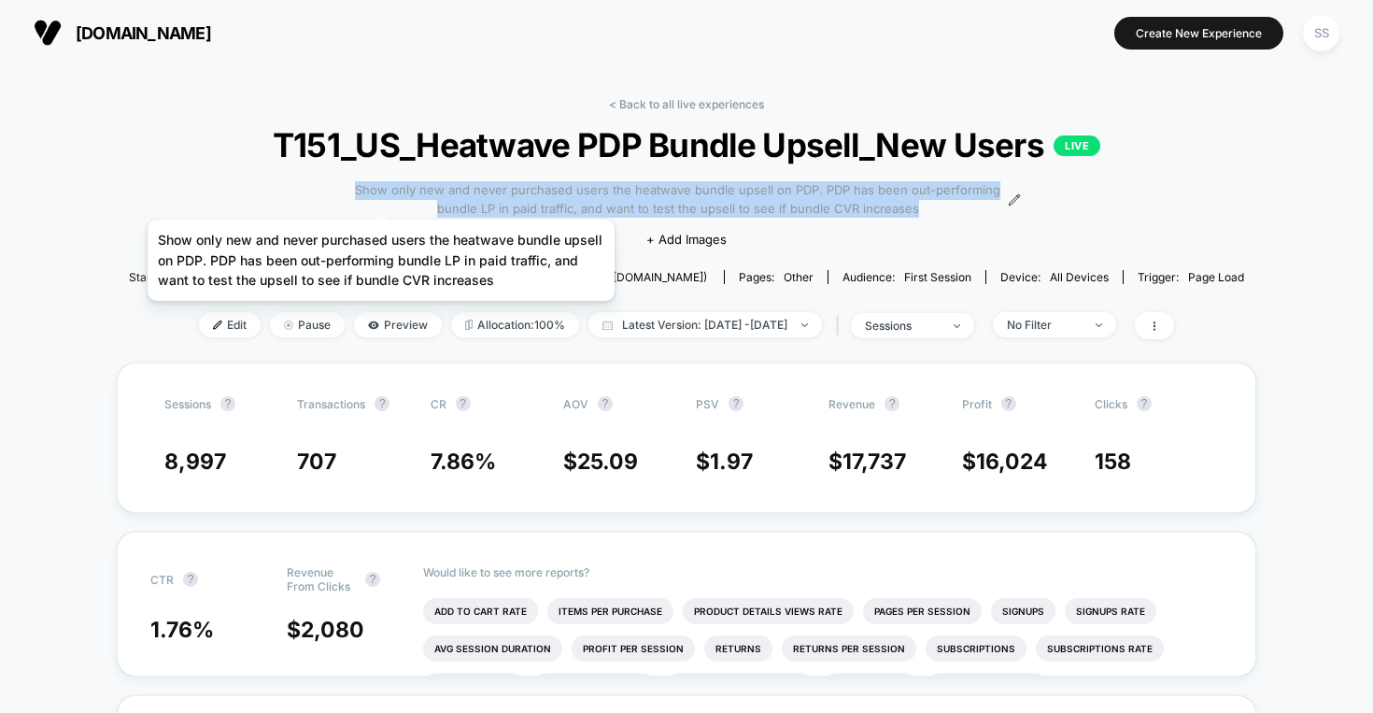
drag, startPoint x: 961, startPoint y: 212, endPoint x: 381, endPoint y: 196, distance: 580.3
click at [381, 196] on span "Show only new and never purchased users the heatwave bundle upsell on PDP. PDP …" at bounding box center [677, 199] width 651 height 36
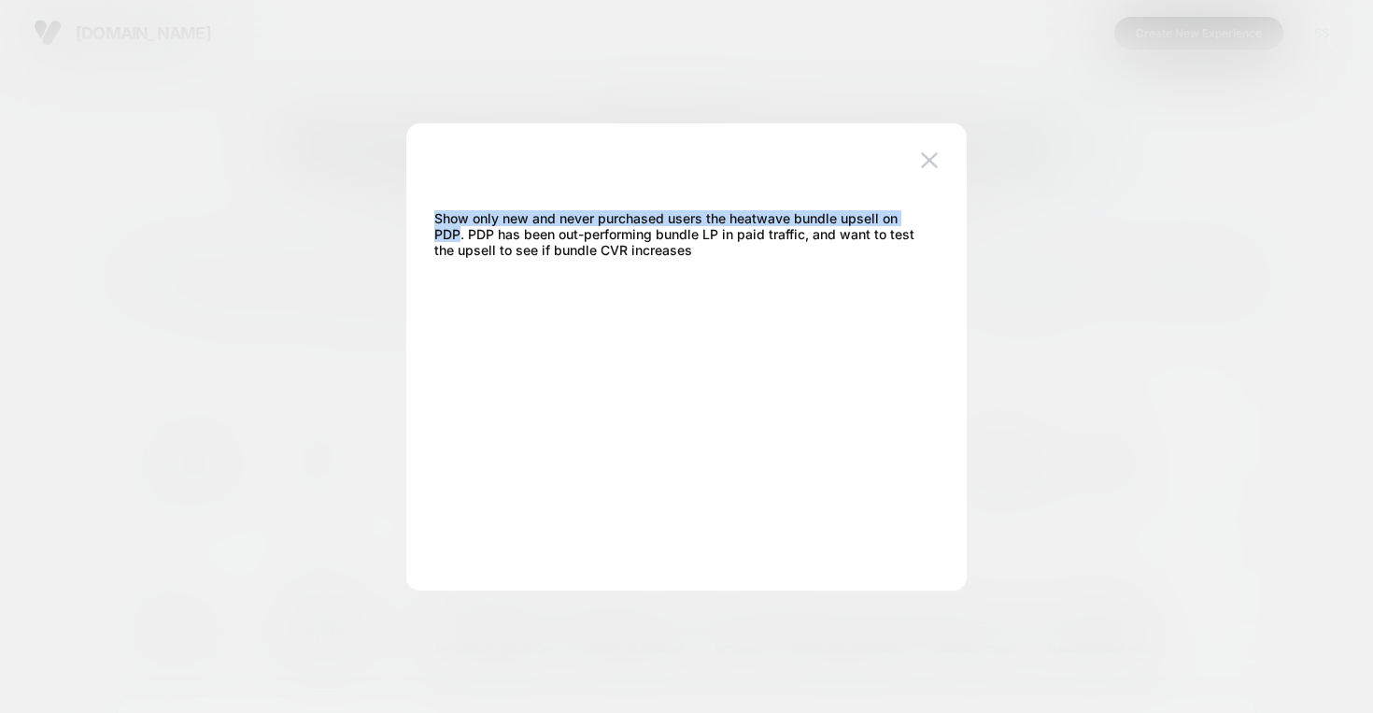
drag, startPoint x: 457, startPoint y: 228, endPoint x: 426, endPoint y: 216, distance: 33.1
click at [426, 216] on div "Show only new and never purchased users the heatwave bundle upsell on PDP. PDP …" at bounding box center [677, 357] width 504 height 392
copy span "Show only new and never purchased users the heatwave bundle upsell on PDP"
click at [932, 164] on img at bounding box center [929, 160] width 17 height 16
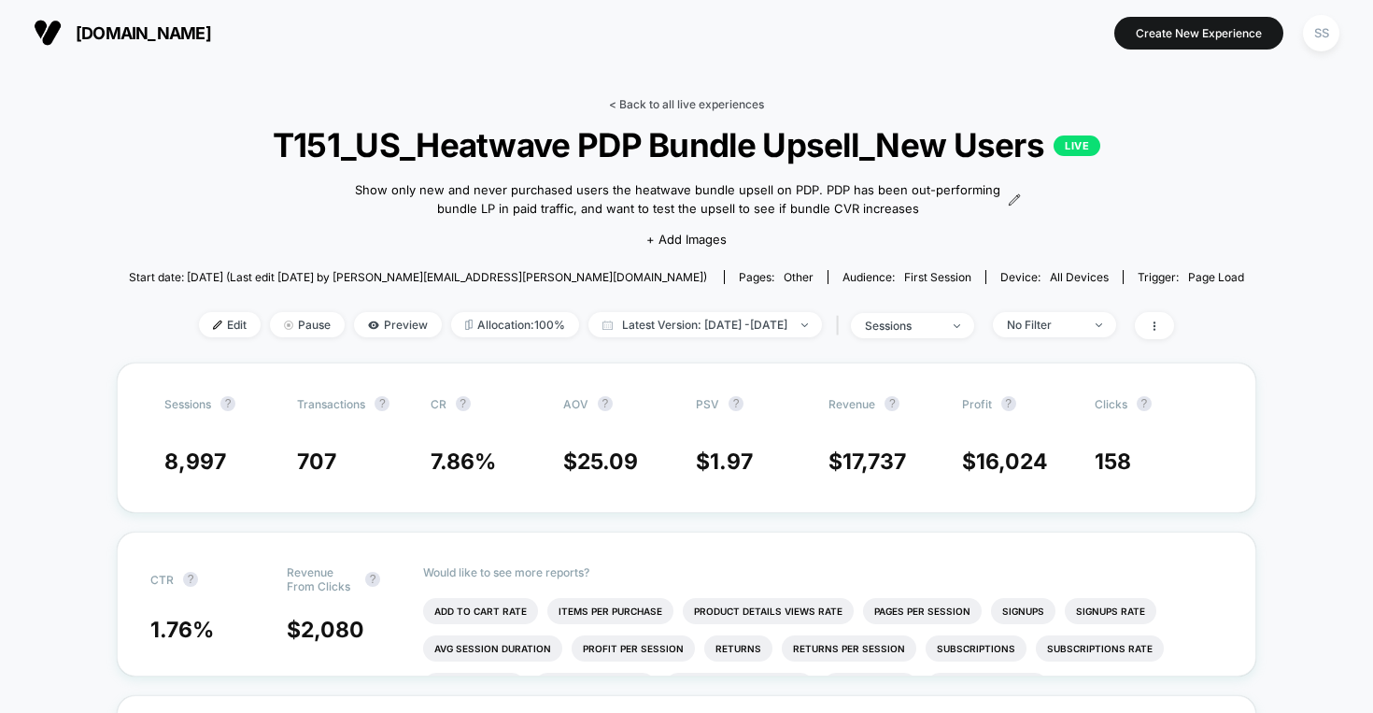
click at [658, 98] on link "< Back to all live experiences" at bounding box center [686, 104] width 155 height 14
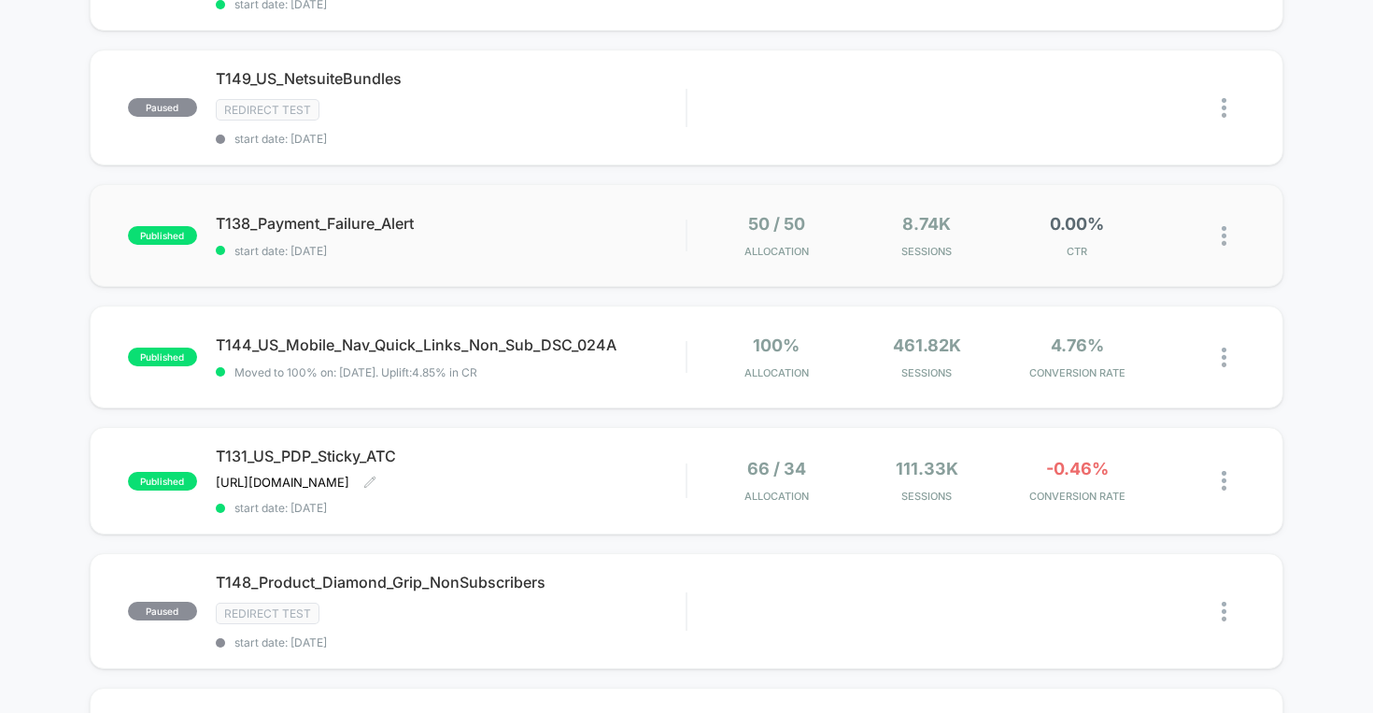
scroll to position [554, 0]
